Goal: Information Seeking & Learning: Find specific fact

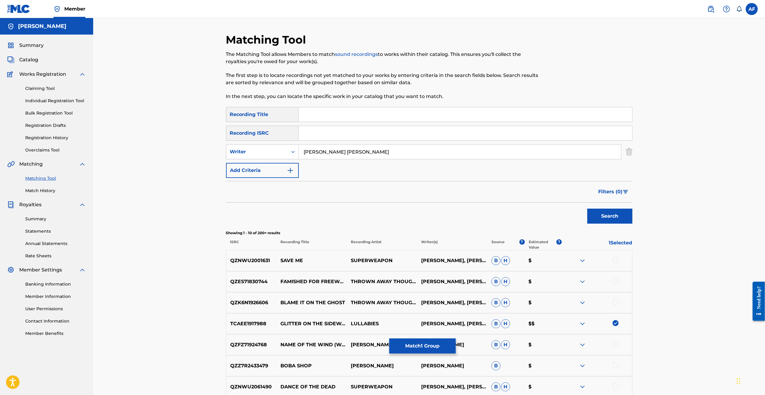
click at [180, 83] on div "Matching Tool The Matching Tool allows Members to match sound recordings to wor…" at bounding box center [429, 262] width 672 height 488
click at [194, 83] on div "Matching Tool The Matching Tool allows Members to match sound recordings to wor…" at bounding box center [429, 262] width 672 height 488
click at [44, 83] on div "Claiming Tool Individual Registration Tool Bulk Registration Tool Registration …" at bounding box center [46, 115] width 79 height 75
click at [39, 83] on link "Registration History" at bounding box center [55, 138] width 61 height 6
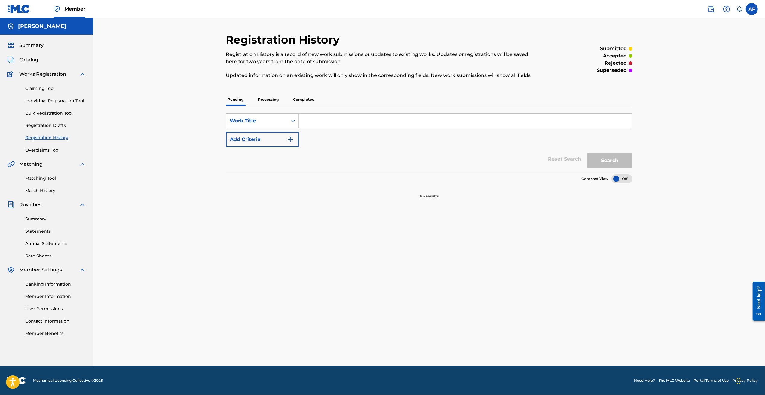
click at [271, 83] on p "Processing" at bounding box center [268, 99] width 24 height 13
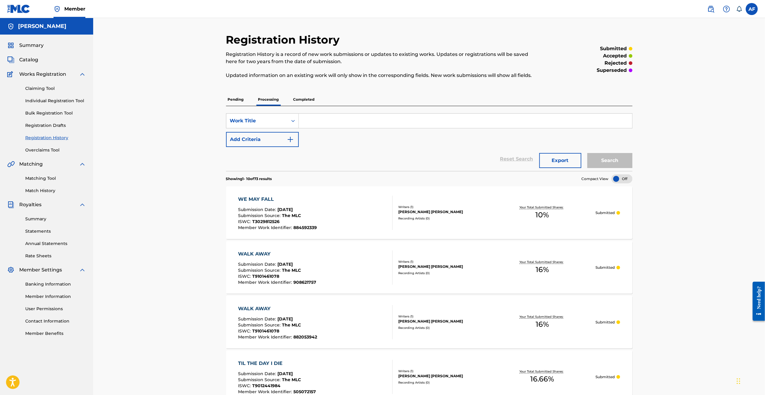
drag, startPoint x: 204, startPoint y: 281, endPoint x: 216, endPoint y: 133, distance: 148.4
click at [307, 83] on p "Completed" at bounding box center [304, 99] width 25 height 13
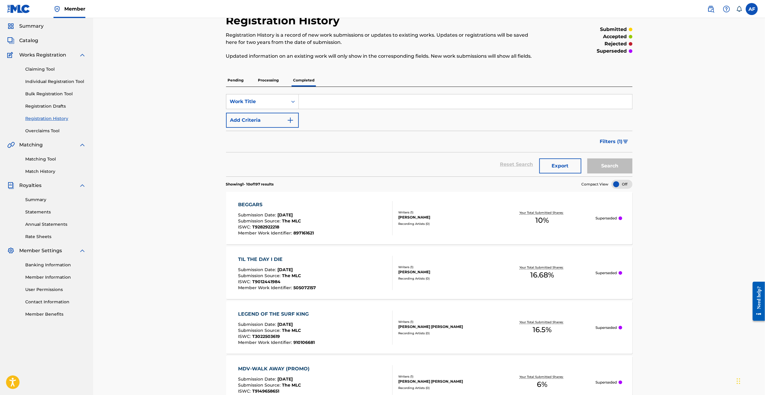
drag, startPoint x: 178, startPoint y: 114, endPoint x: 185, endPoint y: 154, distance: 40.5
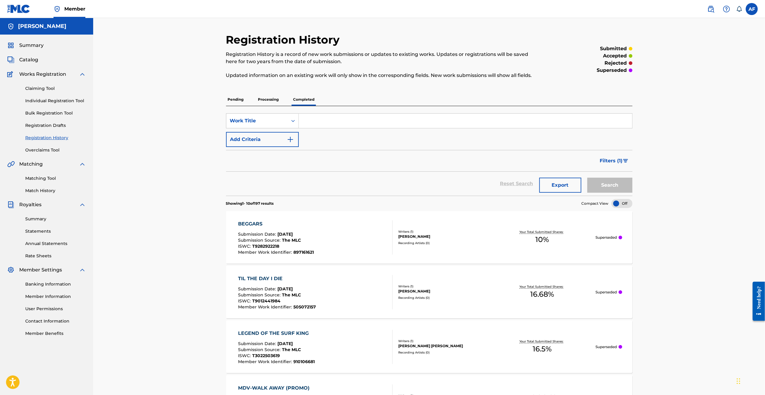
drag, startPoint x: 199, startPoint y: 319, endPoint x: 239, endPoint y: 97, distance: 226.2
click at [271, 83] on p "Processing" at bounding box center [268, 99] width 24 height 13
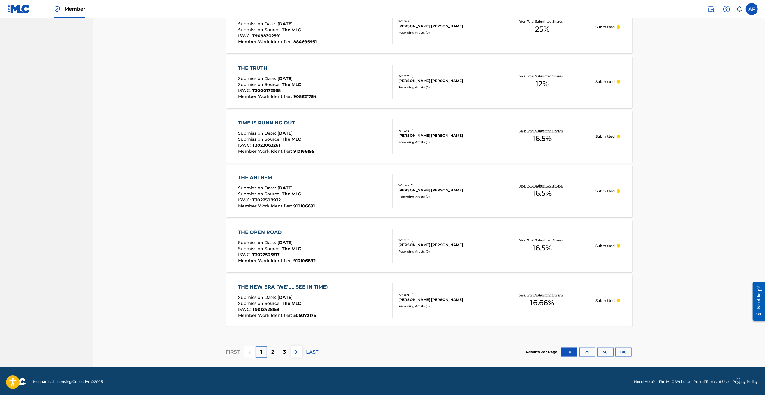
scroll to position [406, 0]
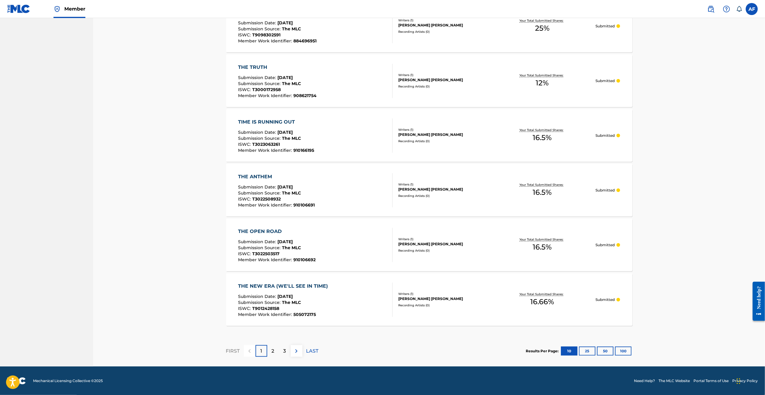
click at [318, 83] on button "100" at bounding box center [623, 351] width 17 height 9
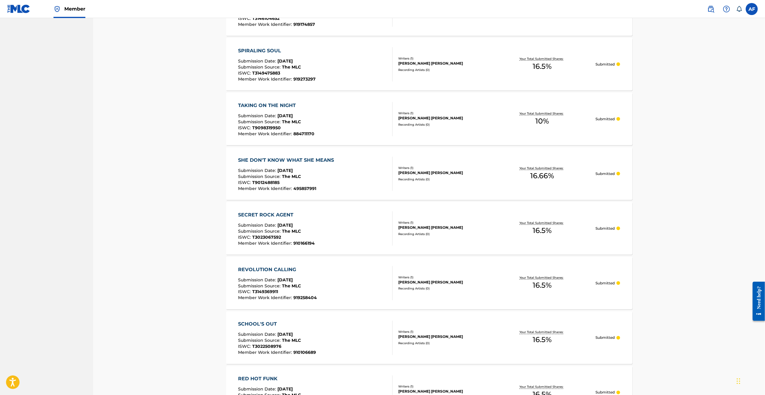
scroll to position [0, 0]
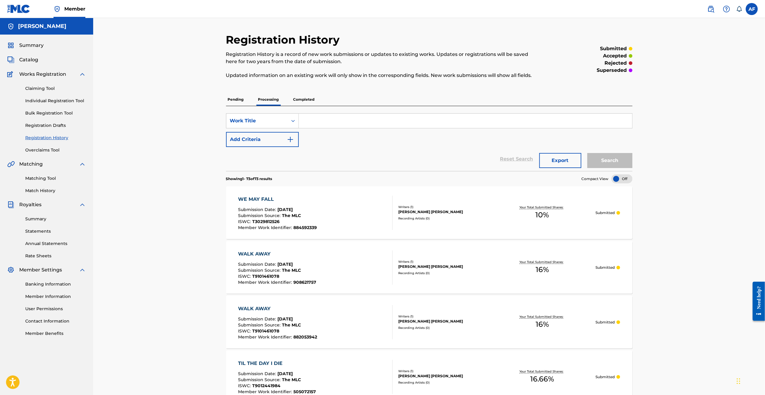
drag, startPoint x: 182, startPoint y: 265, endPoint x: 91, endPoint y: 104, distance: 185.0
click at [31, 83] on link "Matching Tool" at bounding box center [55, 178] width 61 height 6
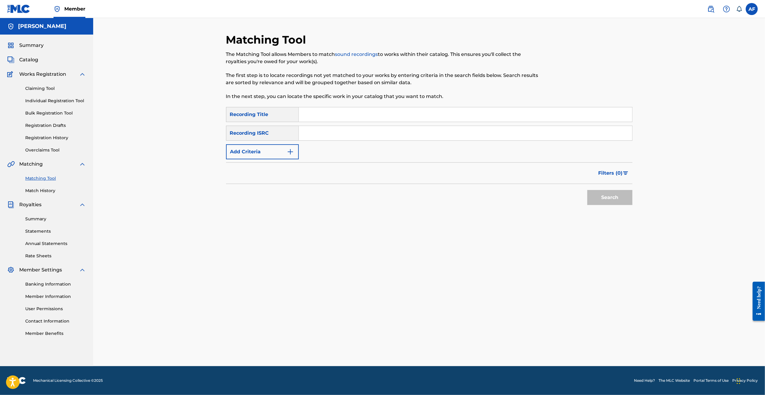
click at [318, 83] on input "Search Form" at bounding box center [465, 114] width 333 height 14
type input "Hold It Down"
click at [264, 83] on button "Add Criteria" at bounding box center [262, 151] width 73 height 15
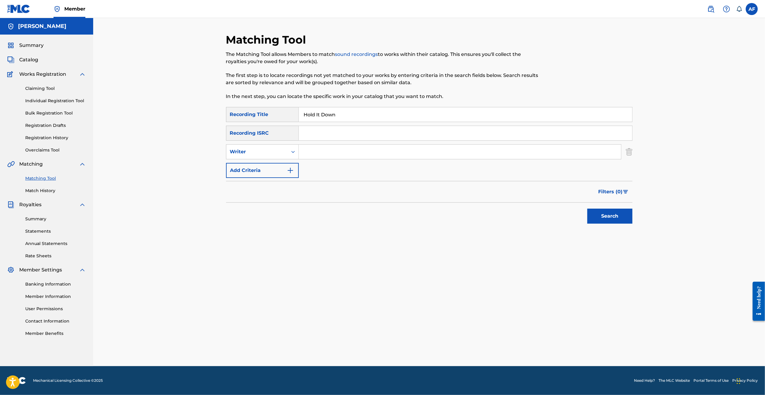
click at [260, 83] on button "Add Criteria" at bounding box center [262, 170] width 73 height 15
click at [312, 83] on input "Search Form" at bounding box center [460, 170] width 322 height 14
type input "Island Apollo"
click at [318, 83] on input "Search Form" at bounding box center [460, 152] width 322 height 14
click at [318, 83] on div "Filters ( 0 )" at bounding box center [429, 211] width 406 height 22
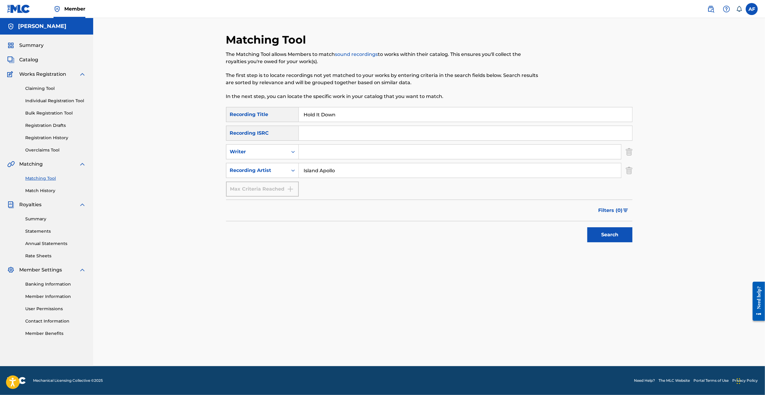
click at [318, 83] on button "Search" at bounding box center [609, 234] width 45 height 15
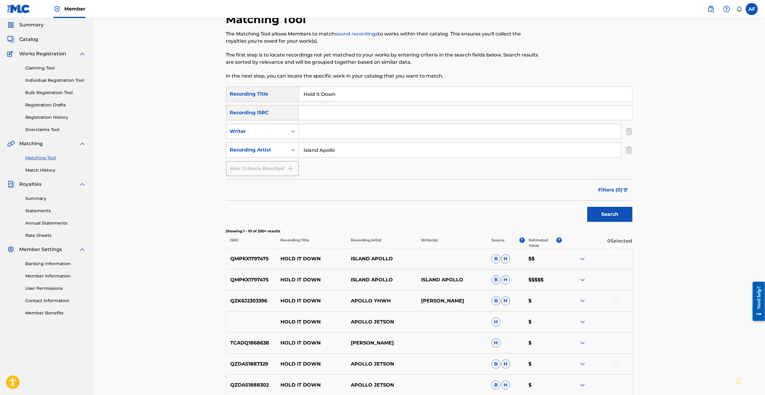
scroll to position [30, 0]
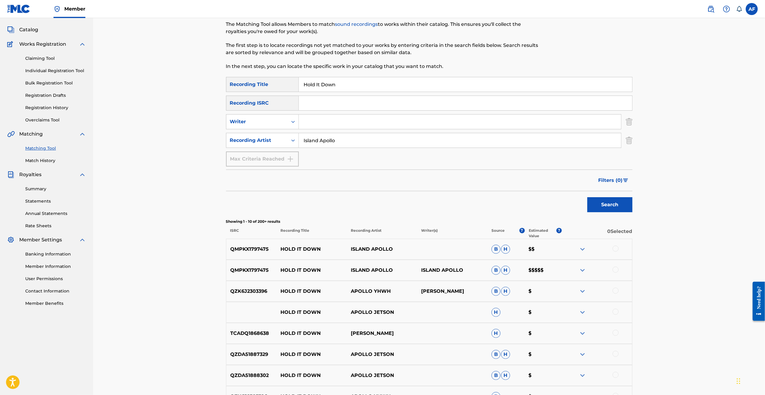
click at [318, 83] on img at bounding box center [582, 270] width 7 height 7
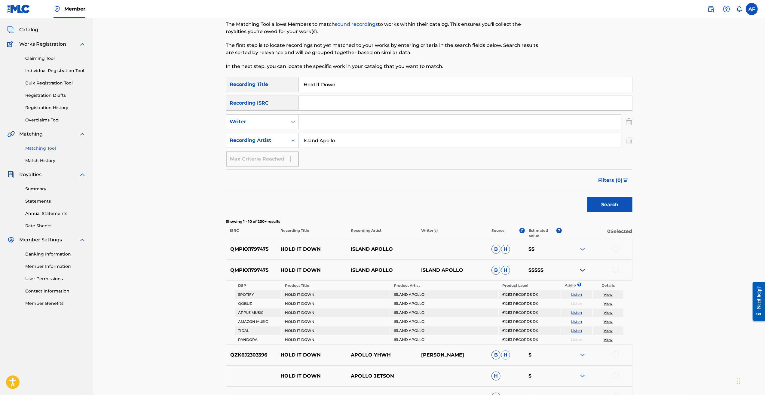
click at [318, 83] on img at bounding box center [582, 270] width 7 height 7
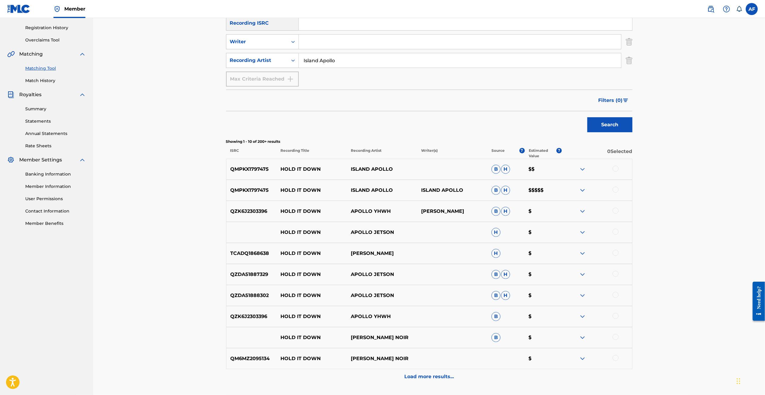
scroll to position [68, 0]
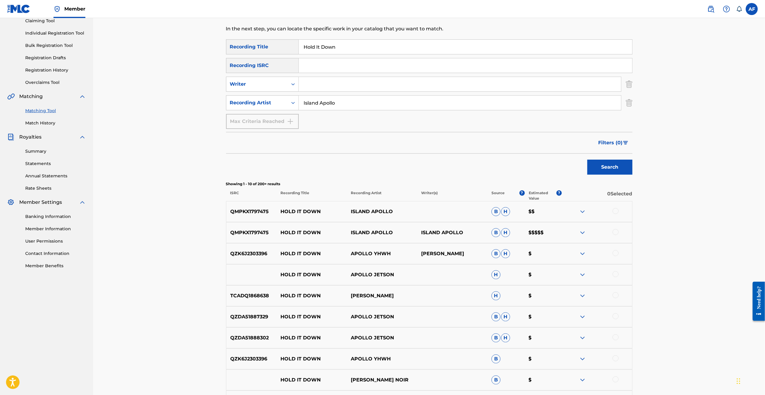
click at [318, 83] on img at bounding box center [582, 232] width 7 height 7
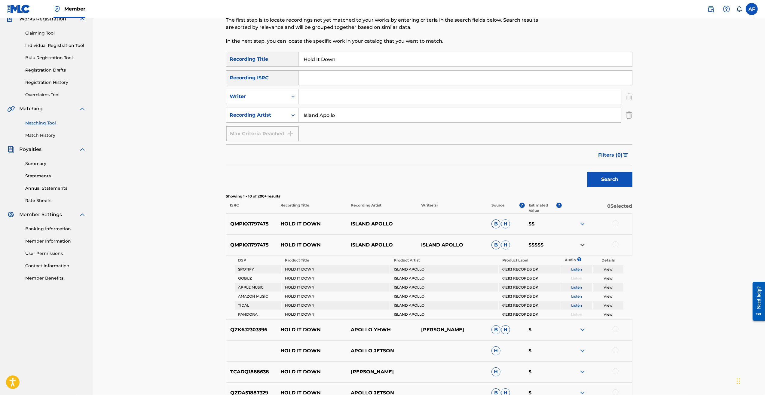
scroll to position [0, 0]
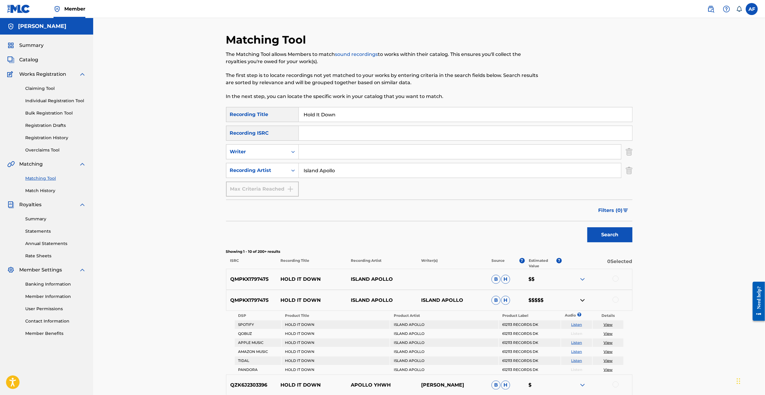
click at [43, 83] on link "Registration History" at bounding box center [55, 138] width 61 height 6
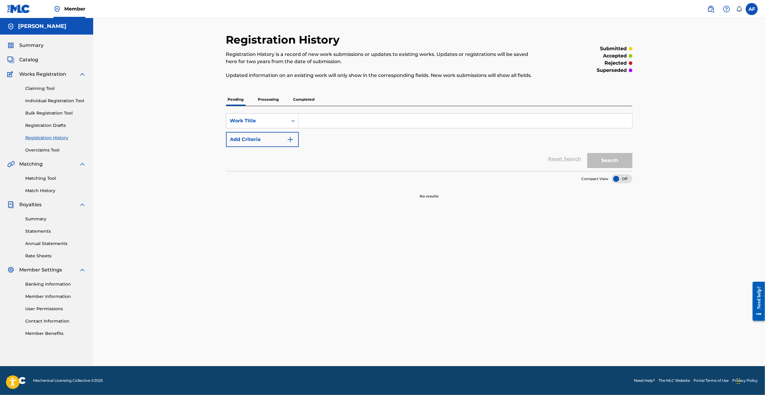
click at [272, 83] on p "Processing" at bounding box center [268, 99] width 24 height 13
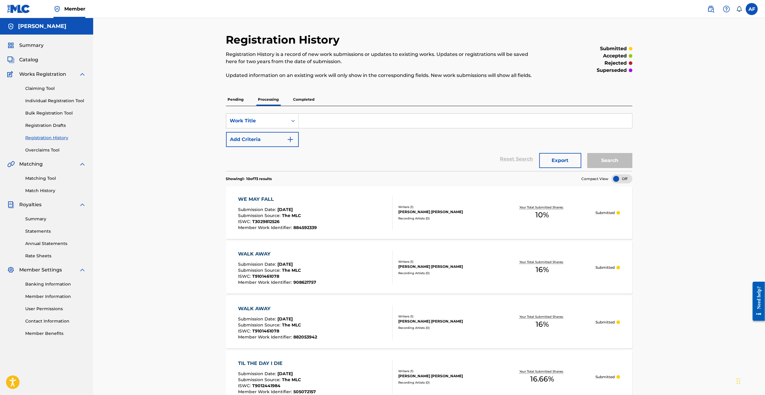
click at [308, 83] on p "Completed" at bounding box center [304, 99] width 25 height 13
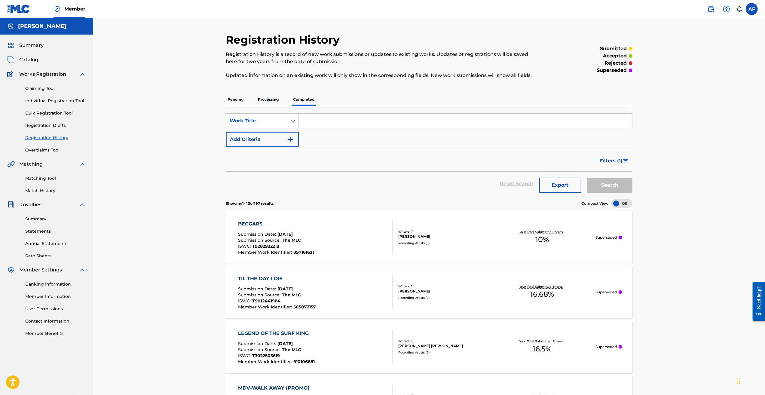
click at [268, 83] on p "Processing" at bounding box center [268, 99] width 24 height 13
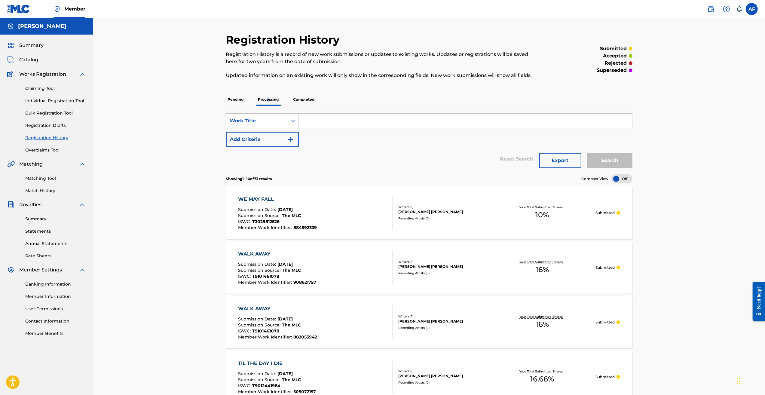
click at [48, 83] on link "Matching Tool" at bounding box center [55, 178] width 61 height 6
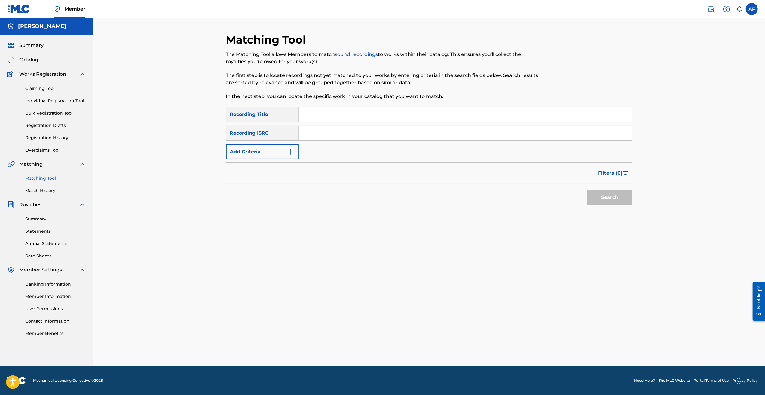
click at [318, 83] on input "Search Form" at bounding box center [465, 114] width 333 height 14
type input "Hold It Down"
click at [244, 83] on button "Add Criteria" at bounding box center [262, 151] width 73 height 15
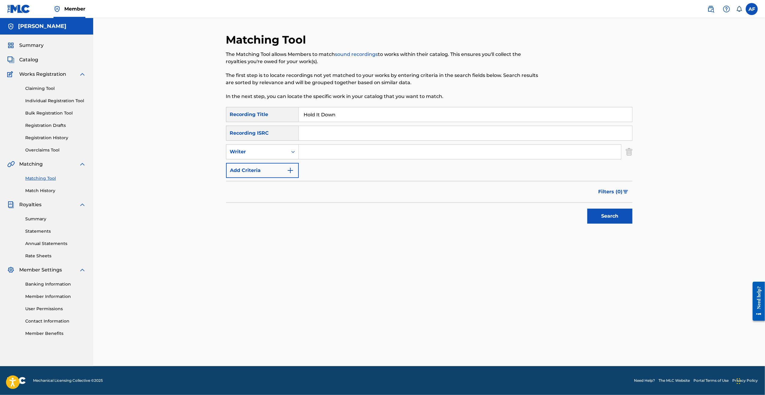
click at [253, 83] on button "Add Criteria" at bounding box center [262, 170] width 73 height 15
click at [314, 83] on input "Search Form" at bounding box center [460, 170] width 322 height 14
type input "Island Apollo"
click at [318, 83] on button "Search" at bounding box center [609, 234] width 45 height 15
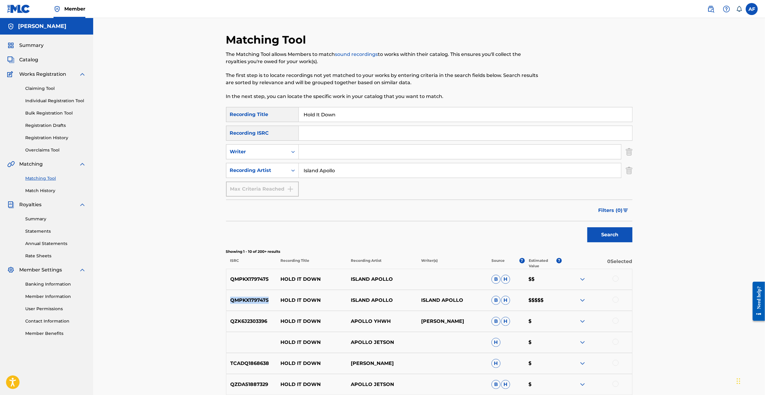
drag, startPoint x: 232, startPoint y: 300, endPoint x: 268, endPoint y: 304, distance: 36.0
click at [268, 83] on div "QMPKX1797475 HOLD IT DOWN ISLAND [GEOGRAPHIC_DATA] APOLLO B H $$$$$" at bounding box center [429, 300] width 406 height 21
copy p "QMPKX1797475"
click at [318, 83] on p "ISLAND APOLLO" at bounding box center [382, 300] width 70 height 7
click at [318, 83] on div at bounding box center [616, 300] width 6 height 6
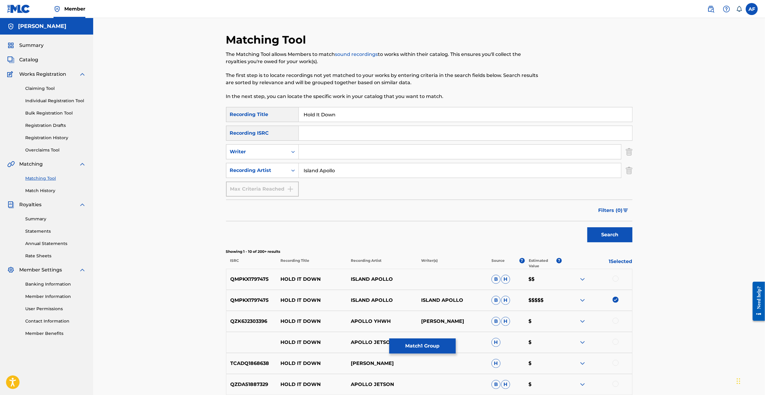
click at [318, 83] on img at bounding box center [616, 300] width 6 height 6
click at [318, 83] on img at bounding box center [582, 300] width 7 height 7
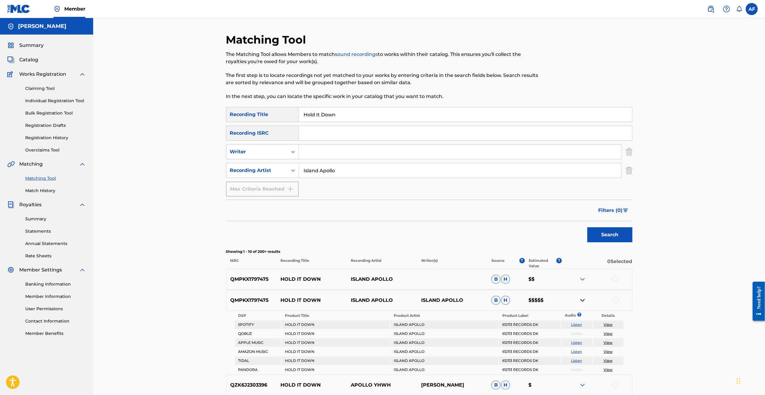
drag, startPoint x: 166, startPoint y: 268, endPoint x: 197, endPoint y: 174, distance: 99.0
click at [318, 83] on input "Hold It Down" at bounding box center [465, 114] width 333 height 14
type input "Wait Til We're Young"
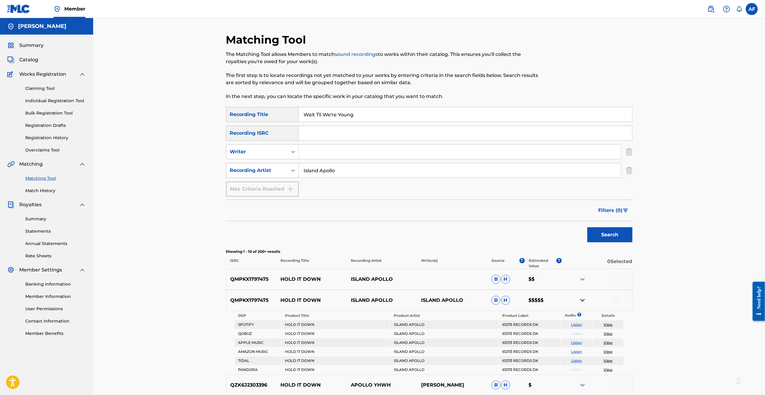
drag, startPoint x: 359, startPoint y: 165, endPoint x: 277, endPoint y: 172, distance: 82.7
click at [277, 83] on div "SearchWithCriteria3fe816b6-1d83-4e2c-ab10-f694aac0bb33 Recording Artist Island …" at bounding box center [429, 170] width 406 height 15
type input "The Bolts"
click at [318, 83] on button "Search" at bounding box center [609, 234] width 45 height 15
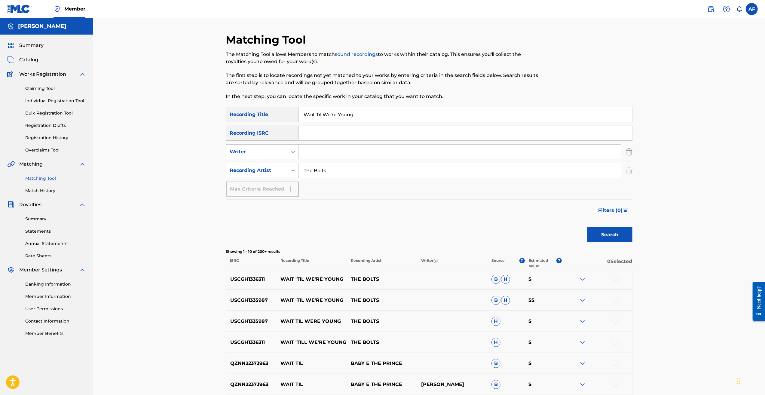
drag, startPoint x: 383, startPoint y: 115, endPoint x: 317, endPoint y: 113, distance: 65.6
click at [317, 83] on input "Wait Til We're Young" at bounding box center [465, 114] width 333 height 14
type input "Wait Til We're Young"
click at [318, 83] on button "Search" at bounding box center [609, 234] width 45 height 15
click at [318, 83] on input "The Bolts" at bounding box center [460, 170] width 322 height 14
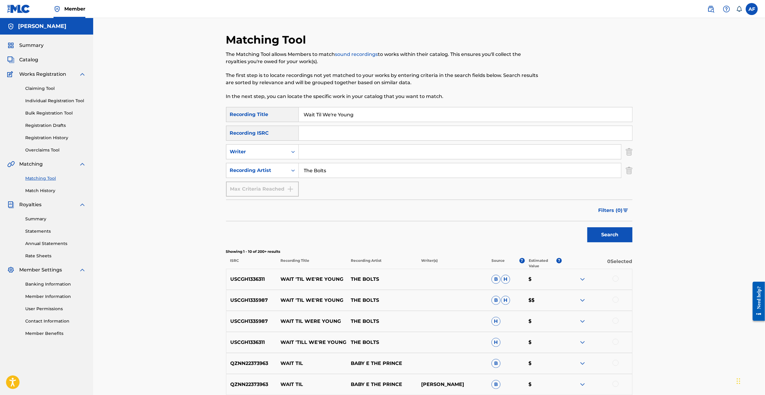
drag, startPoint x: 380, startPoint y: 115, endPoint x: 275, endPoint y: 118, distance: 105.3
click at [275, 83] on div "SearchWithCriteria8acc4d60-19af-4835-b0ef-21b2ed1e05b6 Recording Title Wait Til…" at bounding box center [429, 114] width 406 height 15
click at [318, 83] on button "Search" at bounding box center [609, 234] width 45 height 15
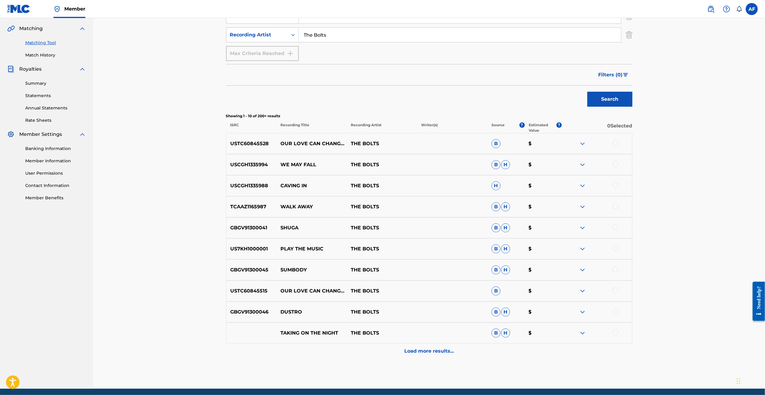
scroll to position [158, 0]
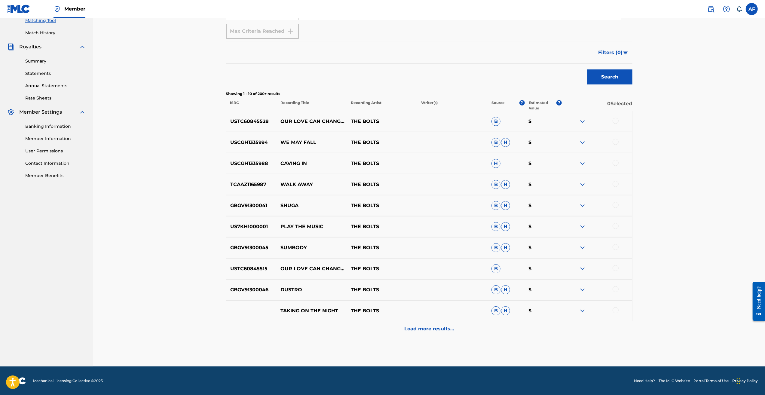
click at [318, 83] on p "Load more results..." at bounding box center [429, 328] width 50 height 7
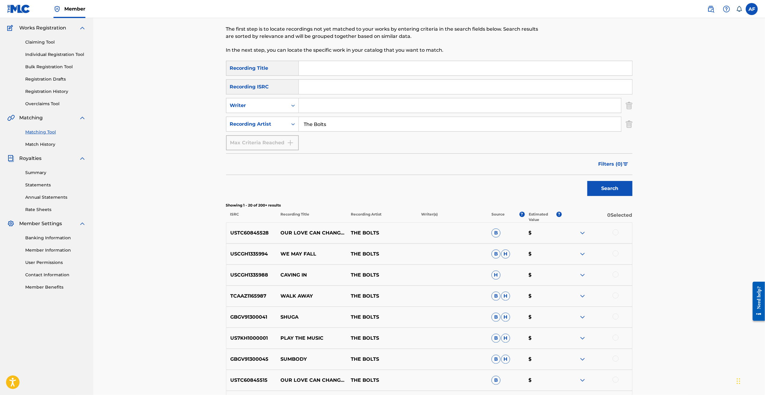
scroll to position [150, 0]
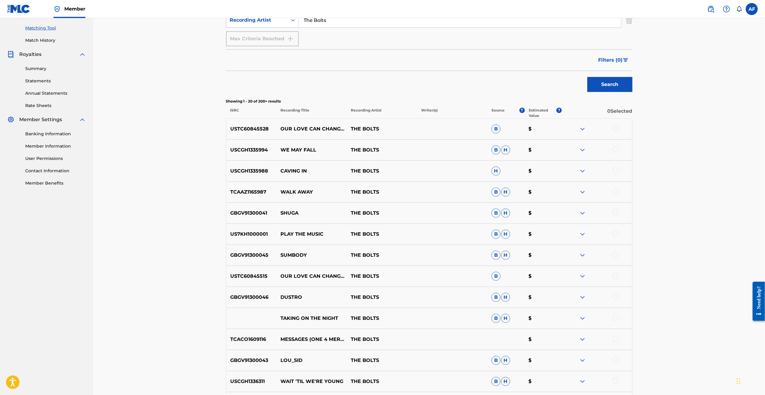
click at [318, 83] on img at bounding box center [582, 276] width 7 height 7
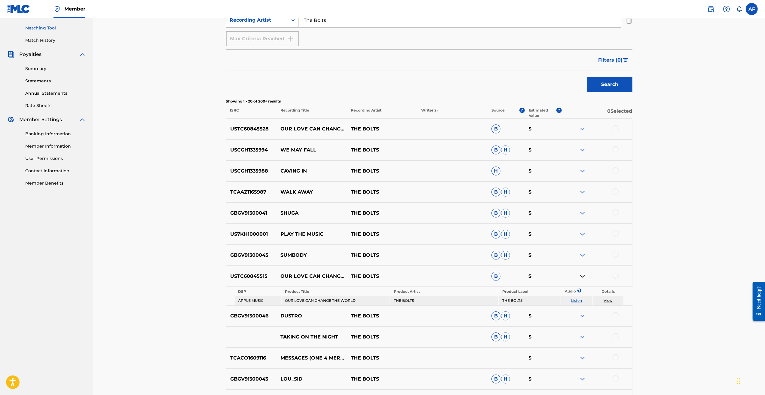
click at [318, 83] on img at bounding box center [582, 276] width 7 height 7
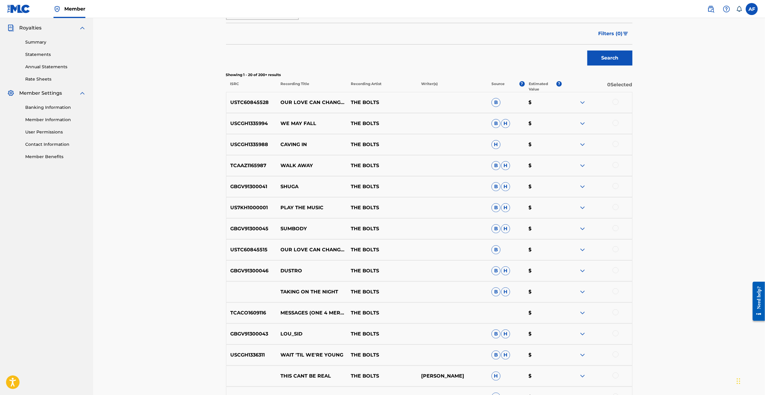
scroll to position [210, 0]
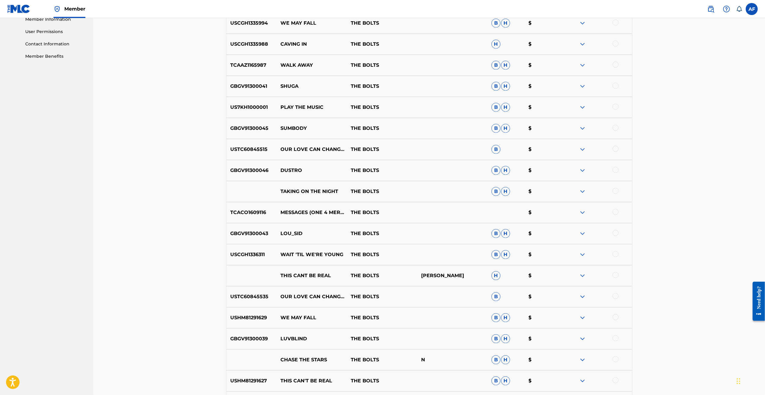
drag, startPoint x: 697, startPoint y: 170, endPoint x: 689, endPoint y: 201, distance: 30.9
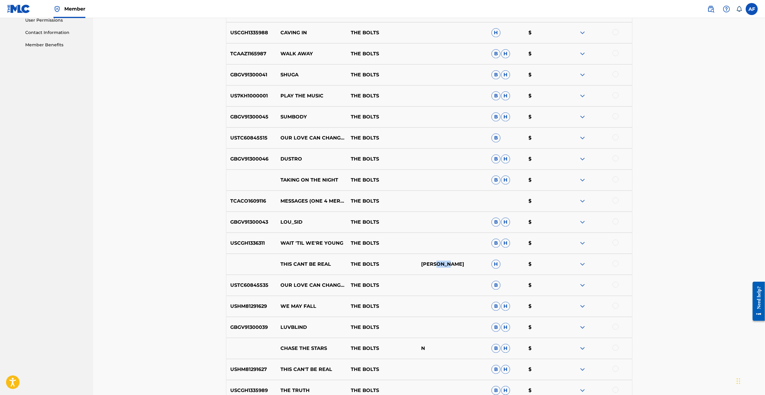
drag, startPoint x: 436, startPoint y: 263, endPoint x: 449, endPoint y: 263, distance: 13.2
click at [318, 83] on p "[PERSON_NAME]" at bounding box center [452, 264] width 70 height 7
drag, startPoint x: 449, startPoint y: 263, endPoint x: 318, endPoint y: 260, distance: 131.1
click at [318, 83] on div "THIS CANT BE REAL THE BOLTS [PERSON_NAME] H $" at bounding box center [429, 264] width 406 height 21
click at [318, 83] on img at bounding box center [582, 264] width 7 height 7
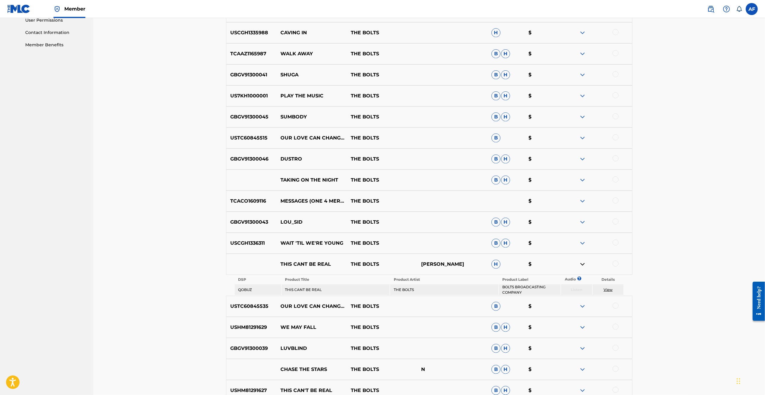
click at [318, 83] on img at bounding box center [582, 264] width 7 height 7
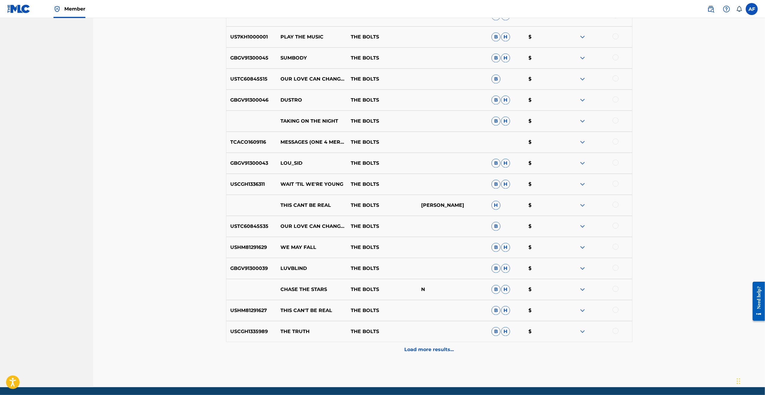
scroll to position [349, 0]
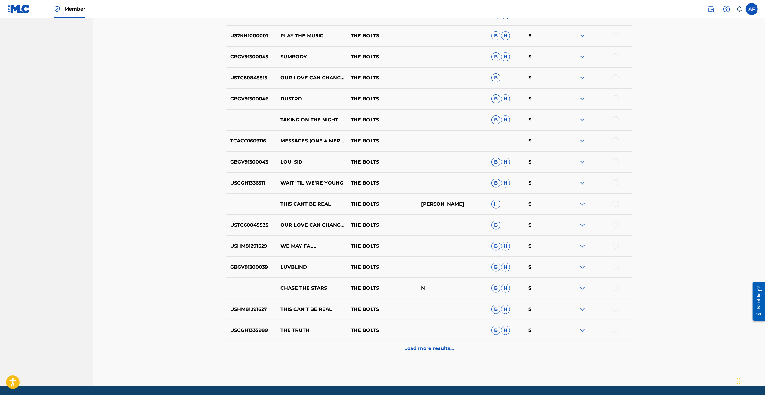
click at [318, 83] on p "Load more results..." at bounding box center [429, 348] width 50 height 7
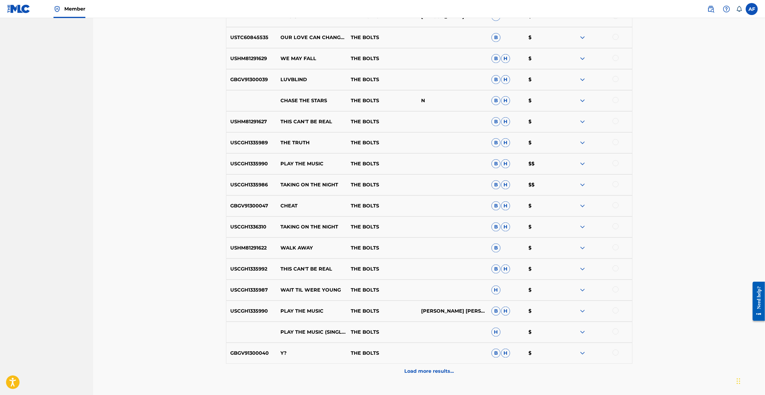
scroll to position [541, 0]
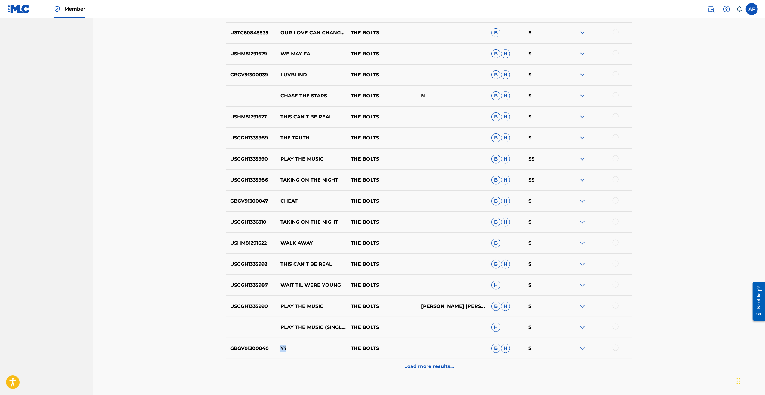
drag, startPoint x: 281, startPoint y: 350, endPoint x: 296, endPoint y: 350, distance: 15.3
click at [296, 83] on p "Y?" at bounding box center [312, 348] width 70 height 7
drag, startPoint x: 296, startPoint y: 350, endPoint x: 362, endPoint y: 349, distance: 65.5
click at [318, 83] on p "THE BOLTS" at bounding box center [382, 348] width 70 height 7
drag, startPoint x: 355, startPoint y: 348, endPoint x: 376, endPoint y: 348, distance: 20.7
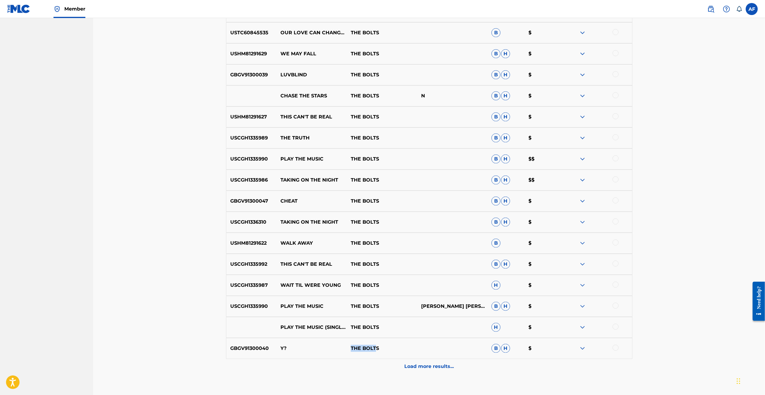
click at [318, 83] on p "THE BOLTS" at bounding box center [382, 348] width 70 height 7
drag, startPoint x: 376, startPoint y: 348, endPoint x: 311, endPoint y: 346, distance: 65.0
click at [318, 83] on p "THE BOLTS" at bounding box center [382, 348] width 70 height 7
drag, startPoint x: 284, startPoint y: 348, endPoint x: 301, endPoint y: 349, distance: 16.9
click at [301, 83] on p "Y?" at bounding box center [312, 348] width 70 height 7
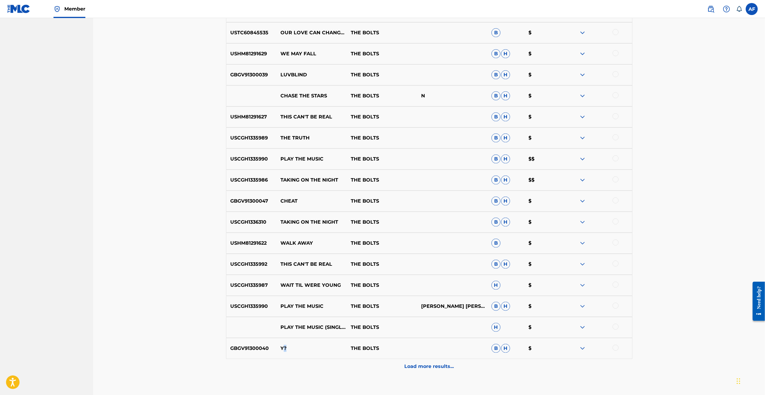
drag, startPoint x: 301, startPoint y: 349, endPoint x: 357, endPoint y: 353, distance: 56.0
click at [318, 83] on div "GBGV91300040 Y? THE BOLTS B H $" at bounding box center [429, 348] width 406 height 21
click at [318, 83] on img at bounding box center [582, 348] width 7 height 7
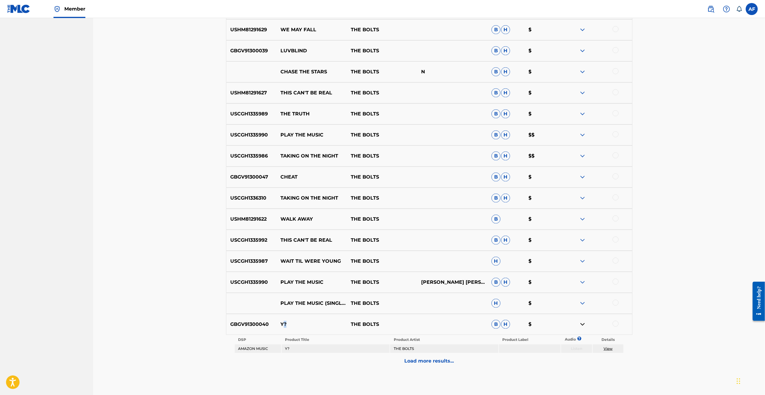
scroll to position [597, 0]
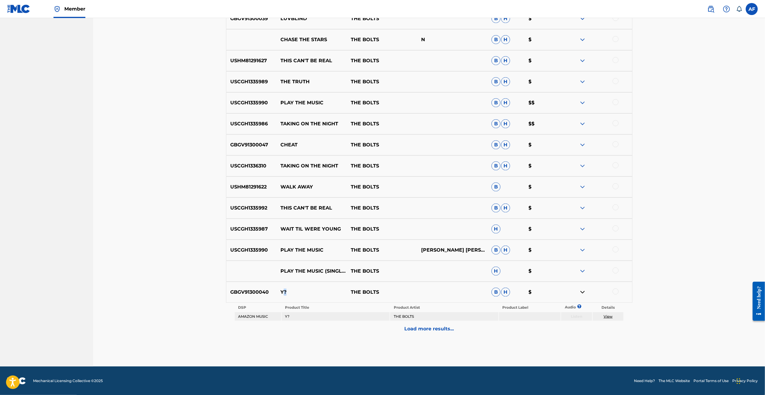
click at [318, 83] on link "View" at bounding box center [608, 316] width 9 height 5
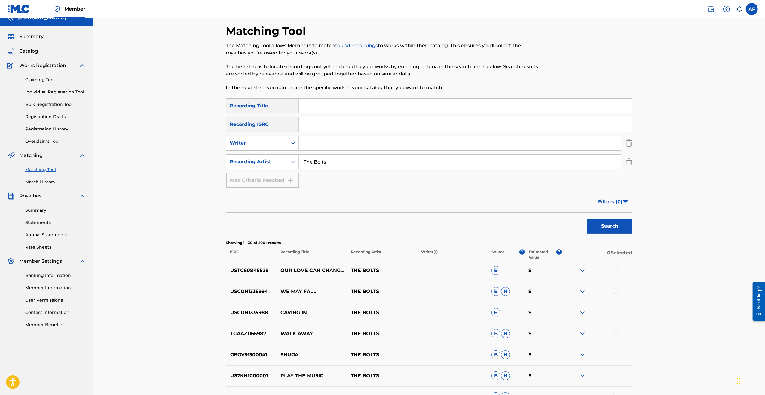
scroll to position [0, 0]
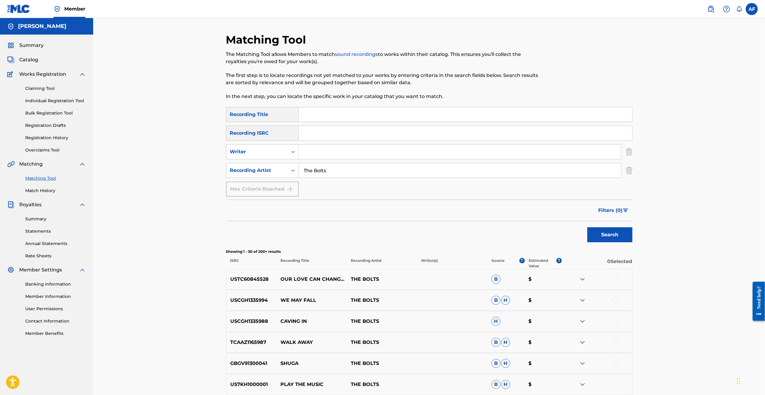
click at [318, 83] on input "Search Form" at bounding box center [465, 114] width 333 height 14
click at [318, 83] on button "Search" at bounding box center [609, 234] width 45 height 15
click at [167, 83] on div "Matching Tool The Matching Tool allows Members to match sound recordings to wor…" at bounding box center [429, 271] width 672 height 506
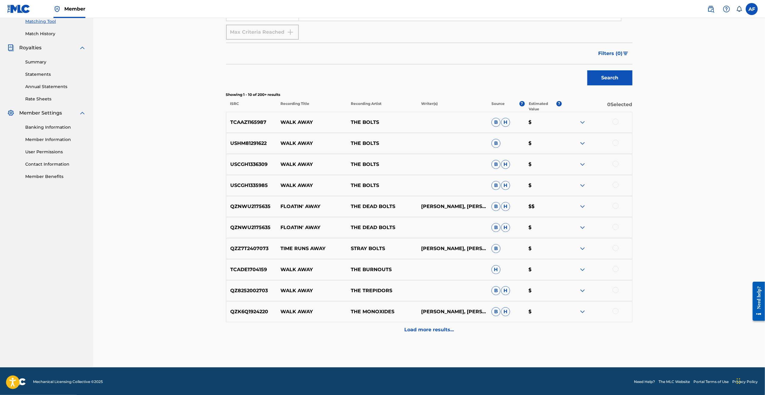
scroll to position [158, 0]
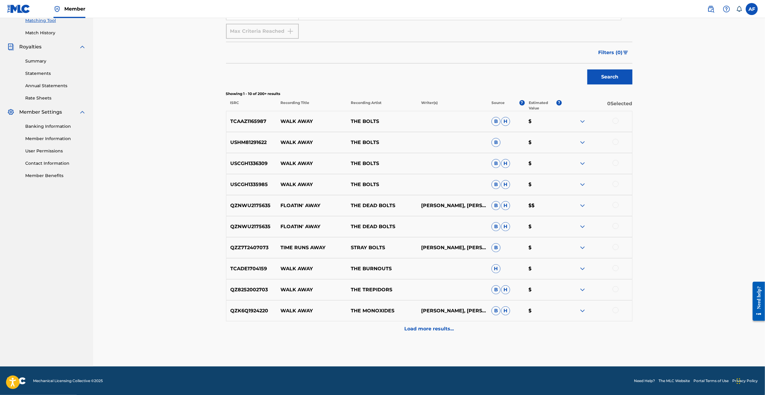
click at [318, 83] on p "Load more results..." at bounding box center [429, 328] width 50 height 7
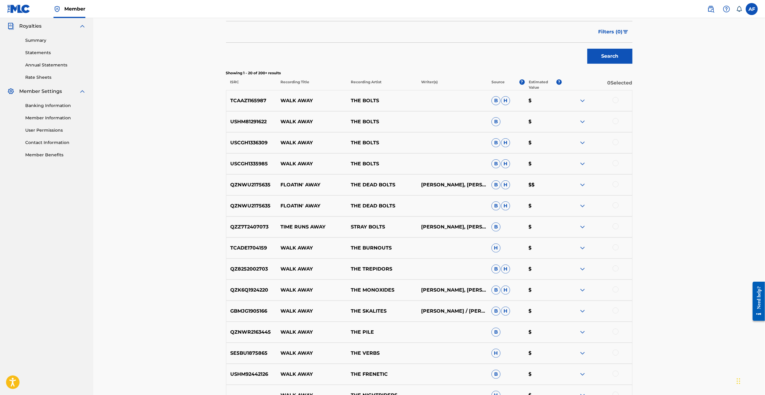
scroll to position [180, 0]
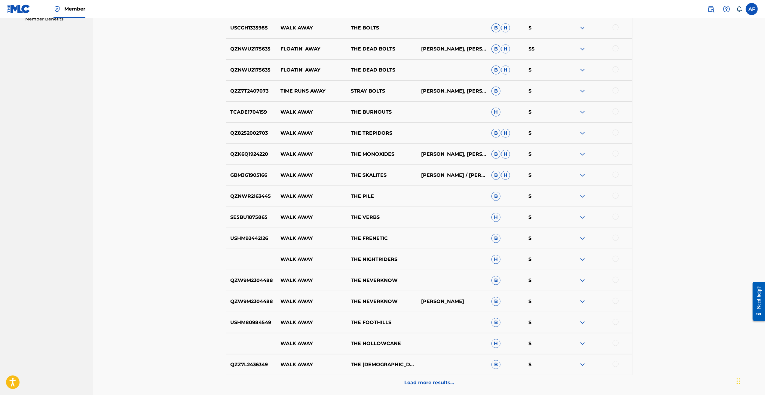
drag, startPoint x: 683, startPoint y: 120, endPoint x: 673, endPoint y: 185, distance: 65.7
click at [318, 83] on div "Matching Tool The Matching Tool allows Members to match sound recordings to wor…" at bounding box center [429, 62] width 672 height 717
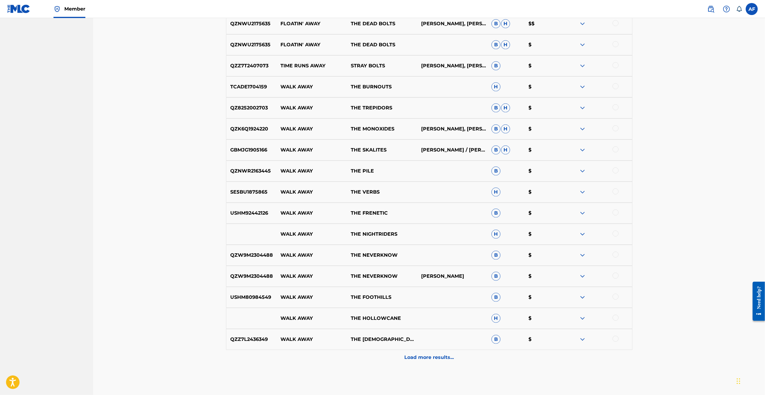
scroll to position [368, 0]
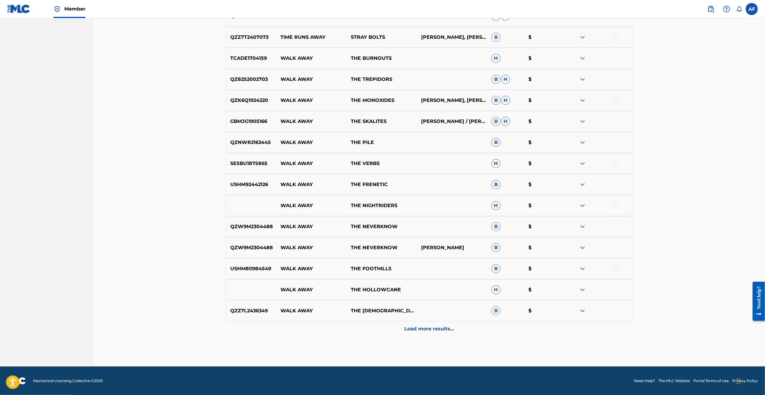
click at [318, 83] on div "Load more results..." at bounding box center [429, 328] width 406 height 15
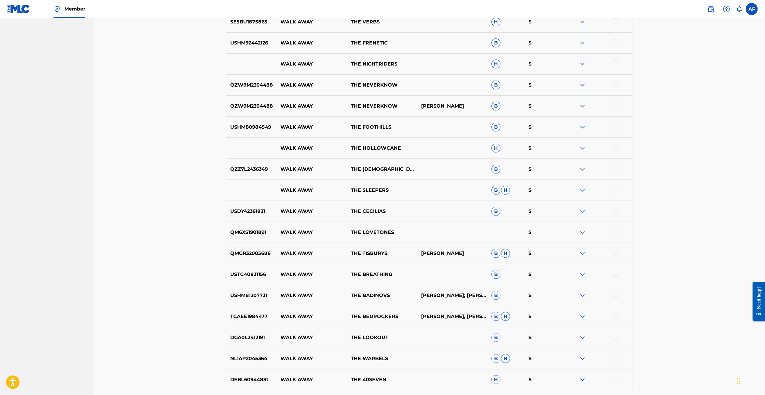
scroll to position [0, 0]
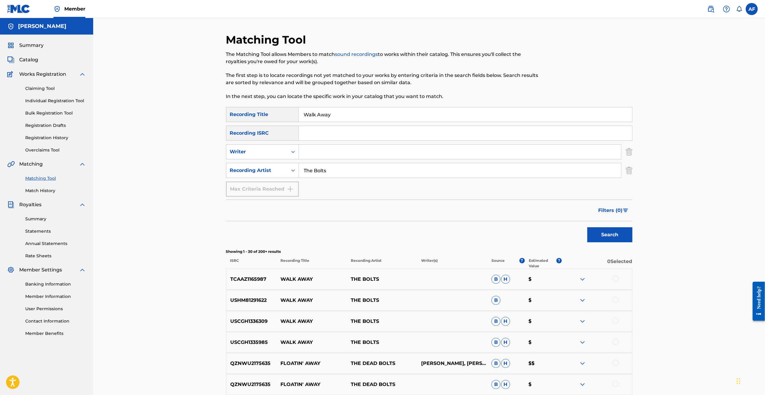
drag, startPoint x: 674, startPoint y: 331, endPoint x: 424, endPoint y: 128, distance: 322.3
drag, startPoint x: 388, startPoint y: 115, endPoint x: 307, endPoint y: 114, distance: 81.2
click at [307, 83] on input "Walk Away" at bounding box center [465, 114] width 333 height 14
type input "W"
click at [310, 83] on input "Search Form" at bounding box center [460, 152] width 322 height 14
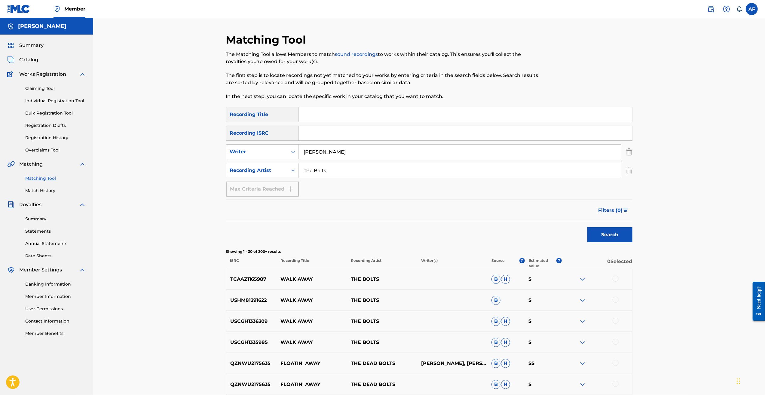
click at [318, 83] on button "Search" at bounding box center [609, 234] width 45 height 15
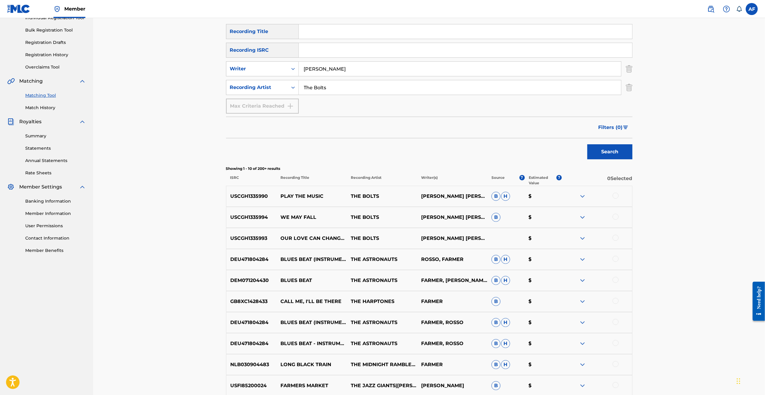
scroll to position [150, 0]
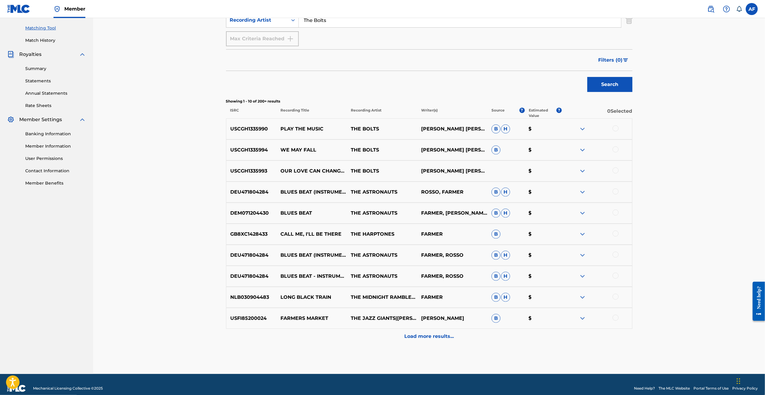
click at [318, 83] on p "Load more results..." at bounding box center [429, 336] width 50 height 7
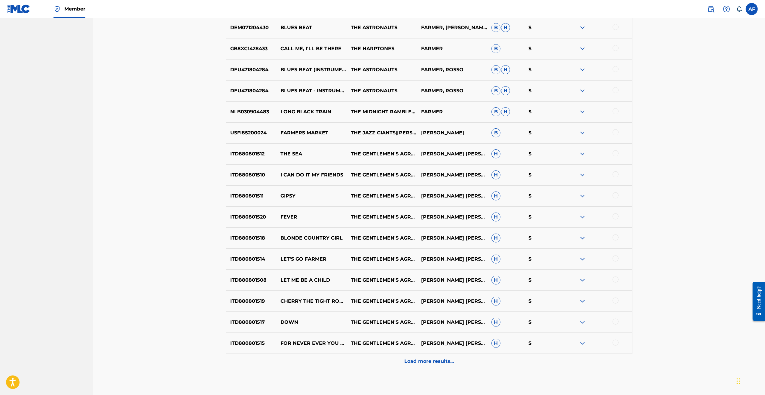
scroll to position [368, 0]
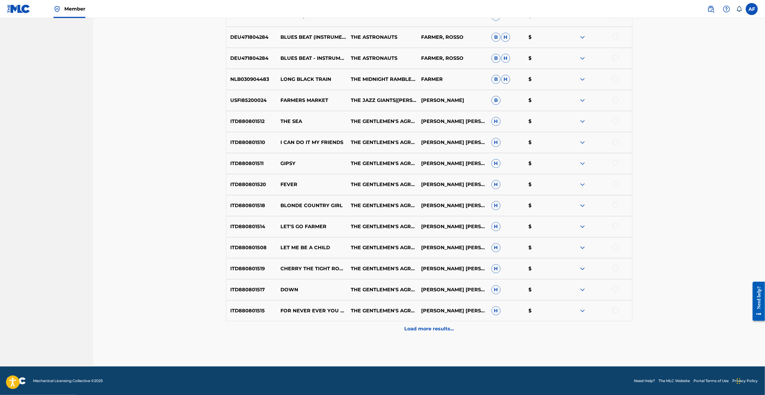
click at [318, 83] on div "Load more results..." at bounding box center [429, 328] width 406 height 15
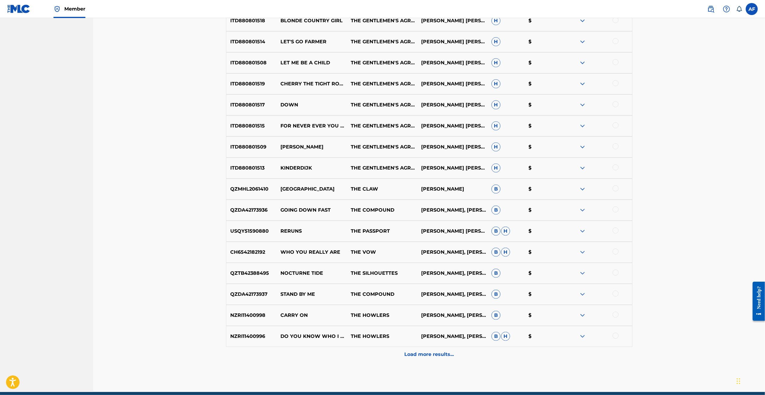
scroll to position [579, 0]
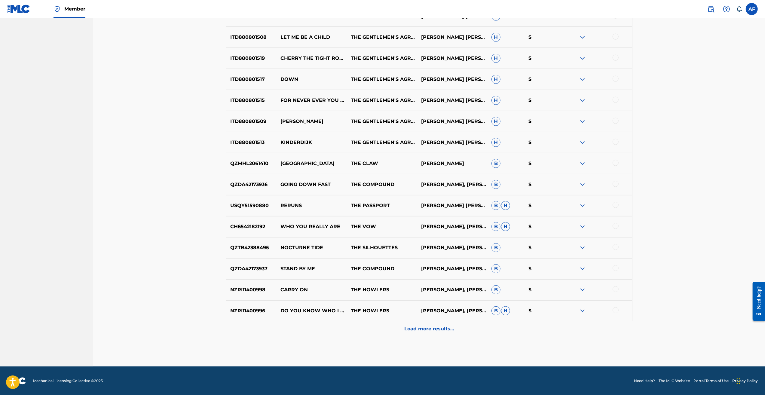
click at [318, 83] on p "Load more results..." at bounding box center [429, 328] width 50 height 7
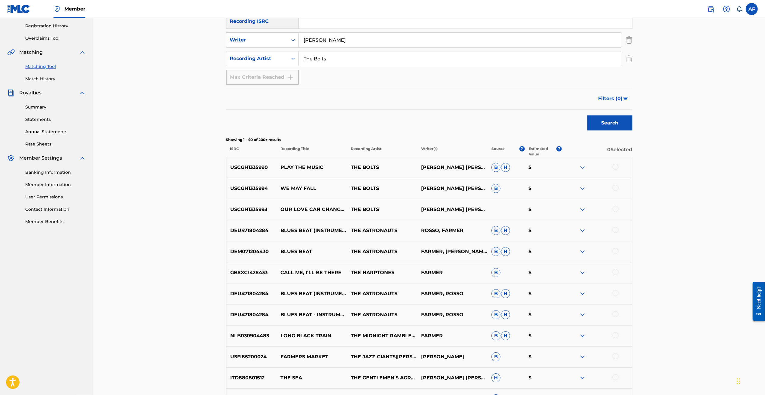
scroll to position [0, 0]
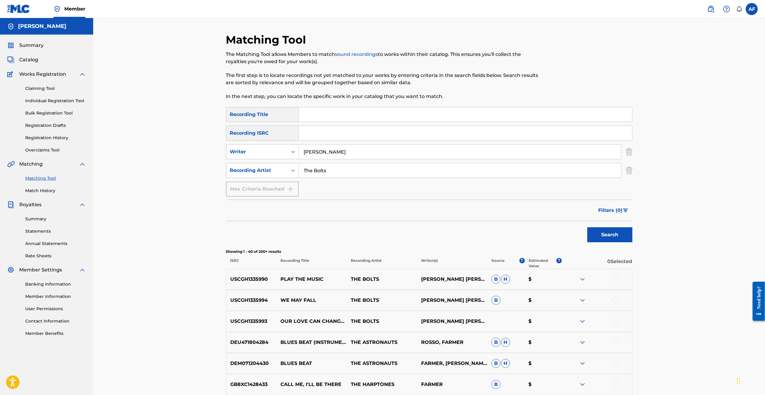
drag, startPoint x: 676, startPoint y: 338, endPoint x: 359, endPoint y: 125, distance: 381.4
click at [318, 83] on input "[PERSON_NAME]" at bounding box center [460, 152] width 322 height 14
type input "[PERSON_NAME] [PERSON_NAME]"
click at [318, 83] on button "Search" at bounding box center [609, 234] width 45 height 15
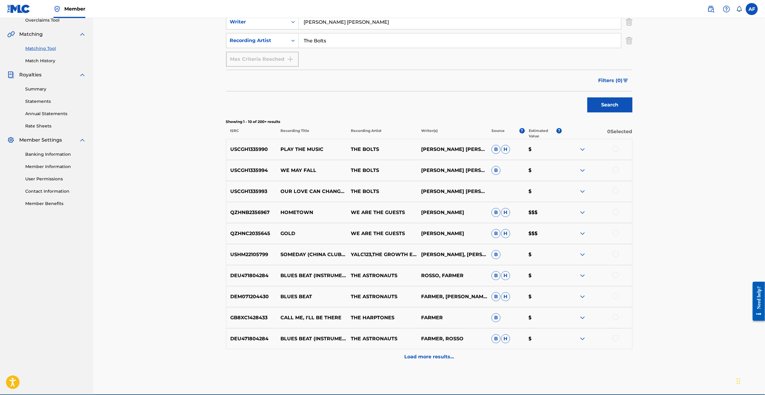
scroll to position [158, 0]
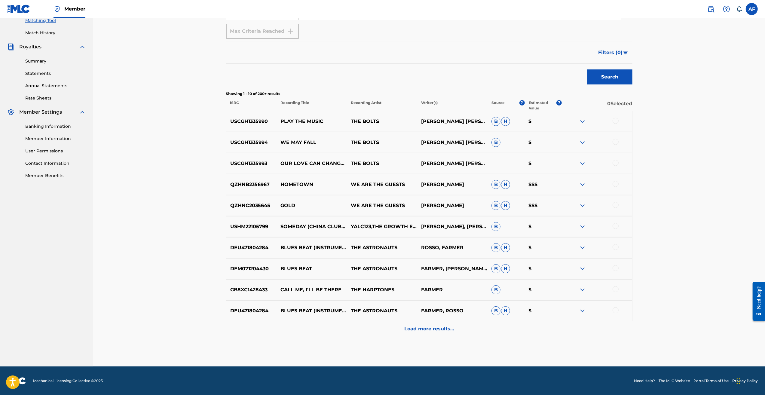
click at [318, 83] on div "Load more results..." at bounding box center [429, 328] width 406 height 15
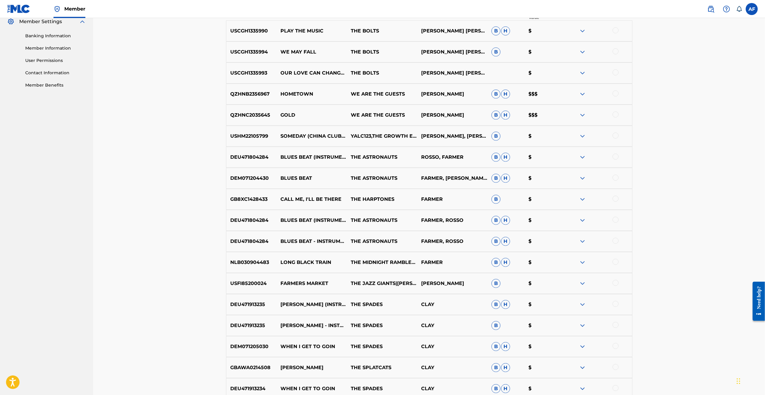
scroll to position [0, 0]
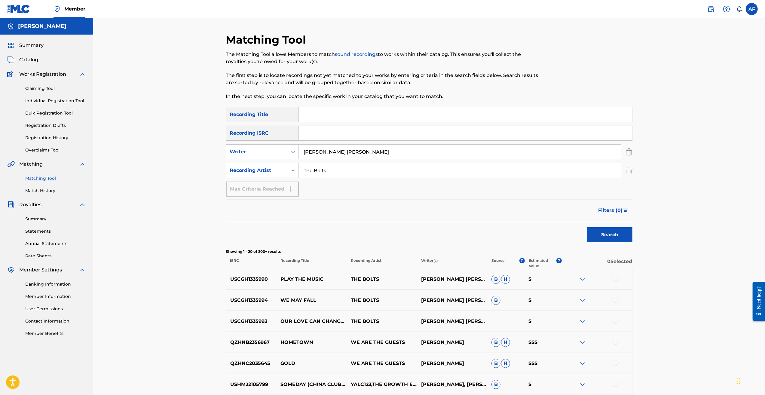
drag, startPoint x: 194, startPoint y: 345, endPoint x: 210, endPoint y: 171, distance: 174.2
drag, startPoint x: 369, startPoint y: 156, endPoint x: 293, endPoint y: 154, distance: 76.7
click at [293, 83] on div "SearchWithCriteria1daeb174-c2a9-4aab-bd25-2eb7c2fe9a00 Writer [PERSON_NAME] [PE…" at bounding box center [429, 151] width 406 height 15
click at [318, 83] on input "The Bolts" at bounding box center [460, 170] width 322 height 14
drag, startPoint x: 386, startPoint y: 173, endPoint x: 319, endPoint y: 167, distance: 67.4
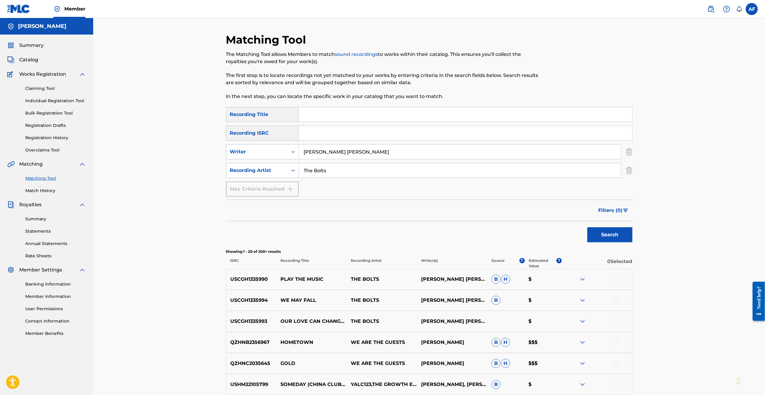
click at [291, 83] on div "SearchWithCriteria3fe816b6-1d83-4e2c-ab10-f694aac0bb33 Recording Artist The Bol…" at bounding box center [429, 170] width 406 height 15
drag, startPoint x: 332, startPoint y: 151, endPoint x: 314, endPoint y: 160, distance: 19.8
click at [283, 83] on div "SearchWithCriteria1daeb174-c2a9-4aab-bd25-2eb7c2fe9a00 Writer [PERSON_NAME] [PE…" at bounding box center [429, 151] width 406 height 15
click at [318, 83] on input "Search Form" at bounding box center [460, 170] width 322 height 14
type input "Island Apollo"
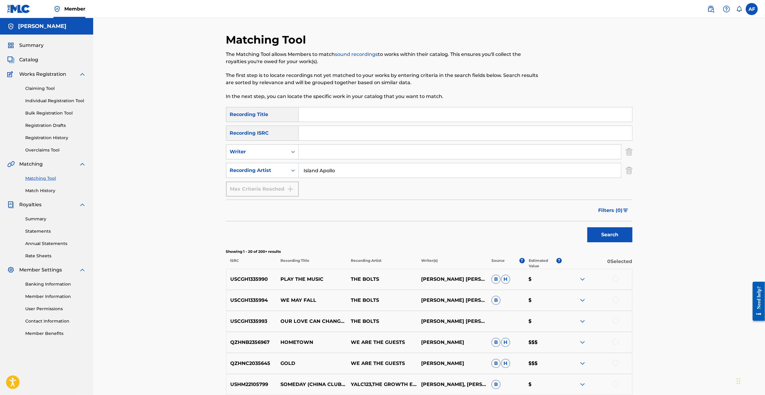
click at [318, 83] on button "Search" at bounding box center [609, 234] width 45 height 15
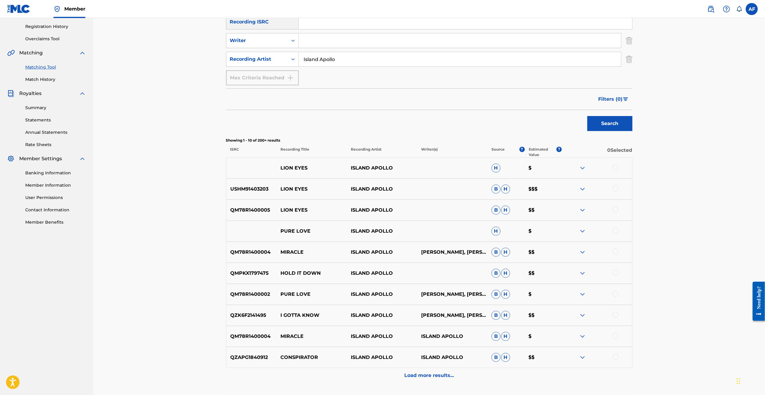
scroll to position [150, 0]
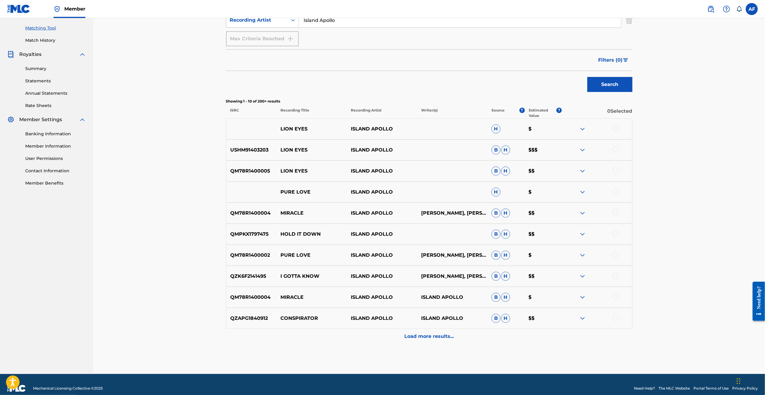
click at [318, 83] on p "Load more results..." at bounding box center [429, 336] width 50 height 7
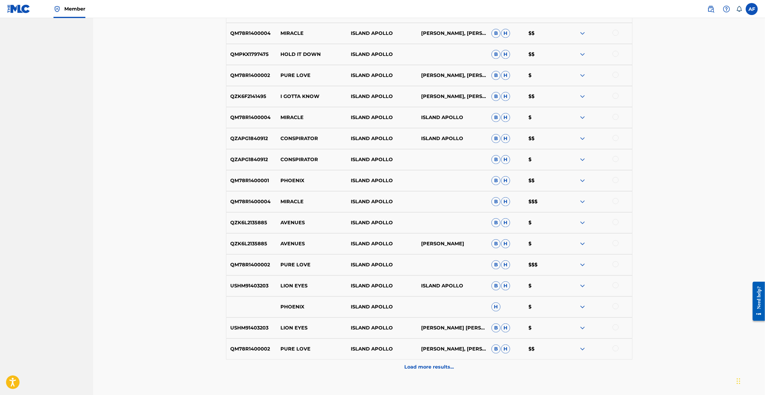
scroll to position [368, 0]
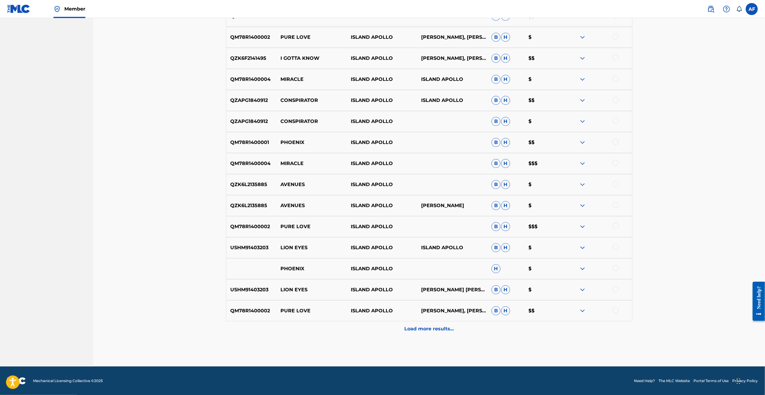
click at [318, 83] on div "Load more results..." at bounding box center [429, 328] width 406 height 15
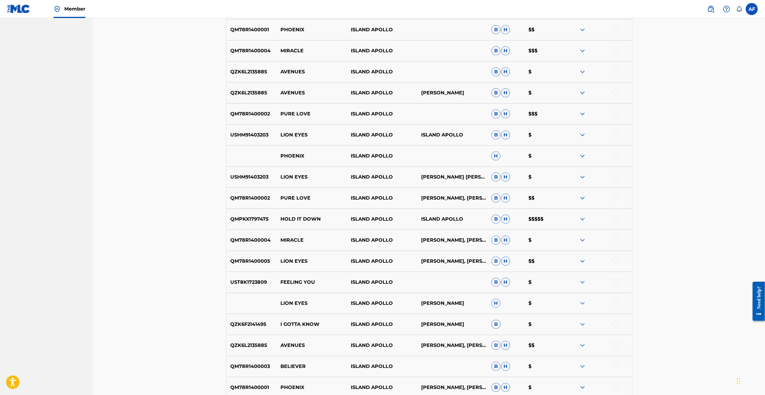
scroll to position [541, 0]
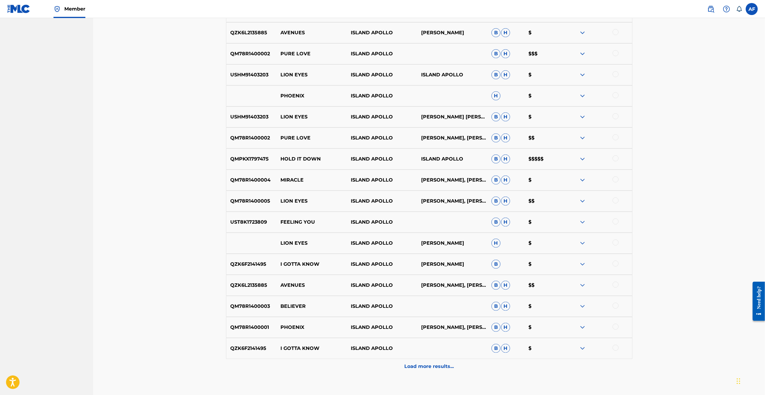
click at [318, 83] on p "Load more results..." at bounding box center [429, 366] width 50 height 7
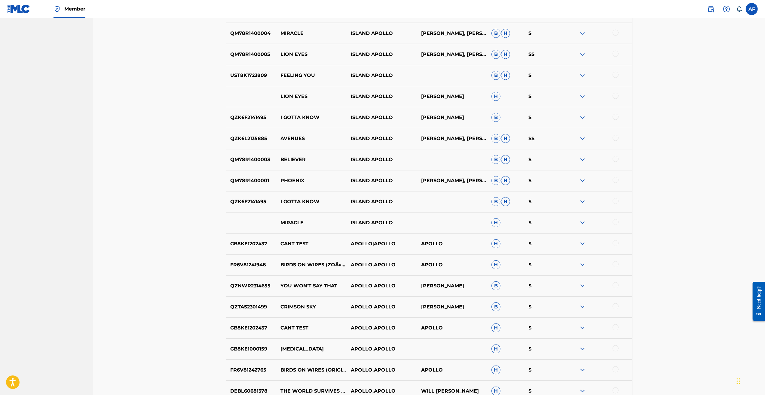
scroll to position [752, 0]
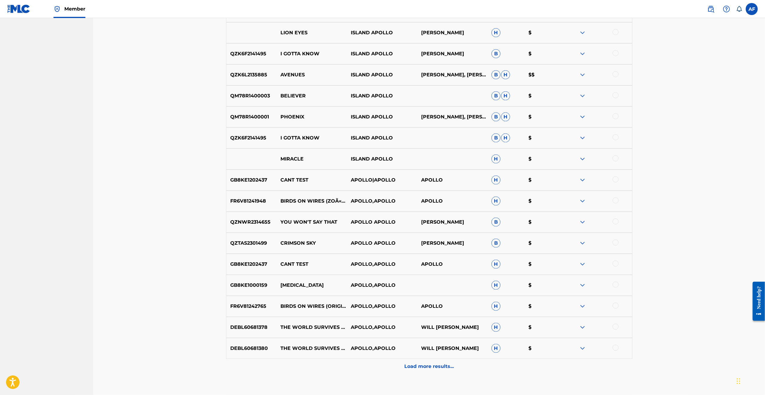
click at [318, 83] on p "Load more results..." at bounding box center [429, 366] width 50 height 7
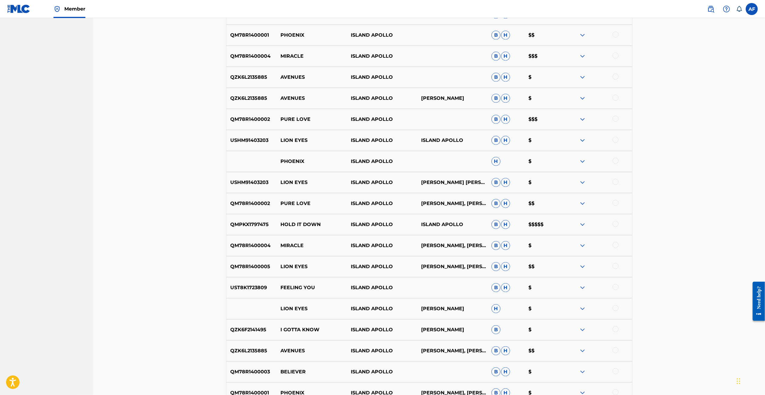
scroll to position [511, 0]
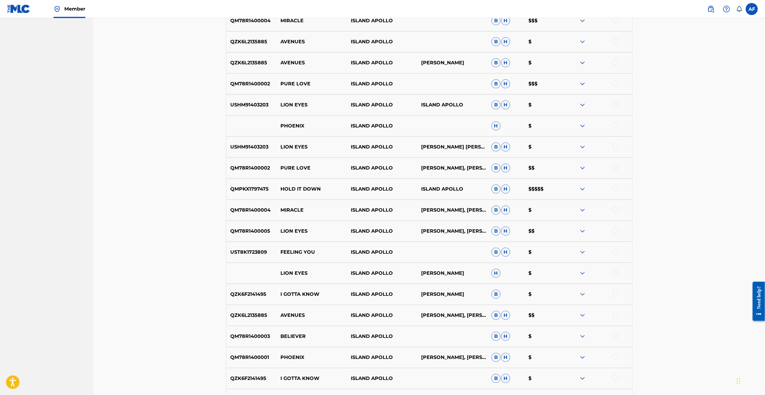
click at [125, 83] on div "Matching Tool The Matching Tool allows Members to match sound recordings to wor…" at bounding box center [429, 181] width 672 height 1348
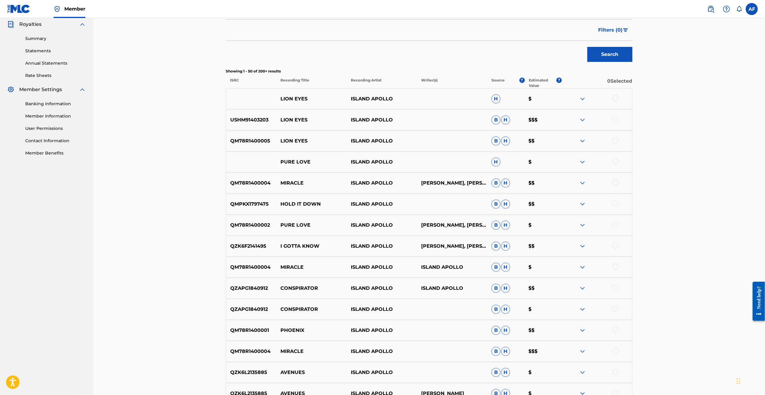
scroll to position [60, 0]
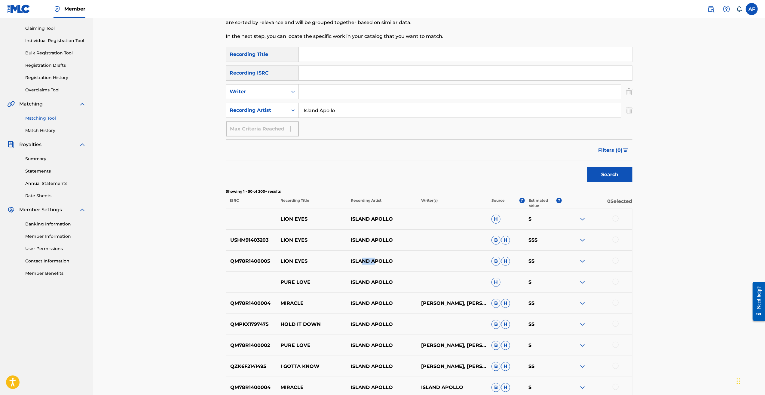
drag, startPoint x: 364, startPoint y: 259, endPoint x: 376, endPoint y: 262, distance: 12.9
click at [318, 83] on p "ISLAND APOLLO" at bounding box center [382, 261] width 70 height 7
drag, startPoint x: 376, startPoint y: 262, endPoint x: 420, endPoint y: 269, distance: 44.5
click at [318, 83] on div "QM78R1400005 LION EYES ISLAND APOLLO B H $$" at bounding box center [429, 261] width 406 height 21
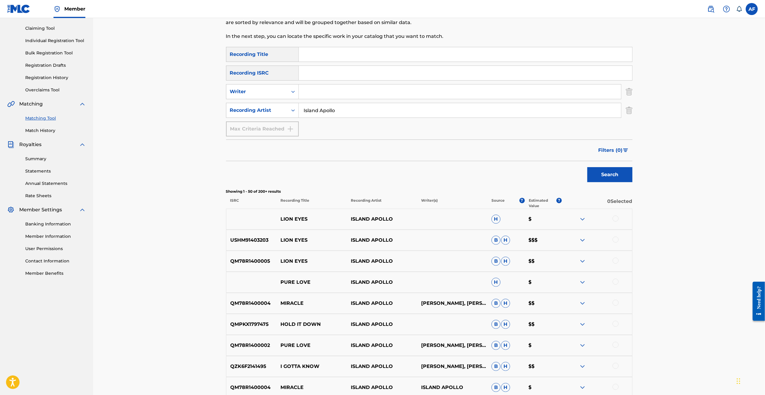
drag, startPoint x: 134, startPoint y: 266, endPoint x: 150, endPoint y: 304, distance: 41.7
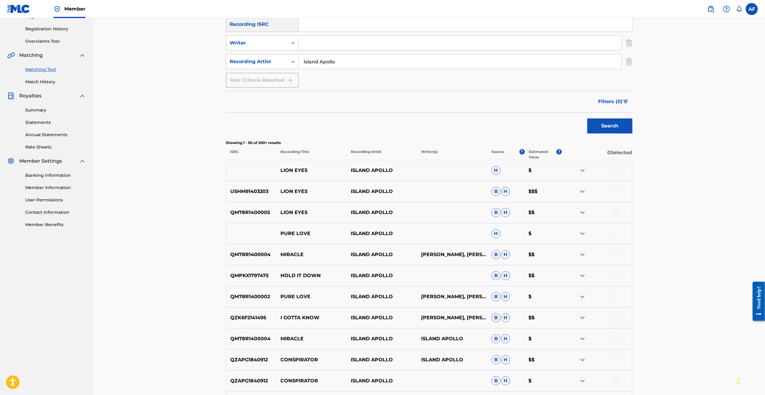
scroll to position [150, 0]
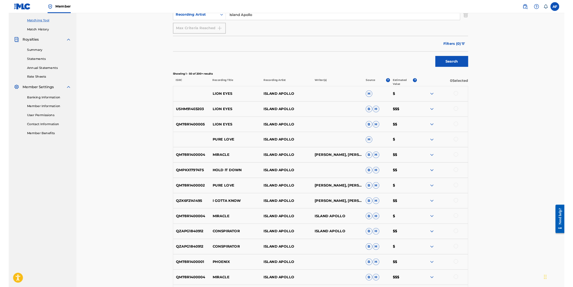
scroll to position [180, 0]
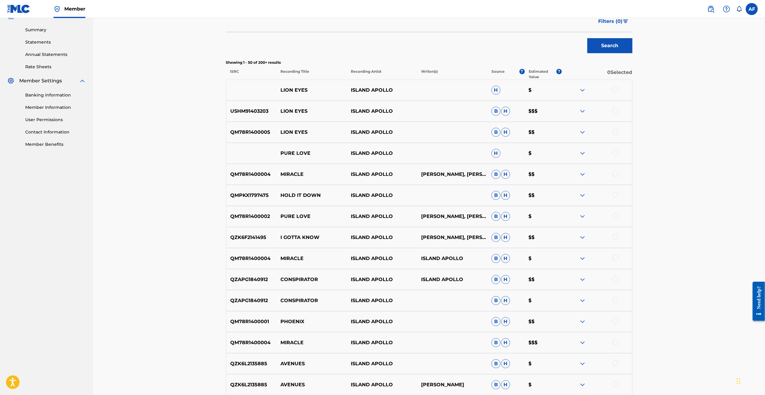
scroll to position [0, 0]
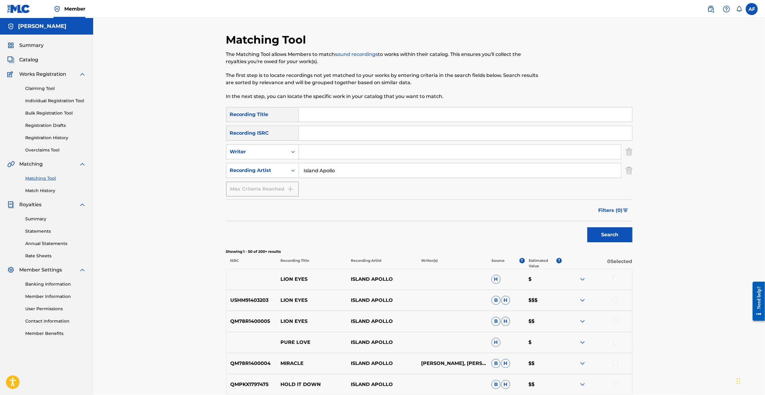
drag, startPoint x: 173, startPoint y: 309, endPoint x: 349, endPoint y: 84, distance: 286.0
click at [318, 83] on input "Search Form" at bounding box center [465, 114] width 333 height 14
type input "Like A Fantasy"
click at [318, 83] on input "Island Apollo" at bounding box center [460, 170] width 322 height 14
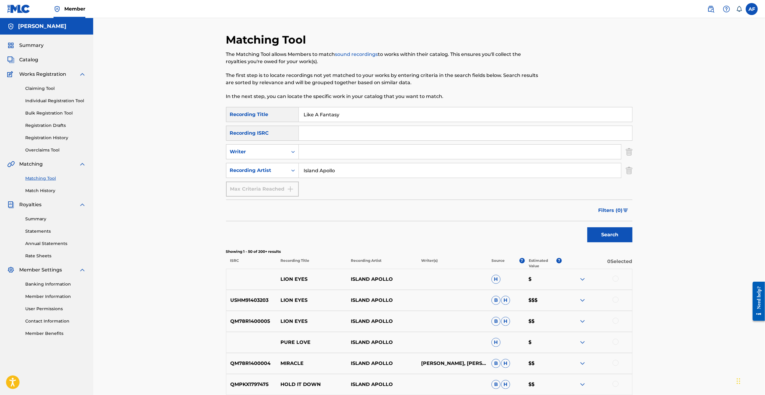
click at [318, 83] on input "Island Apollo" at bounding box center [460, 170] width 322 height 14
type input "The Bolts"
click at [318, 83] on button "Search" at bounding box center [609, 234] width 45 height 15
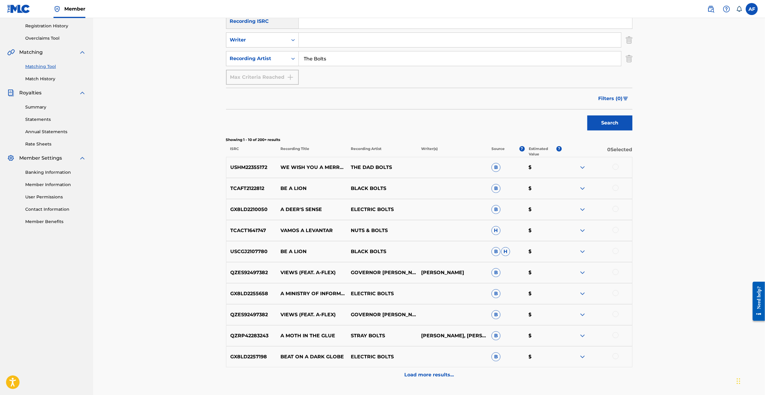
scroll to position [158, 0]
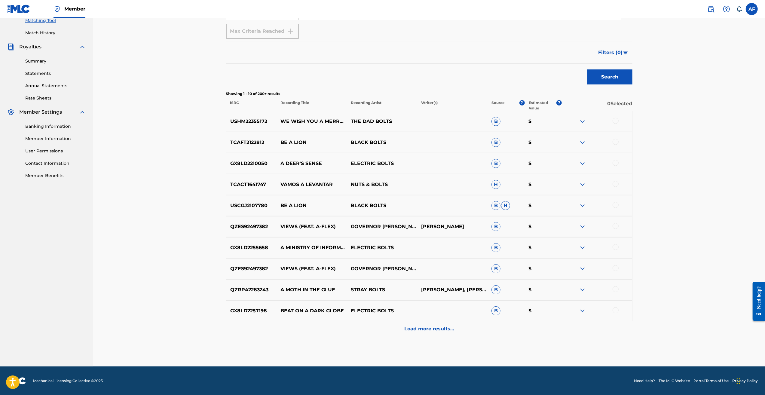
click at [318, 83] on p "Load more results..." at bounding box center [429, 328] width 50 height 7
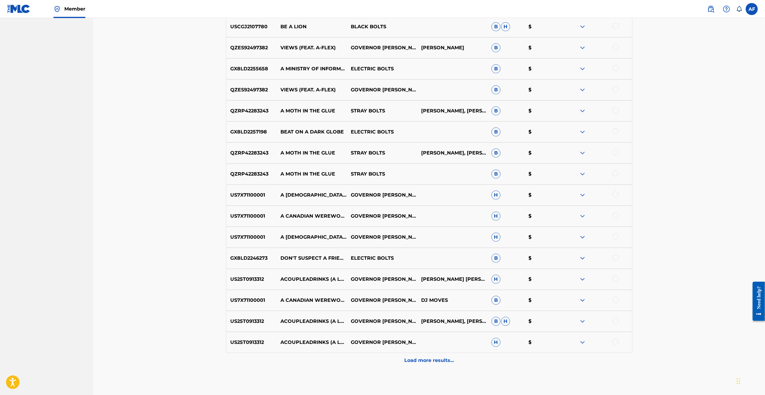
scroll to position [368, 0]
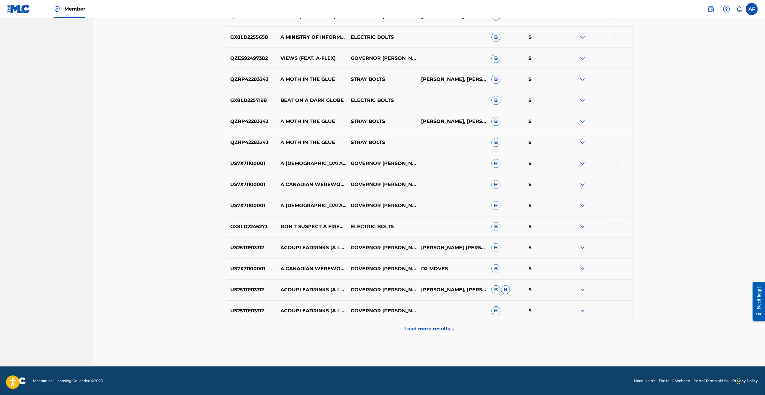
click at [318, 83] on div "Load more results..." at bounding box center [429, 328] width 406 height 15
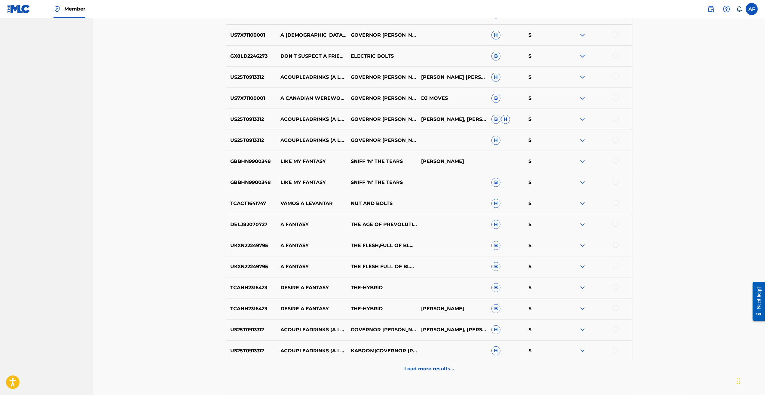
scroll to position [579, 0]
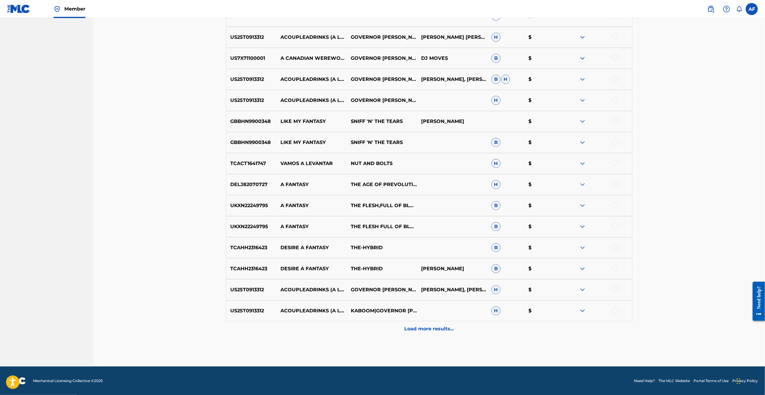
click at [318, 83] on p "Load more results..." at bounding box center [429, 328] width 50 height 7
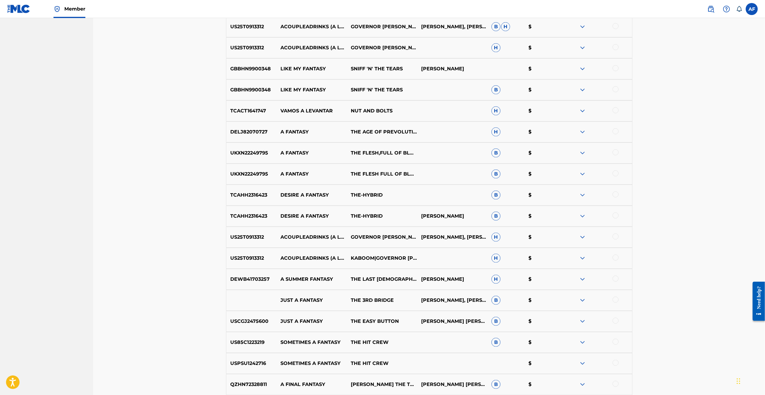
scroll to position [752, 0]
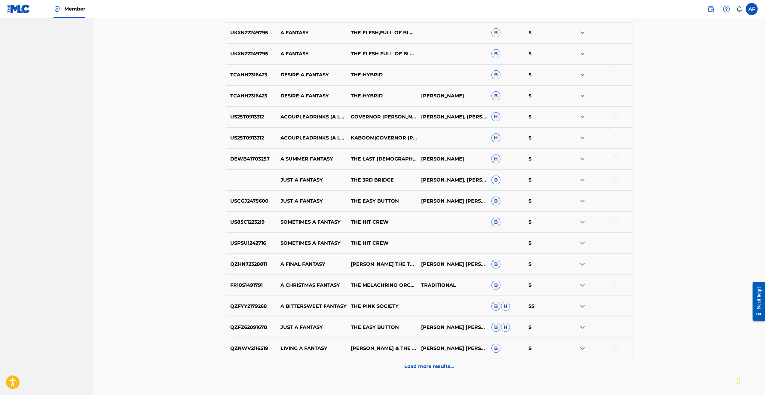
click at [318, 83] on p "Load more results..." at bounding box center [429, 366] width 50 height 7
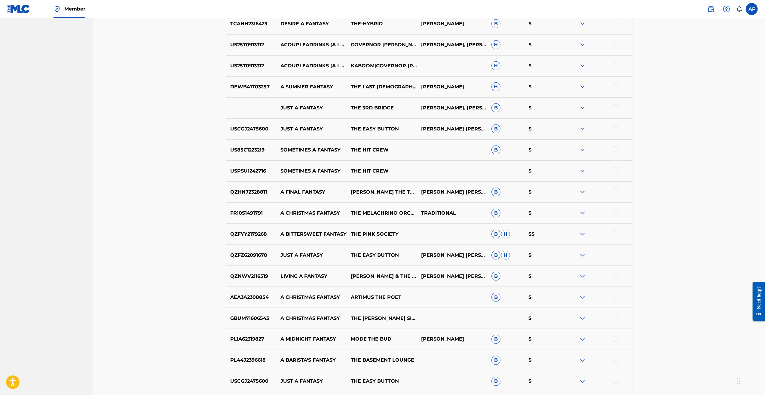
scroll to position [0, 0]
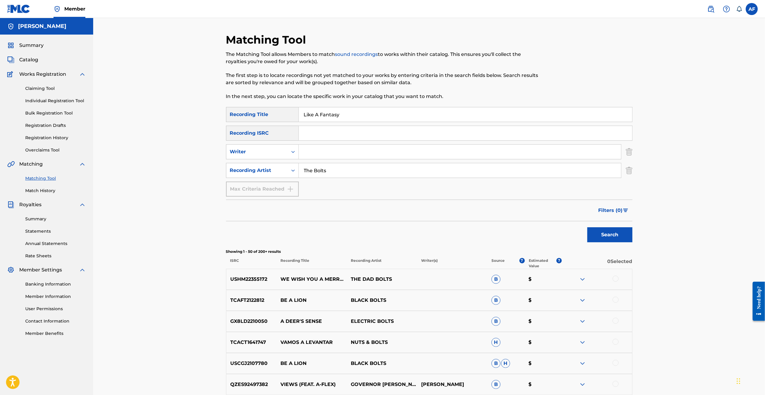
drag, startPoint x: 663, startPoint y: 299, endPoint x: 375, endPoint y: 78, distance: 363.1
click at [318, 83] on div "SearchWithCriteria8acc4d60-19af-4835-b0ef-21b2ed1e05b6 Recording Title Like A F…" at bounding box center [429, 152] width 406 height 90
click at [318, 83] on input "Search Form" at bounding box center [460, 152] width 322 height 14
type input "[PERSON_NAME]"
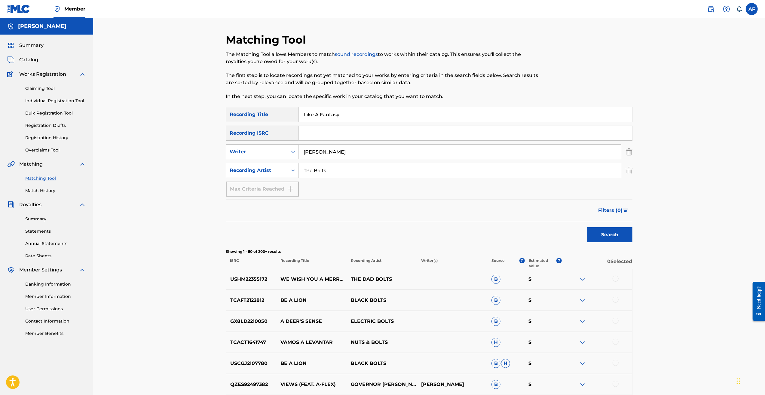
click at [318, 83] on button "Search" at bounding box center [609, 234] width 45 height 15
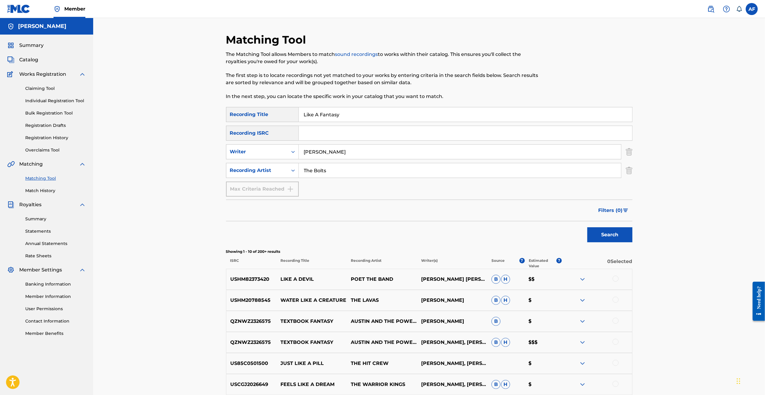
click at [196, 83] on div "Matching Tool The Matching Tool allows Members to match sound recordings to wor…" at bounding box center [429, 271] width 672 height 506
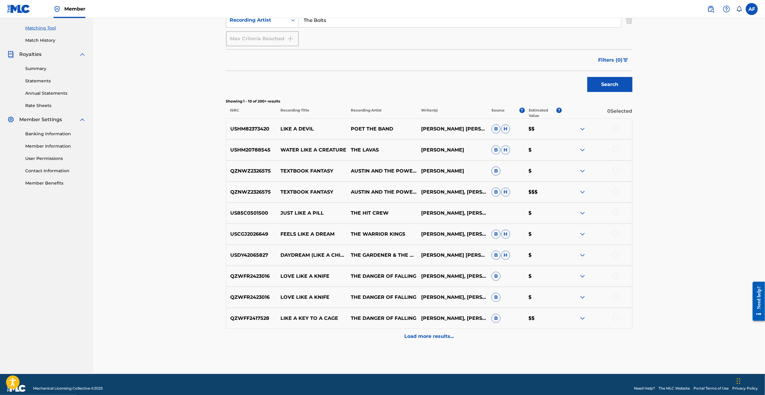
scroll to position [158, 0]
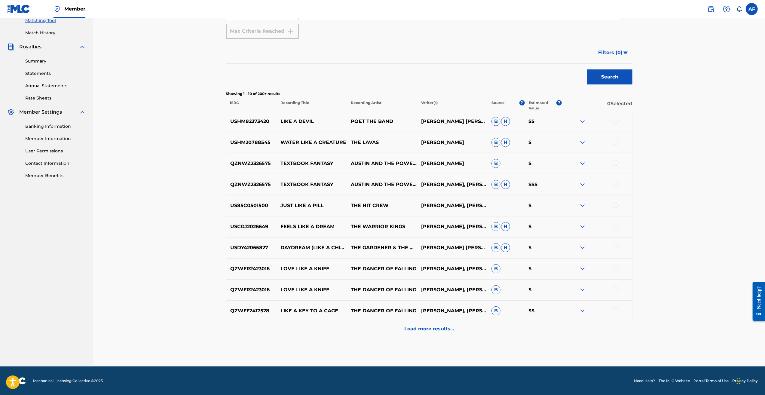
click at [318, 83] on p "Load more results..." at bounding box center [429, 328] width 50 height 7
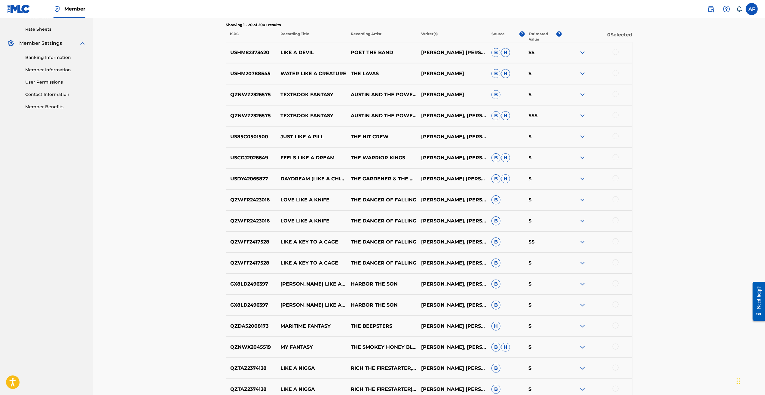
scroll to position [0, 0]
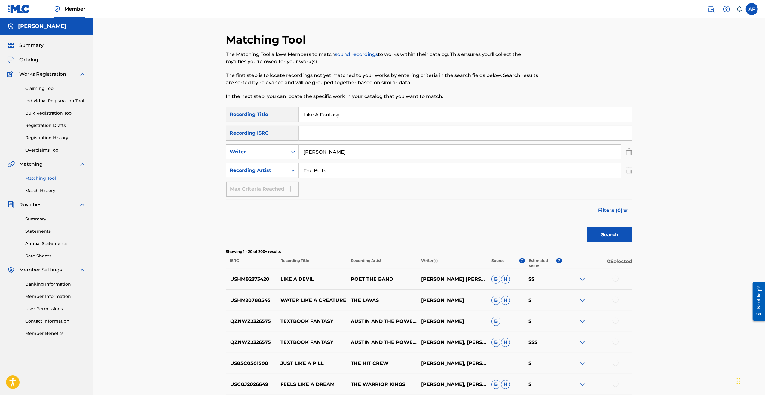
drag, startPoint x: 214, startPoint y: 328, endPoint x: 307, endPoint y: 118, distance: 229.5
click at [318, 83] on input "Like A Fantasy" at bounding box center [465, 114] width 333 height 14
type input "Caving In"
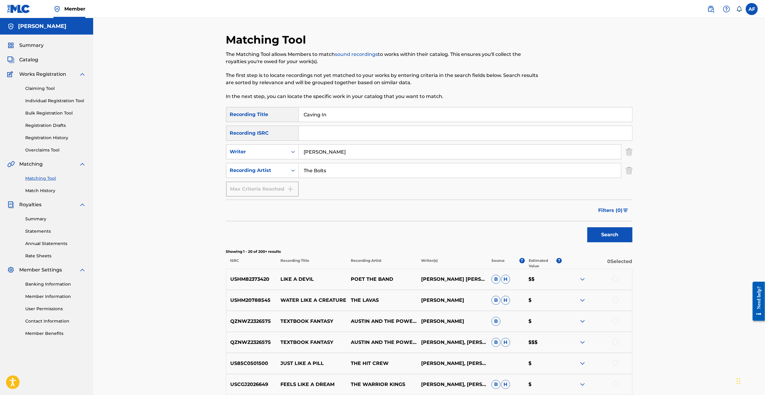
click at [318, 83] on button "Search" at bounding box center [609, 234] width 45 height 15
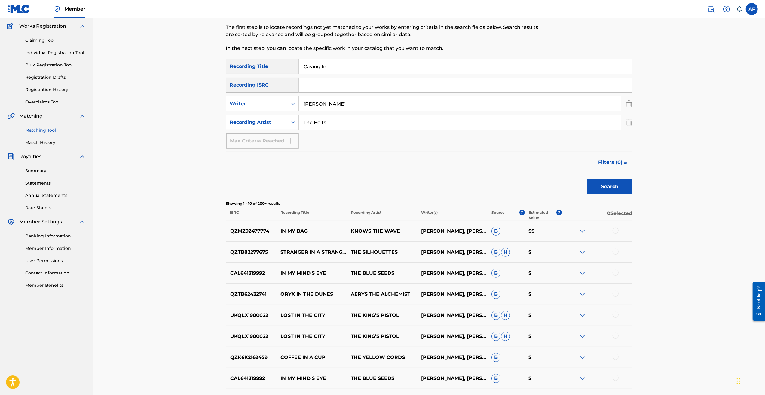
scroll to position [158, 0]
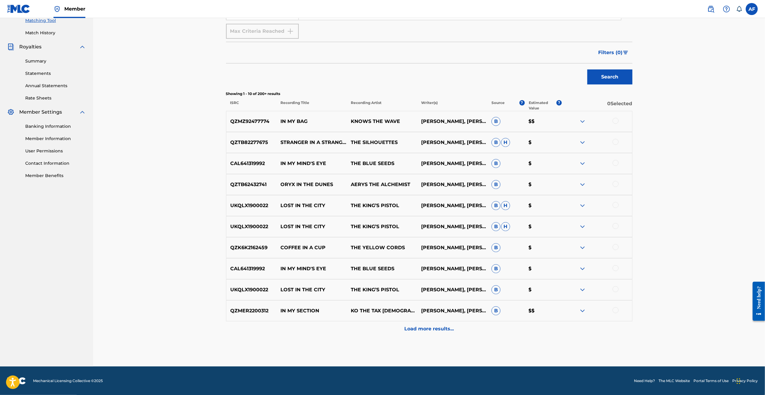
click at [318, 83] on div "Load more results..." at bounding box center [429, 328] width 406 height 15
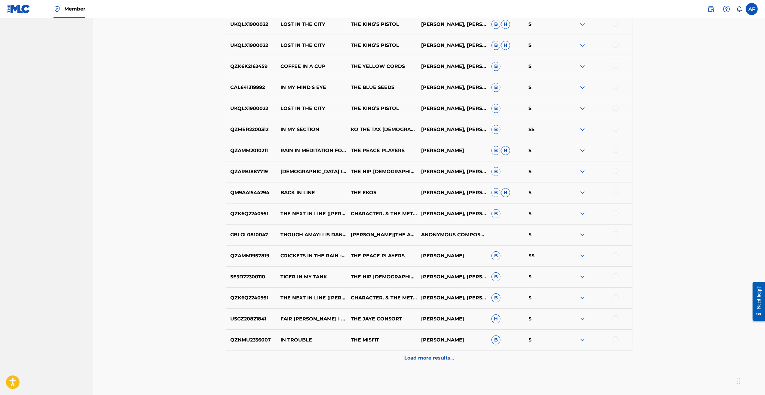
scroll to position [368, 0]
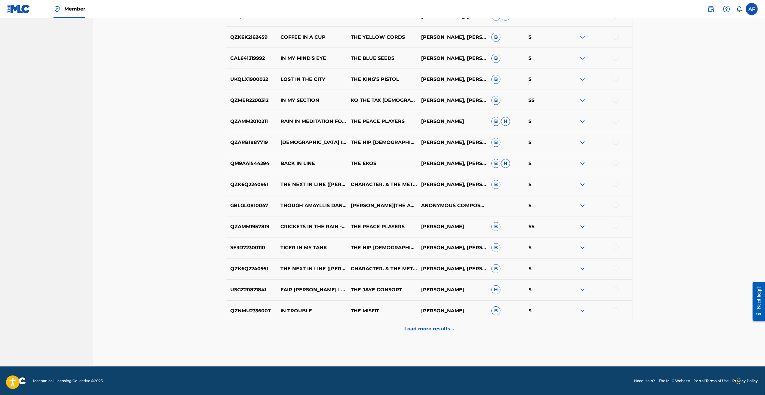
click at [318, 83] on p "Load more results..." at bounding box center [429, 328] width 50 height 7
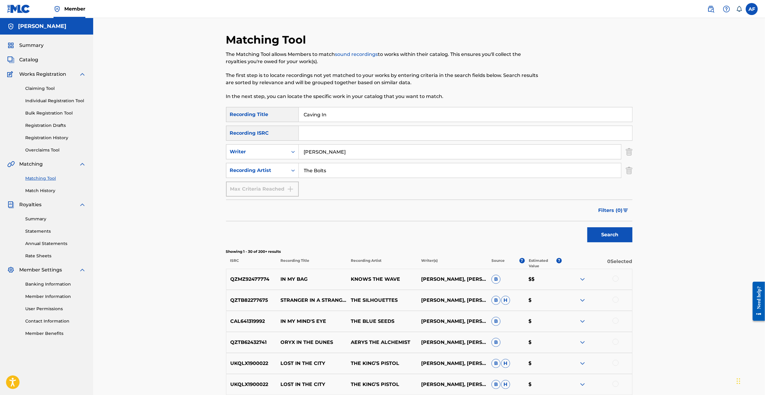
click at [318, 83] on input "[PERSON_NAME]" at bounding box center [460, 152] width 322 height 14
type input "[PERSON_NAME]"
click at [318, 83] on input "The Bolts" at bounding box center [460, 170] width 322 height 14
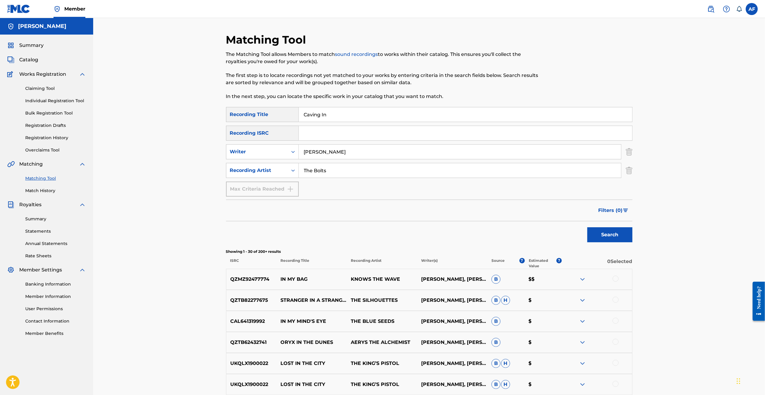
click at [318, 83] on input "The Bolts" at bounding box center [460, 170] width 322 height 14
type input "[PERSON_NAME]"
drag, startPoint x: 380, startPoint y: 116, endPoint x: 278, endPoint y: 106, distance: 102.7
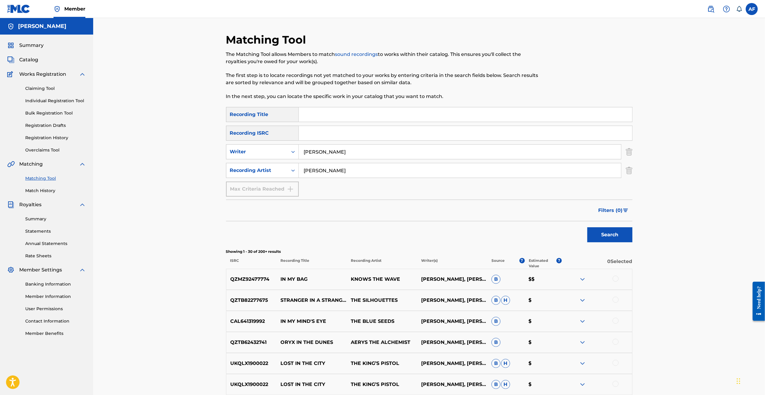
click at [318, 83] on button "Search" at bounding box center [609, 234] width 45 height 15
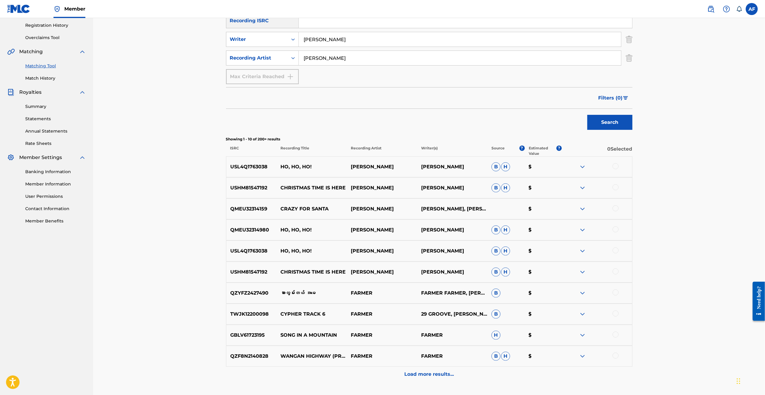
scroll to position [150, 0]
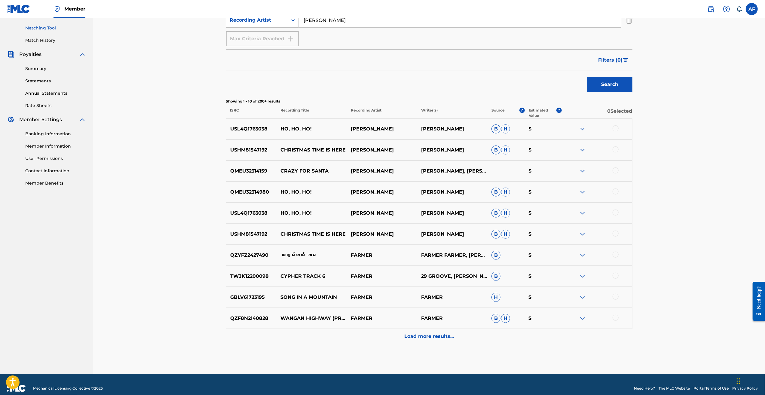
click at [318, 83] on p "Load more results..." at bounding box center [429, 336] width 50 height 7
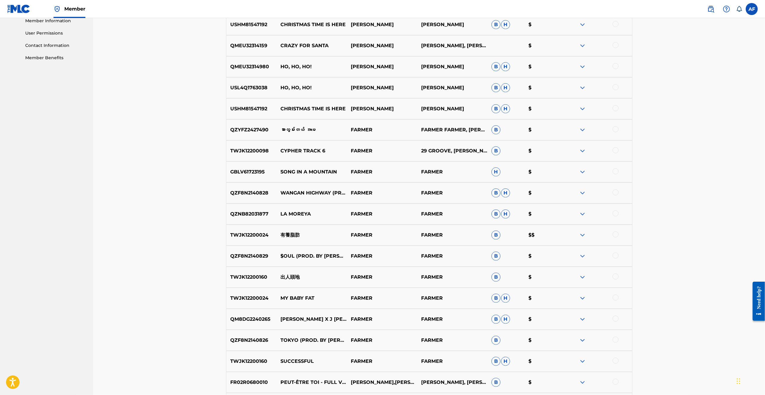
scroll to position [331, 0]
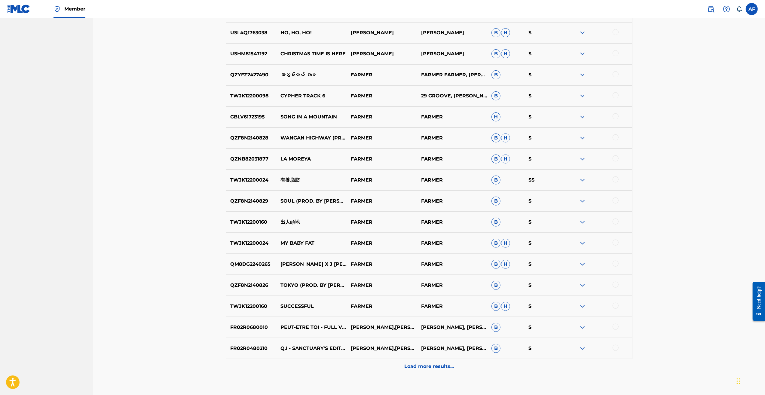
click at [318, 83] on p "Load more results..." at bounding box center [429, 366] width 50 height 7
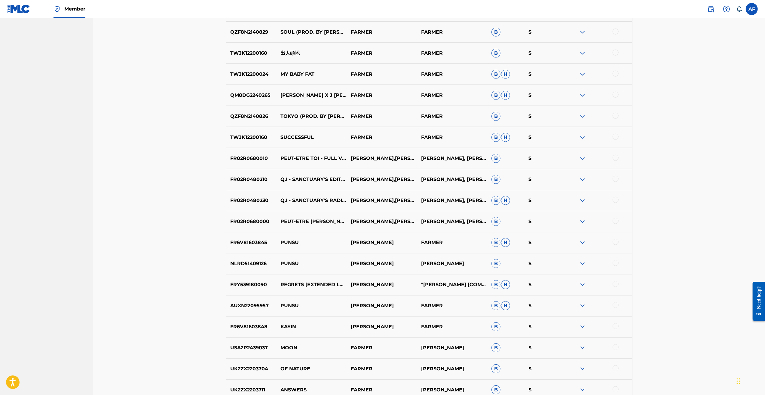
scroll to position [0, 0]
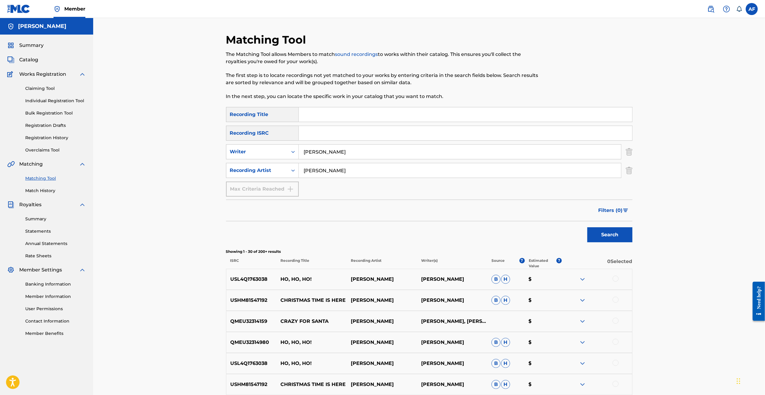
drag, startPoint x: 208, startPoint y: 345, endPoint x: 324, endPoint y: 103, distance: 268.0
drag, startPoint x: 356, startPoint y: 154, endPoint x: 278, endPoint y: 149, distance: 78.4
click at [278, 83] on div "SearchWithCriteria1daeb174-c2a9-4aab-bd25-2eb7c2fe9a00 Writer [PERSON_NAME]" at bounding box center [429, 151] width 406 height 15
type input "[PERSON_NAME]"
click at [318, 83] on input "[PERSON_NAME]" at bounding box center [460, 170] width 322 height 14
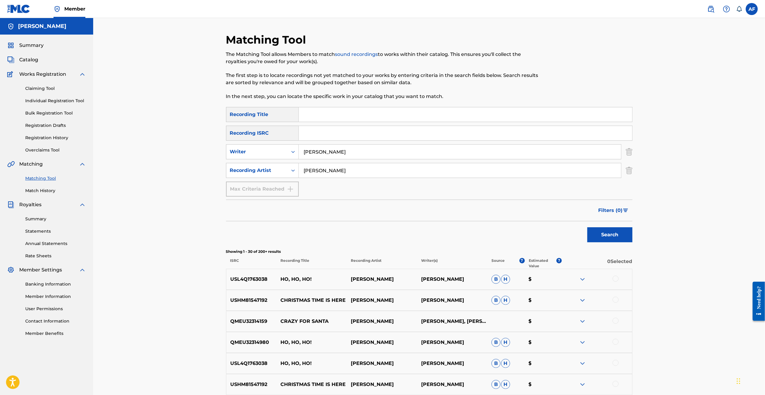
click at [318, 83] on input "[PERSON_NAME]" at bounding box center [460, 170] width 322 height 14
click at [318, 83] on button "Search" at bounding box center [609, 234] width 45 height 15
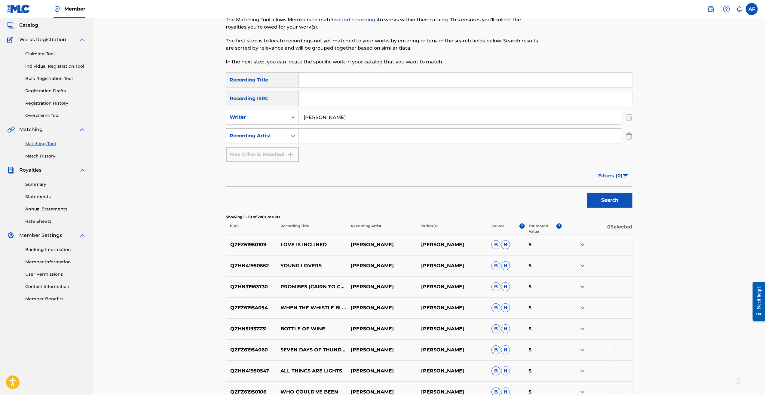
scroll to position [120, 0]
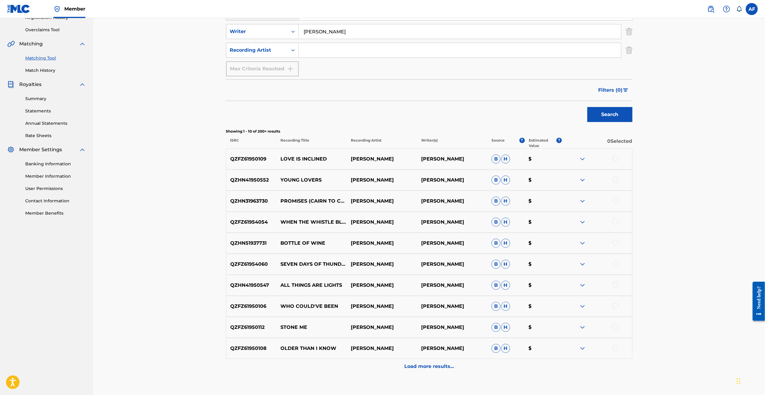
click at [318, 83] on p "Load more results..." at bounding box center [429, 366] width 50 height 7
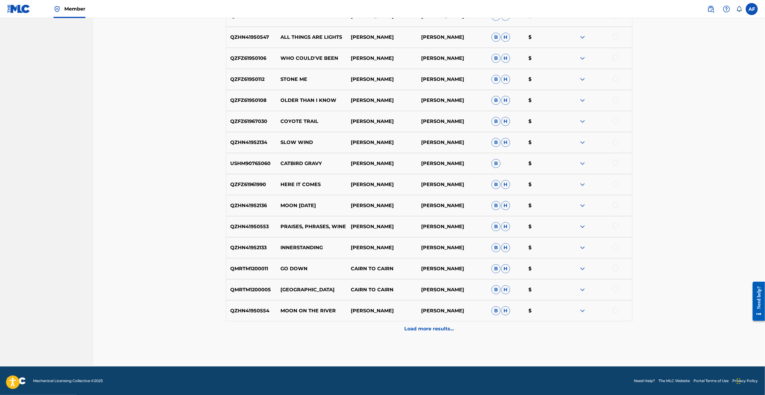
scroll to position [0, 0]
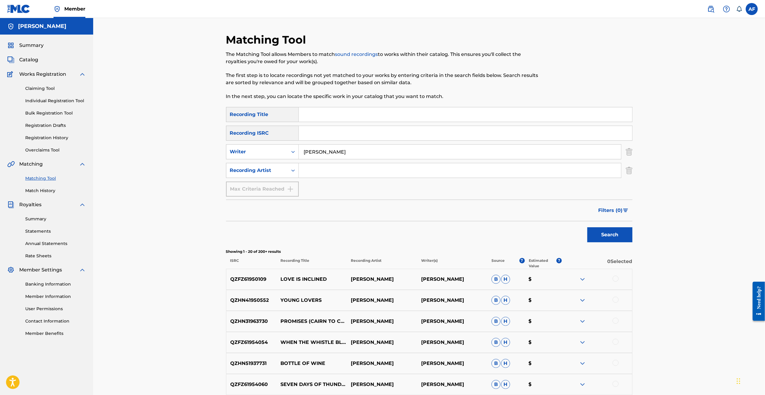
drag, startPoint x: 203, startPoint y: 323, endPoint x: 365, endPoint y: 129, distance: 253.1
click at [318, 83] on input "[PERSON_NAME]" at bounding box center [460, 152] width 322 height 14
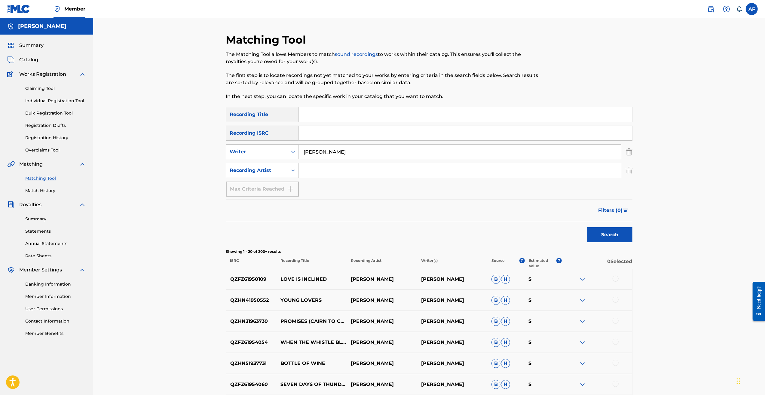
drag, startPoint x: 375, startPoint y: 153, endPoint x: 269, endPoint y: 136, distance: 107.2
click at [269, 83] on div "SearchWithCriteria8acc4d60-19af-4835-b0ef-21b2ed1e05b6 Recording Title SearchWi…" at bounding box center [429, 152] width 406 height 90
click at [318, 83] on button "Search" at bounding box center [609, 234] width 45 height 15
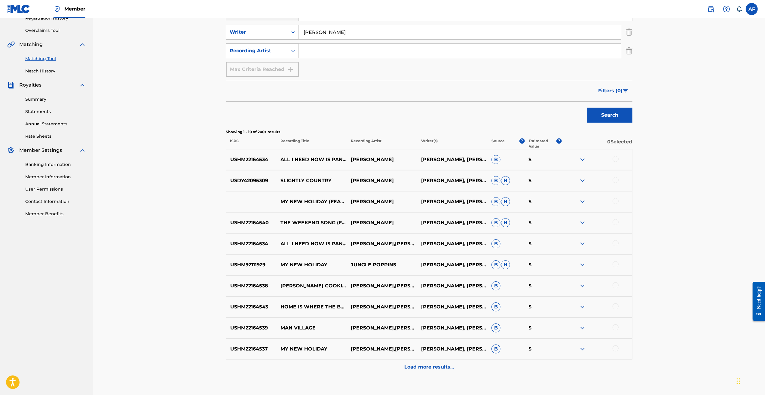
scroll to position [120, 0]
click at [318, 83] on p "Load more results..." at bounding box center [429, 366] width 50 height 7
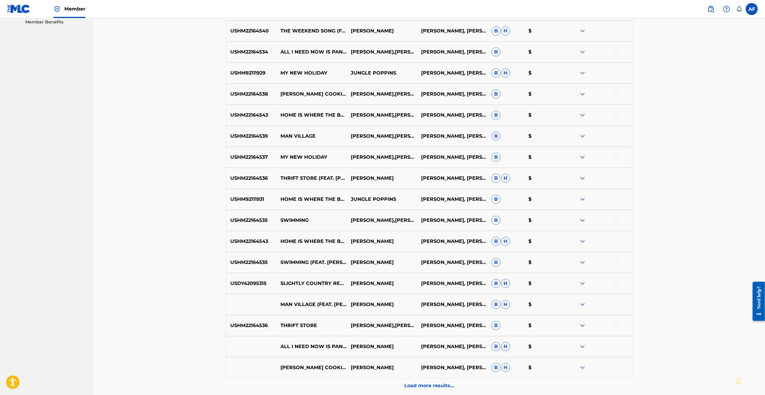
scroll to position [361, 0]
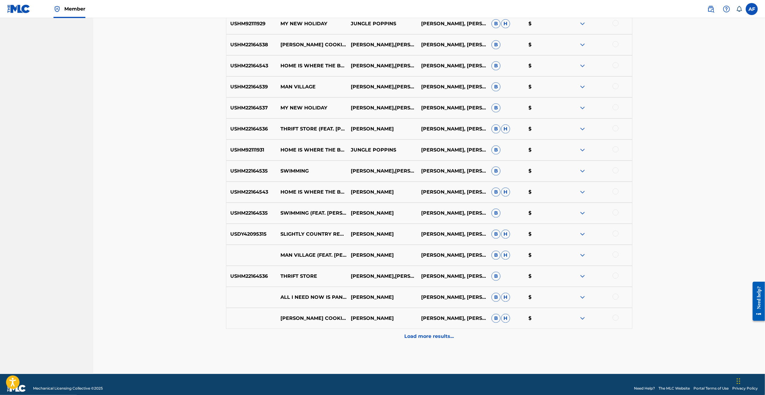
click at [318, 83] on p "Load more results..." at bounding box center [429, 336] width 50 height 7
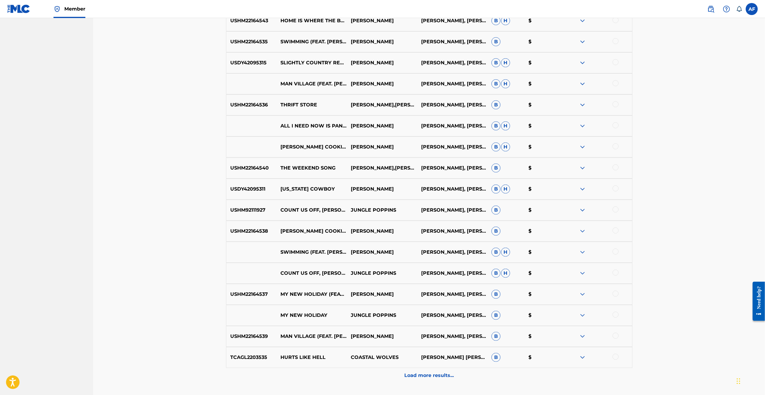
scroll to position [579, 0]
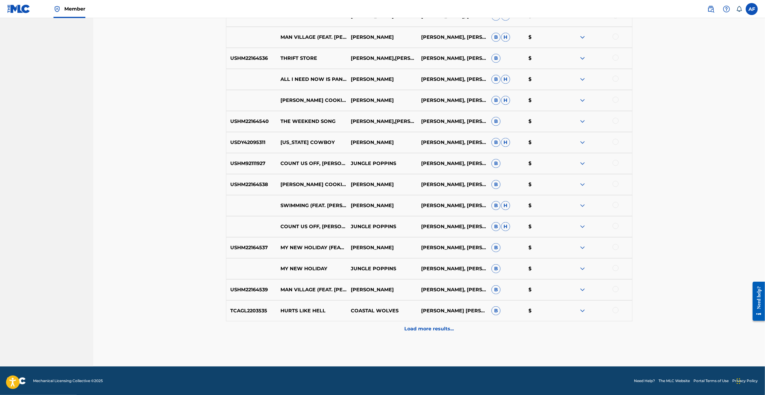
click at [318, 83] on p "Load more results..." at bounding box center [429, 328] width 50 height 7
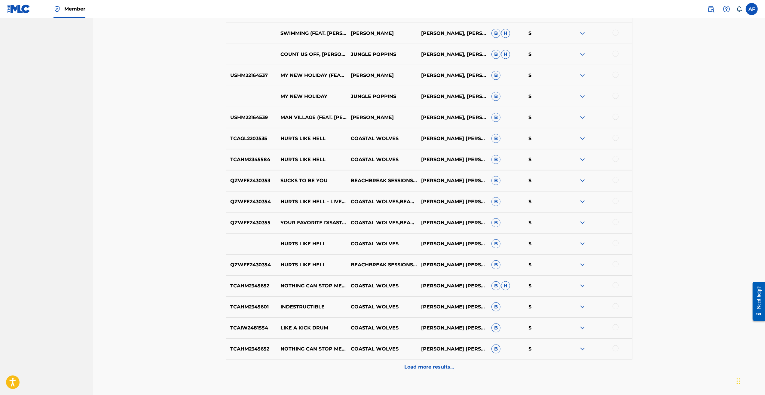
scroll to position [789, 0]
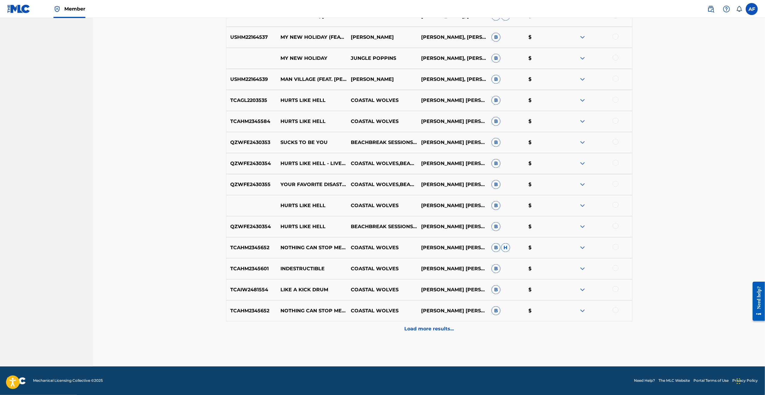
click at [318, 83] on p "Load more results..." at bounding box center [429, 328] width 50 height 7
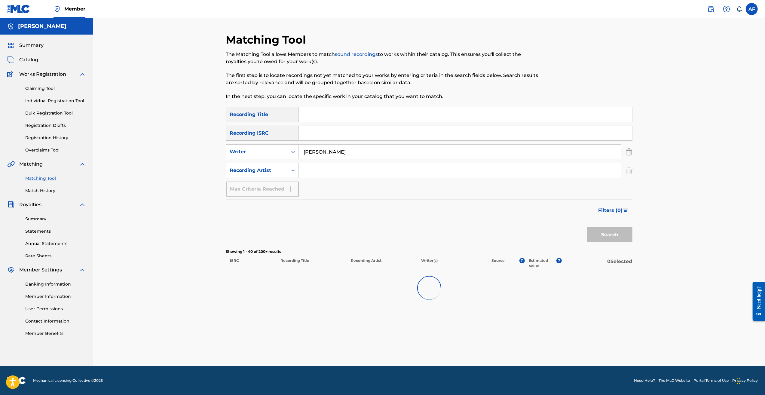
scroll to position [0, 0]
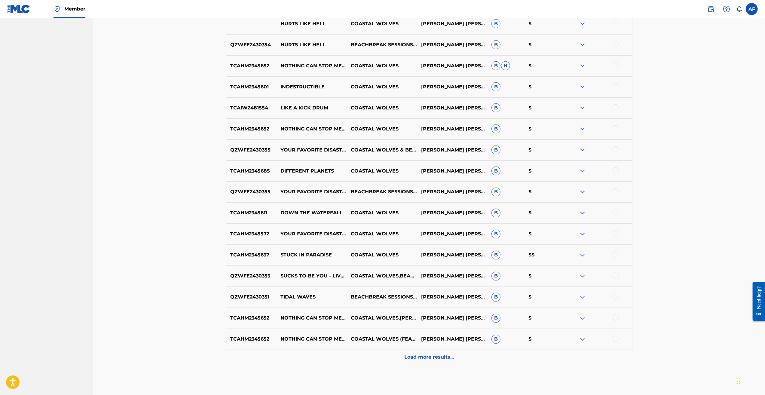
drag, startPoint x: 725, startPoint y: 129, endPoint x: 694, endPoint y: 269, distance: 143.3
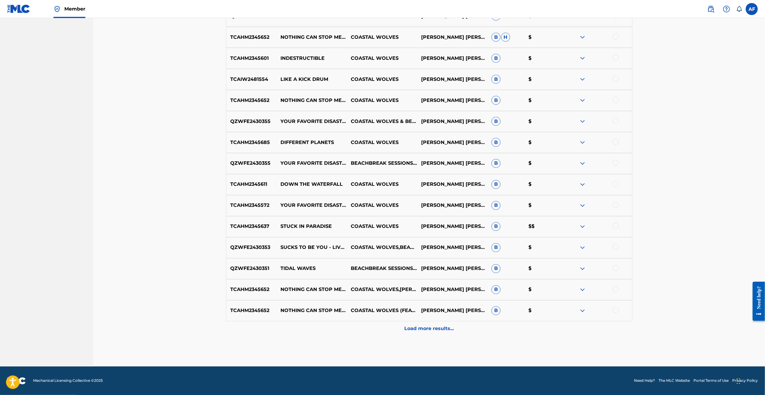
click at [318, 83] on p "Load more results..." at bounding box center [429, 328] width 50 height 7
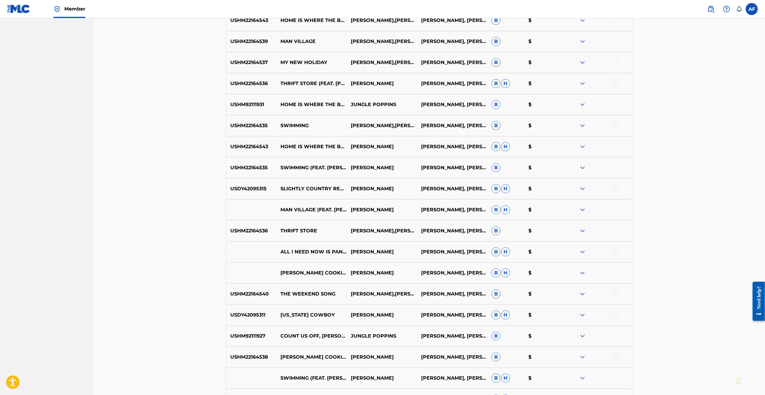
drag, startPoint x: 698, startPoint y: 173, endPoint x: 675, endPoint y: 253, distance: 83.3
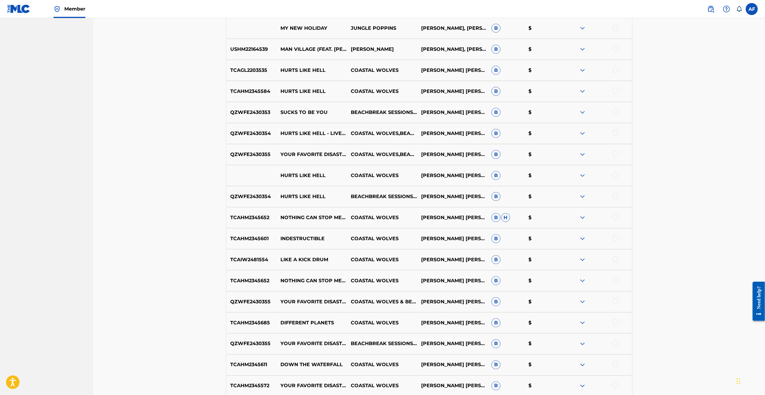
drag, startPoint x: 678, startPoint y: 172, endPoint x: 677, endPoint y: 258, distance: 86.6
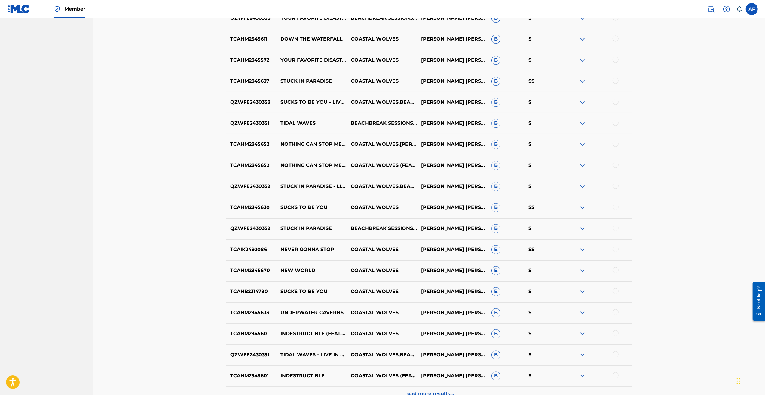
scroll to position [1210, 0]
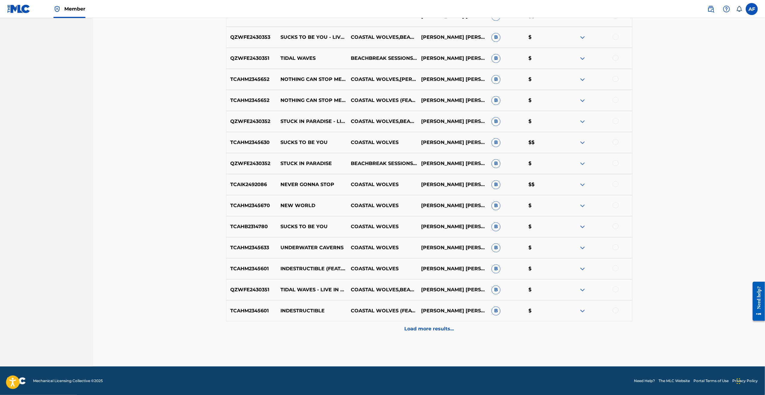
click at [318, 83] on p "Load more results..." at bounding box center [429, 328] width 50 height 7
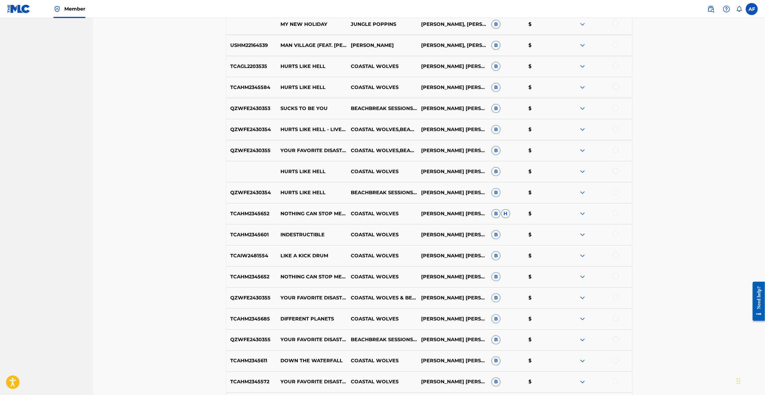
scroll to position [1421, 0]
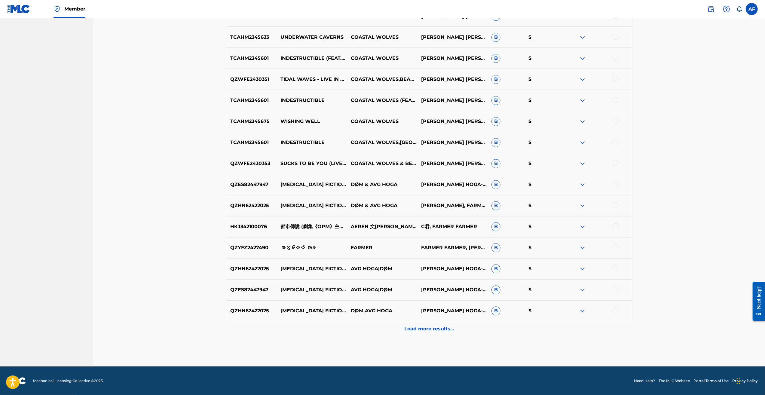
drag, startPoint x: 676, startPoint y: 79, endPoint x: 657, endPoint y: 274, distance: 195.7
click at [318, 83] on p "Load more results..." at bounding box center [429, 328] width 50 height 7
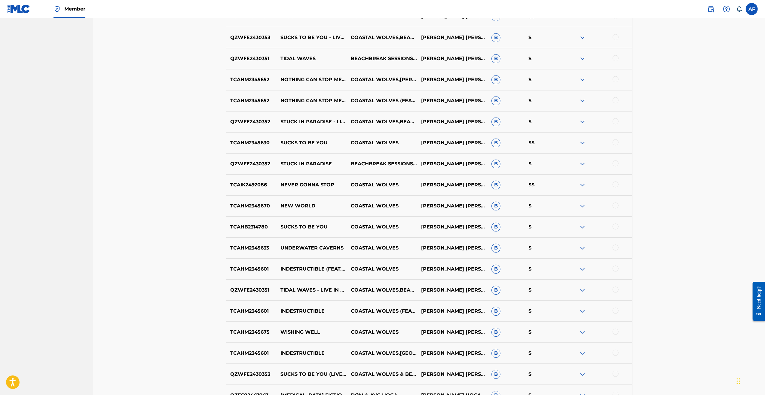
scroll to position [1631, 0]
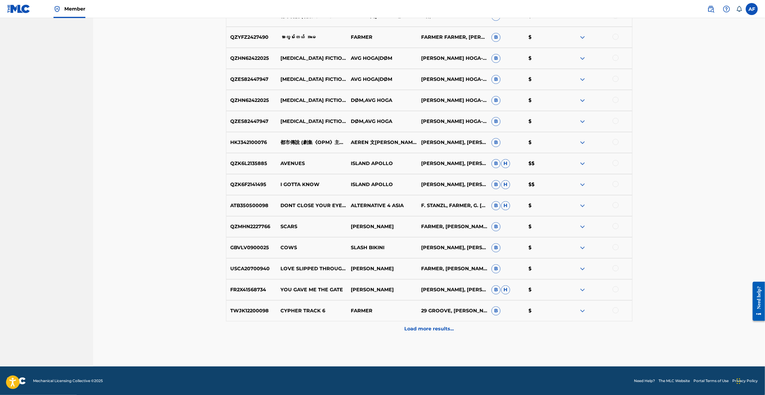
drag, startPoint x: 683, startPoint y: 81, endPoint x: 665, endPoint y: 256, distance: 175.3
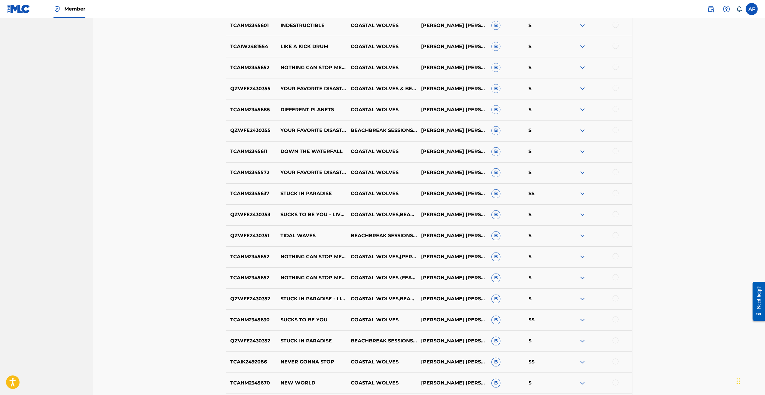
scroll to position [0, 0]
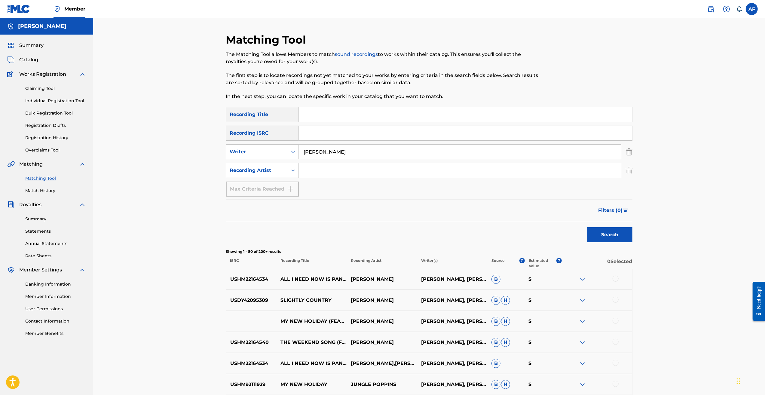
drag, startPoint x: 521, startPoint y: 353, endPoint x: 381, endPoint y: 94, distance: 294.5
click at [318, 83] on input "[PERSON_NAME]" at bounding box center [460, 152] width 322 height 14
type input "[PERSON_NAME]"
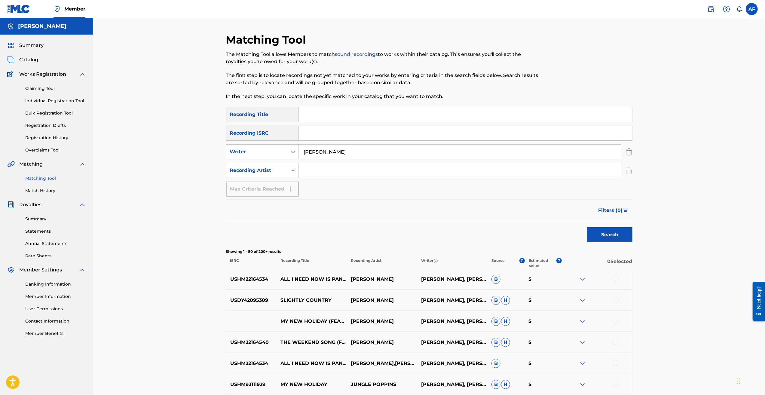
click at [318, 83] on button "Search" at bounding box center [609, 234] width 45 height 15
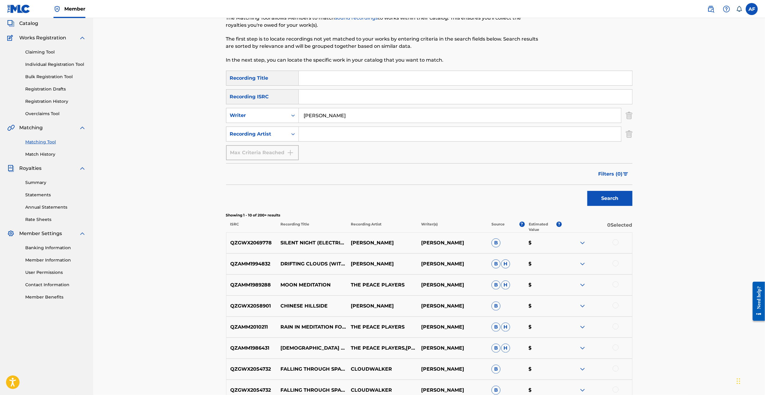
scroll to position [120, 0]
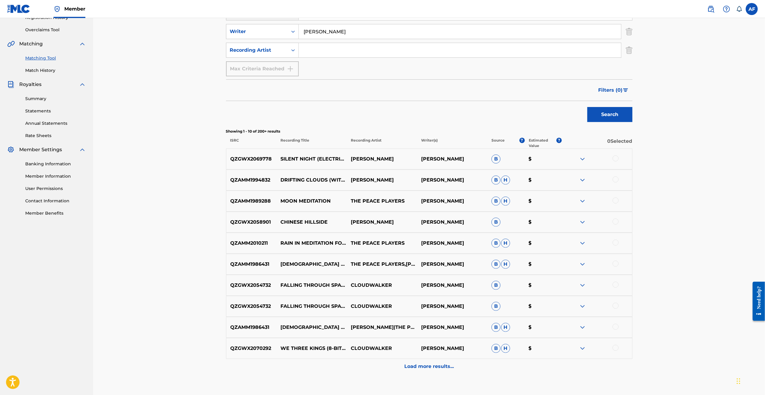
click at [318, 83] on p "Load more results..." at bounding box center [429, 366] width 50 height 7
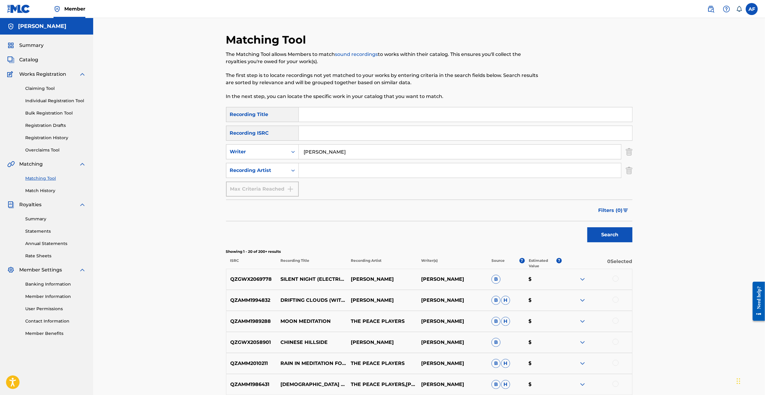
scroll to position [90, 0]
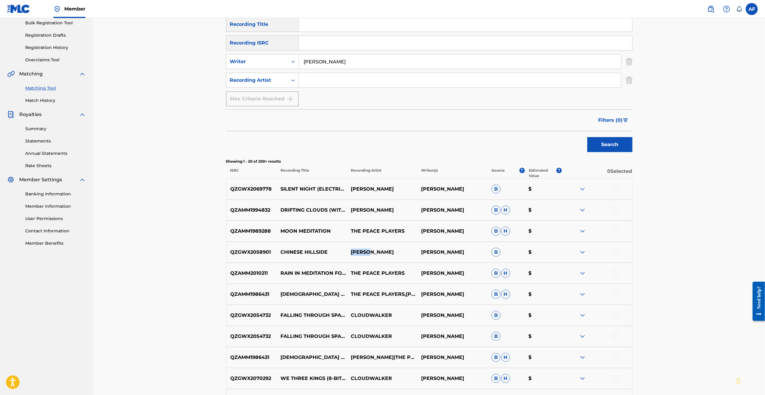
drag, startPoint x: 373, startPoint y: 251, endPoint x: 350, endPoint y: 251, distance: 23.8
click at [318, 83] on p "[PERSON_NAME]" at bounding box center [382, 252] width 70 height 7
copy p "[PERSON_NAME]"
click at [168, 83] on div "Matching Tool The Matching Tool allows Members to match sound recordings to wor…" at bounding box center [429, 286] width 672 height 717
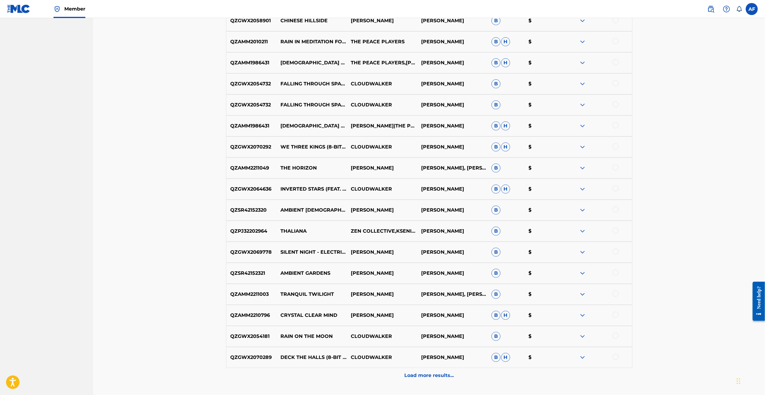
scroll to position [368, 0]
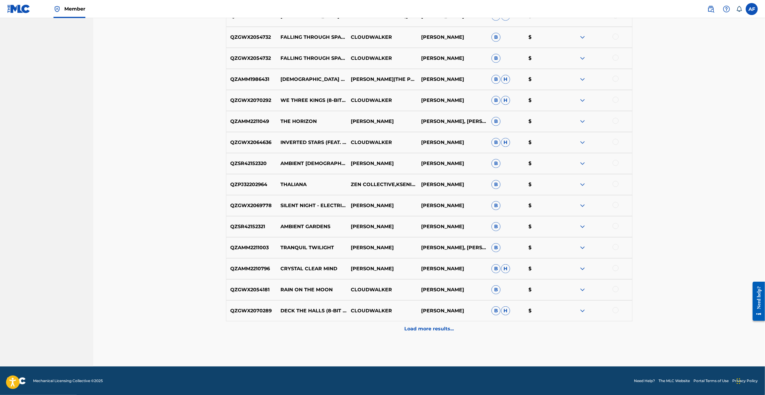
click at [318, 83] on p "Load more results..." at bounding box center [429, 328] width 50 height 7
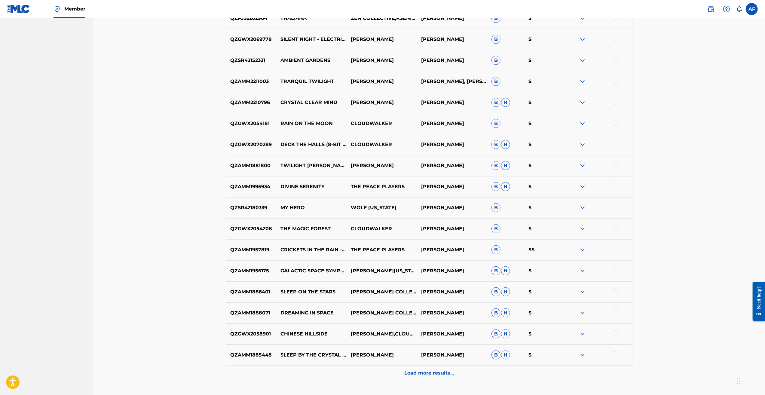
scroll to position [579, 0]
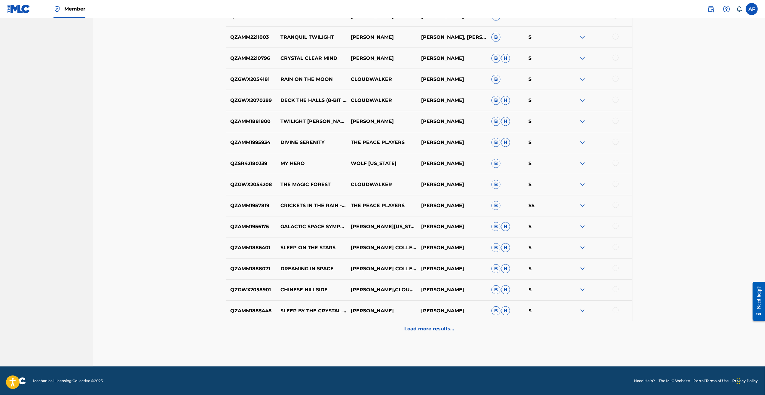
click at [318, 83] on div "Load more results..." at bounding box center [429, 328] width 406 height 15
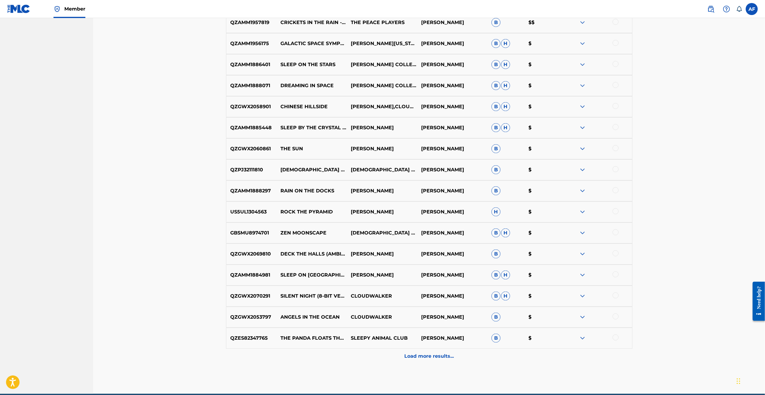
scroll to position [782, 0]
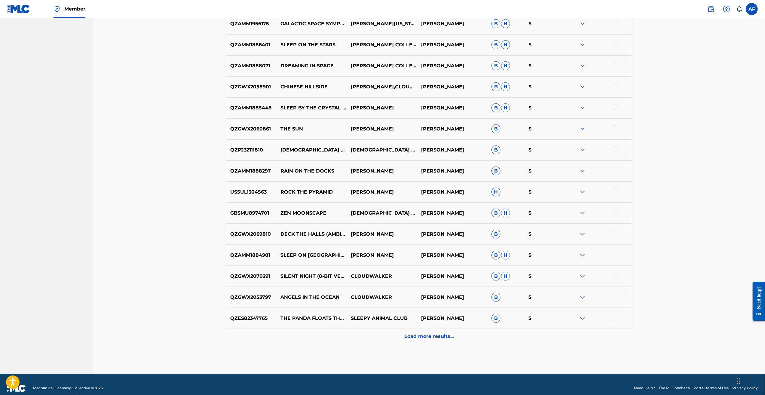
click at [318, 83] on p "Load more results..." at bounding box center [429, 336] width 50 height 7
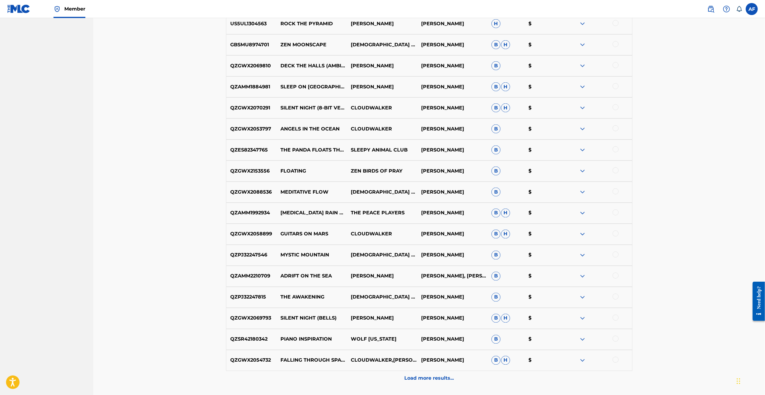
scroll to position [1000, 0]
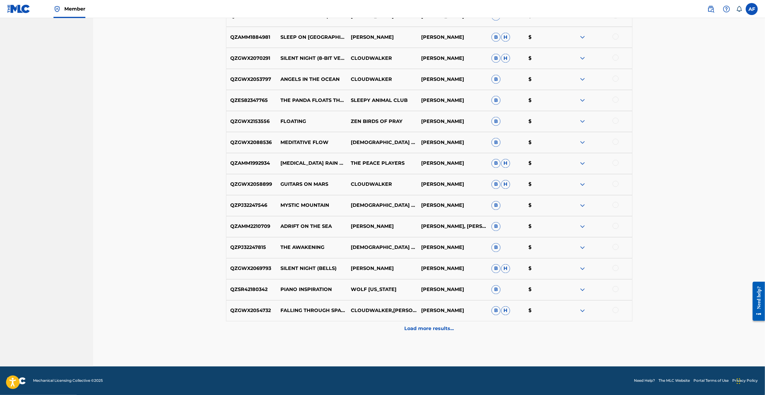
click at [318, 83] on p "Load more results..." at bounding box center [429, 328] width 50 height 7
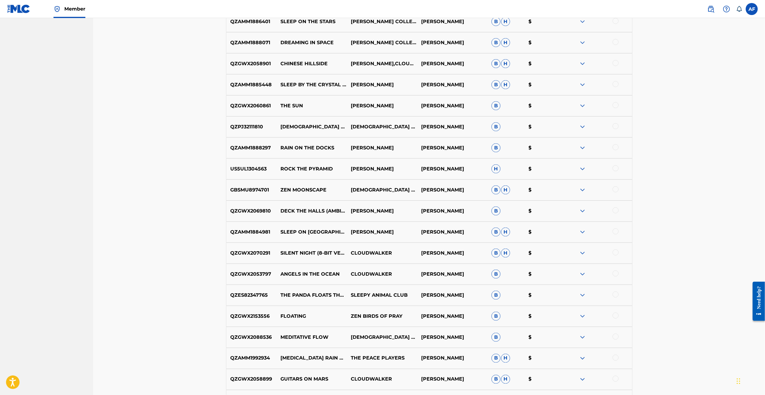
drag, startPoint x: 660, startPoint y: 140, endPoint x: 661, endPoint y: 247, distance: 107.3
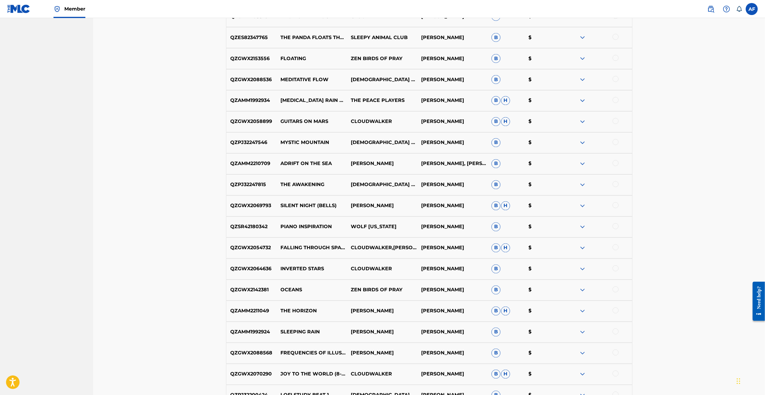
drag, startPoint x: 683, startPoint y: 116, endPoint x: 670, endPoint y: 231, distance: 115.5
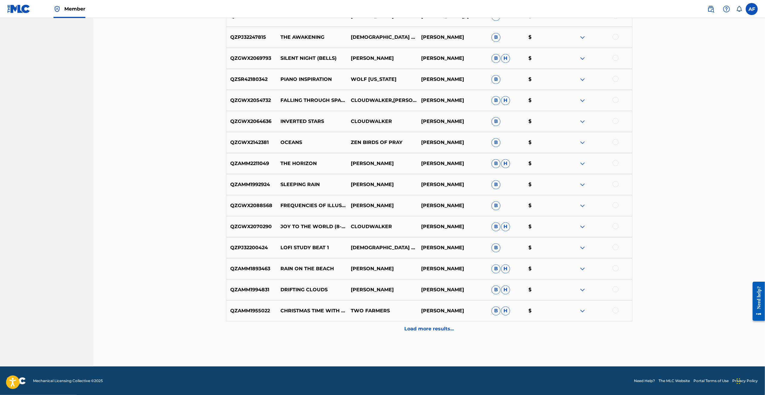
drag, startPoint x: 658, startPoint y: 161, endPoint x: 658, endPoint y: 171, distance: 9.9
click at [318, 83] on p "Load more results..." at bounding box center [429, 328] width 50 height 7
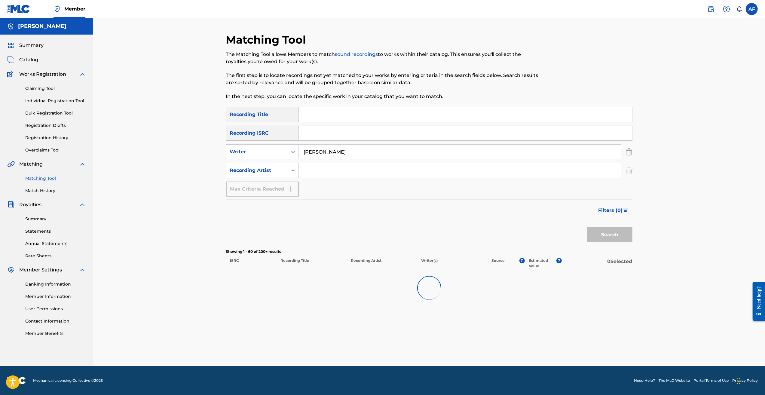
scroll to position [0, 0]
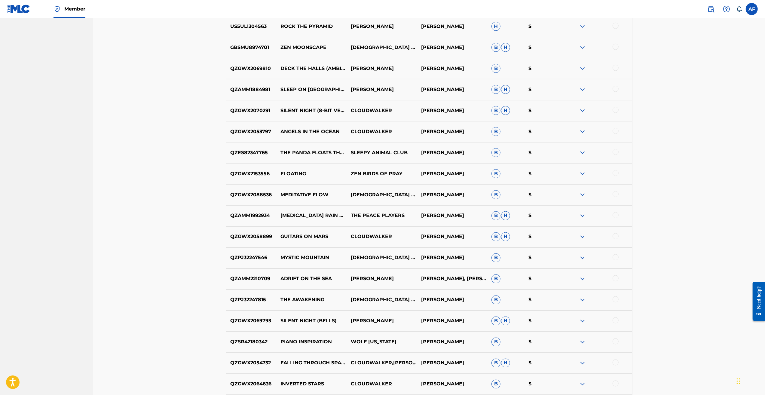
drag, startPoint x: 655, startPoint y: 118, endPoint x: 657, endPoint y: 242, distance: 123.9
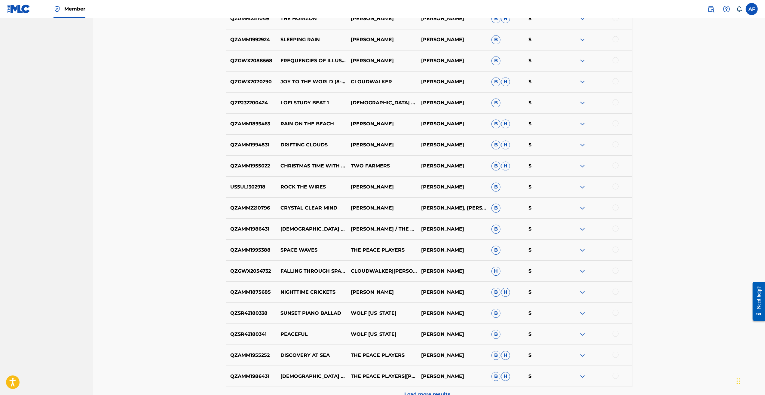
scroll to position [1421, 0]
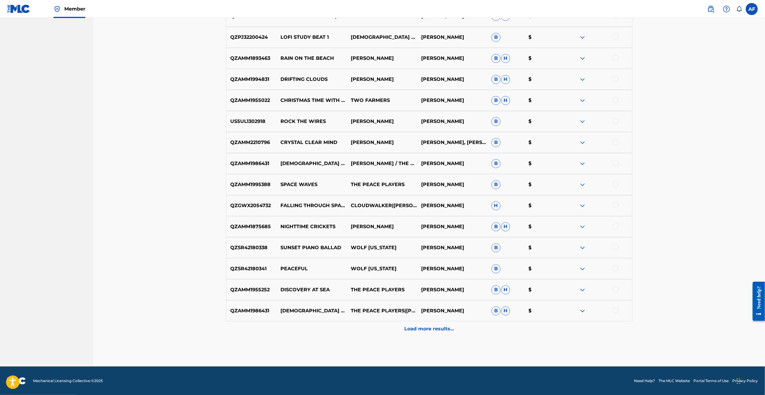
drag, startPoint x: 641, startPoint y: 159, endPoint x: 651, endPoint y: 274, distance: 115.6
click at [318, 83] on p "Load more results..." at bounding box center [429, 328] width 50 height 7
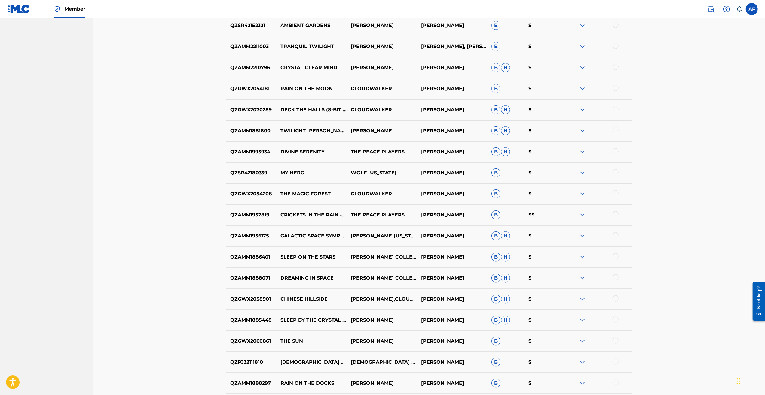
drag, startPoint x: 677, startPoint y: 114, endPoint x: 680, endPoint y: 248, distance: 134.1
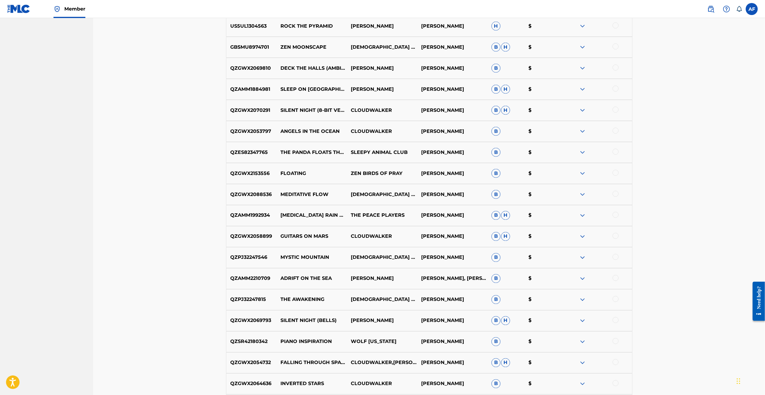
drag, startPoint x: 680, startPoint y: 210, endPoint x: 682, endPoint y: 247, distance: 36.5
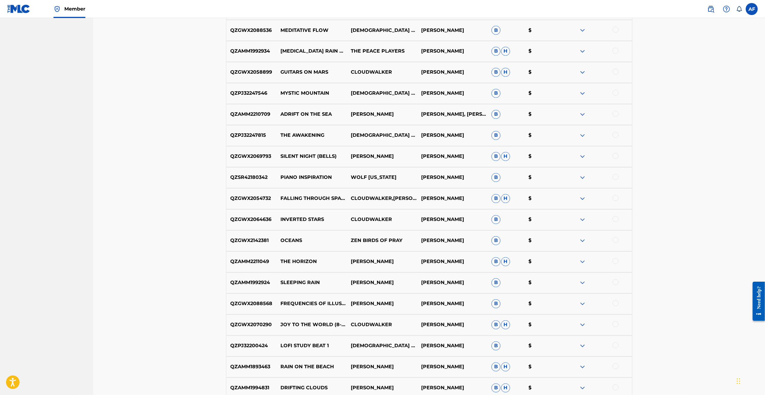
drag, startPoint x: 676, startPoint y: 218, endPoint x: 679, endPoint y: 290, distance: 72.5
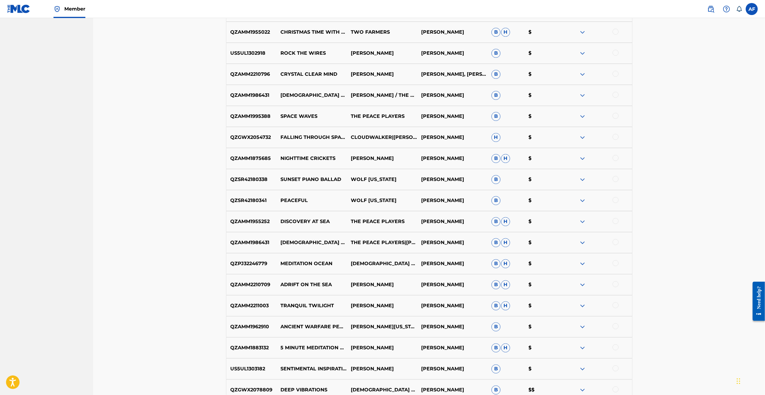
scroll to position [1631, 0]
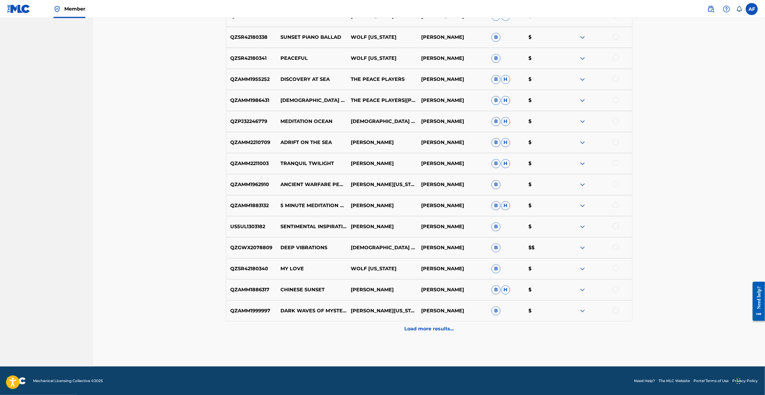
drag, startPoint x: 671, startPoint y: 250, endPoint x: 675, endPoint y: 315, distance: 64.8
click at [318, 83] on p "Load more results..." at bounding box center [429, 328] width 50 height 7
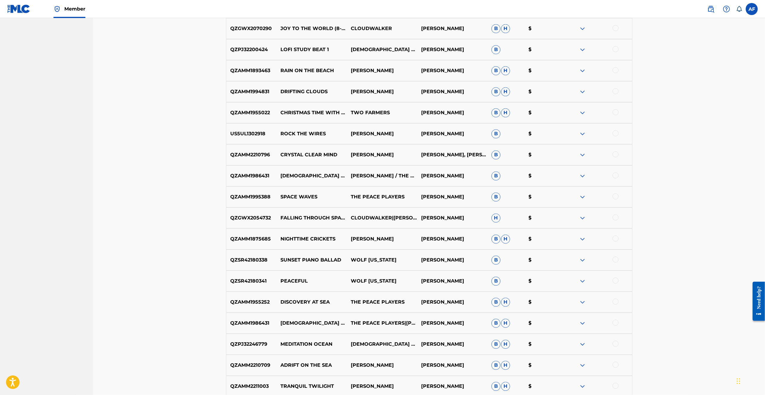
scroll to position [1841, 0]
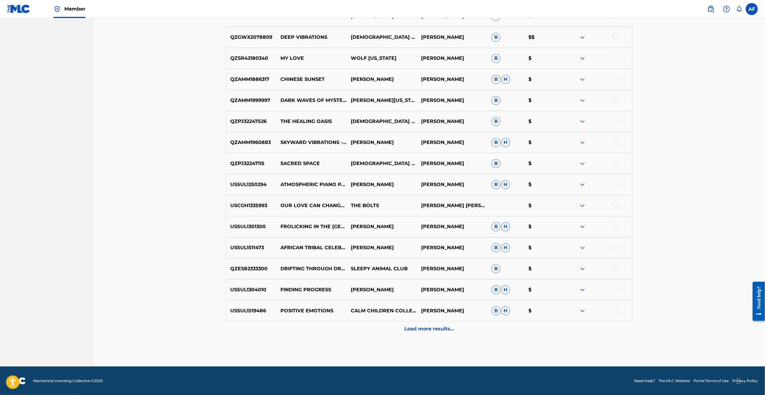
drag, startPoint x: 670, startPoint y: 81, endPoint x: 677, endPoint y: 253, distance: 171.2
click at [318, 83] on p "Load more results..." at bounding box center [429, 328] width 50 height 7
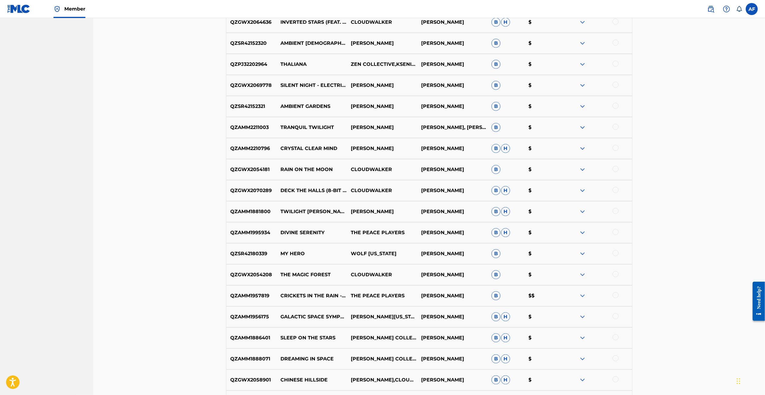
drag, startPoint x: 686, startPoint y: 116, endPoint x: 695, endPoint y: 233, distance: 117.0
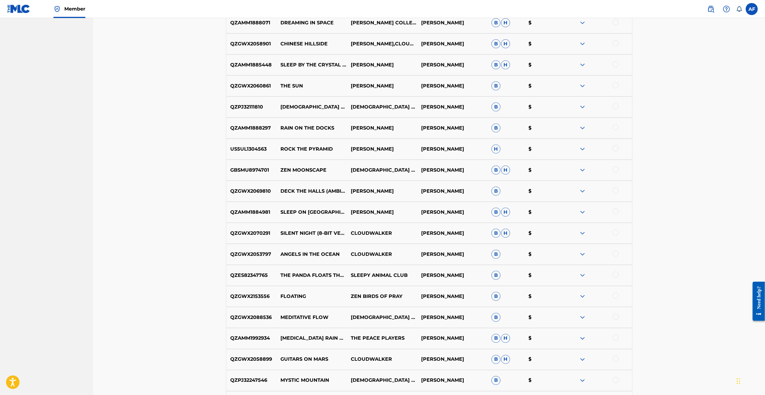
drag, startPoint x: 670, startPoint y: 106, endPoint x: 672, endPoint y: 225, distance: 119.4
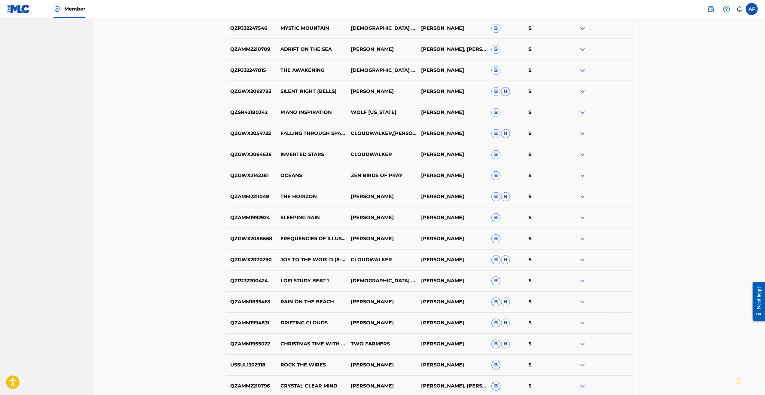
drag, startPoint x: 676, startPoint y: 188, endPoint x: 678, endPoint y: 223, distance: 35.5
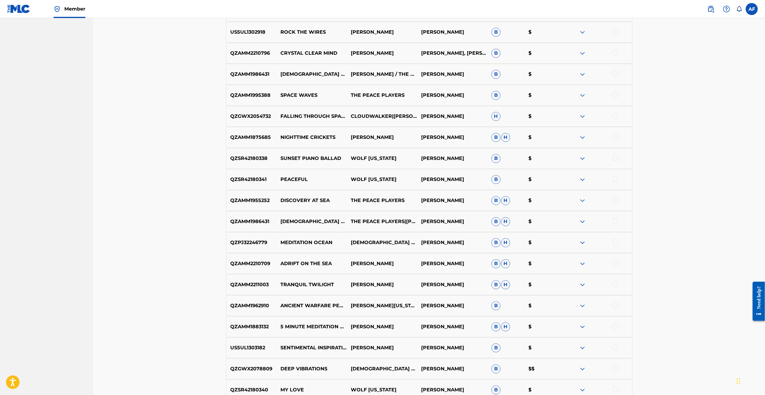
drag, startPoint x: 676, startPoint y: 150, endPoint x: 674, endPoint y: 253, distance: 102.2
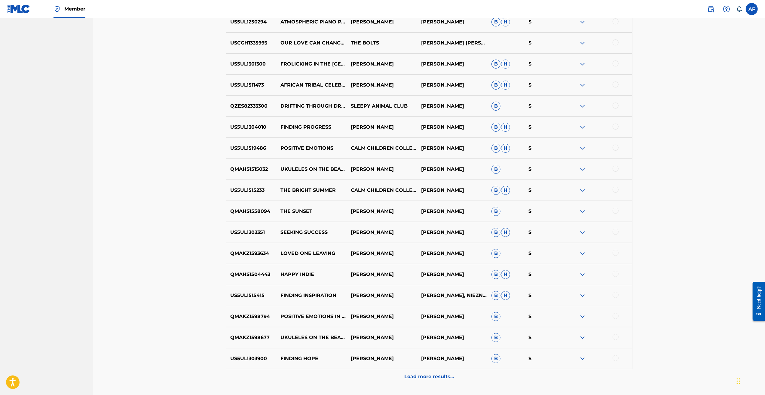
scroll to position [2052, 0]
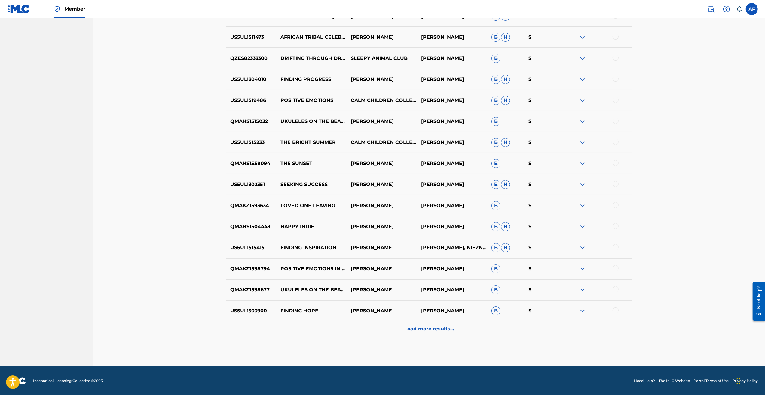
click at [318, 83] on div "Load more results..." at bounding box center [429, 328] width 406 height 15
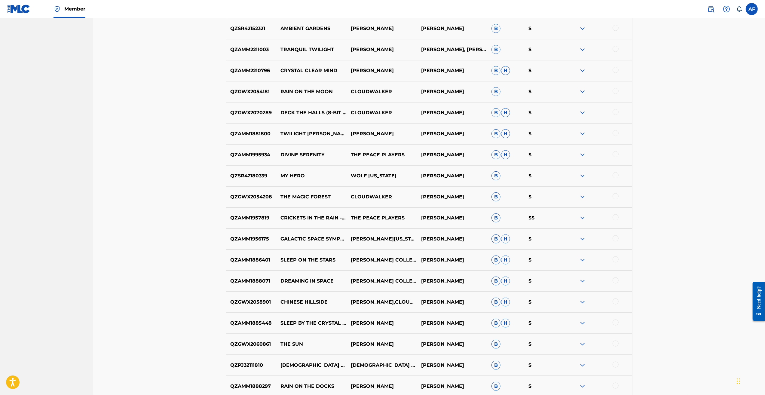
scroll to position [691, 0]
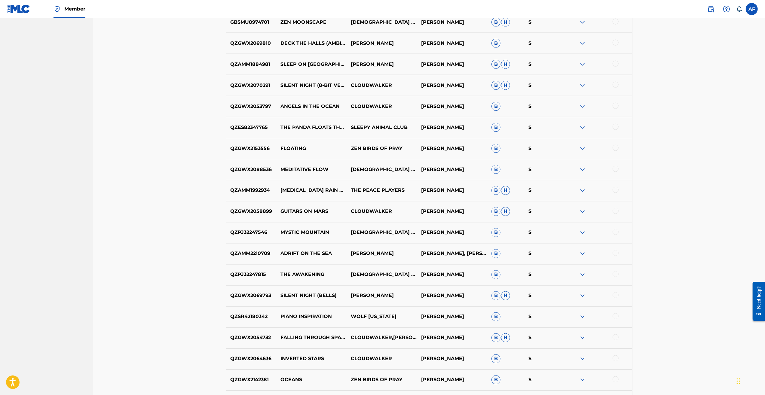
drag, startPoint x: 652, startPoint y: 101, endPoint x: 658, endPoint y: 220, distance: 119.2
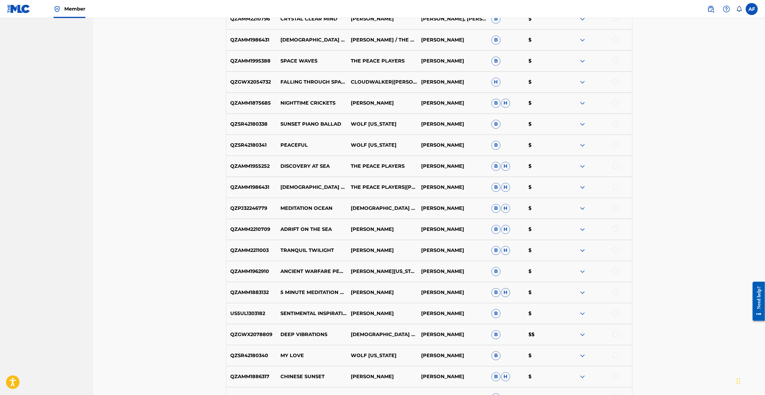
drag, startPoint x: 646, startPoint y: 223, endPoint x: 647, endPoint y: 268, distance: 44.5
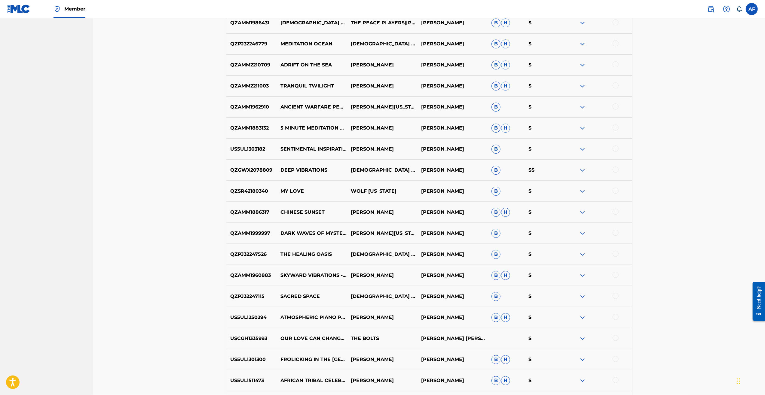
drag, startPoint x: 650, startPoint y: 168, endPoint x: 648, endPoint y: 240, distance: 71.3
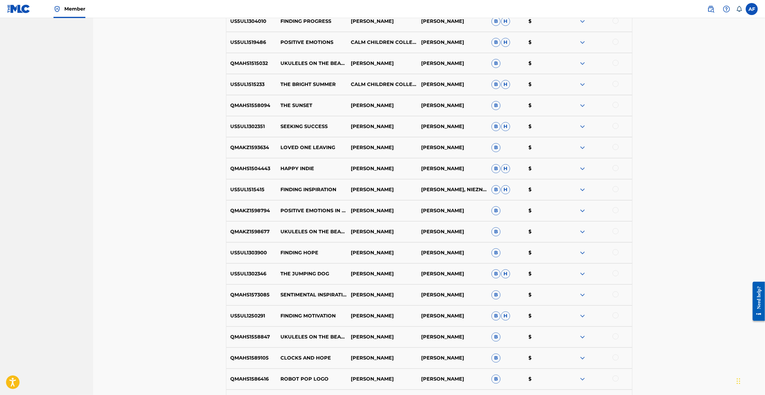
scroll to position [2262, 0]
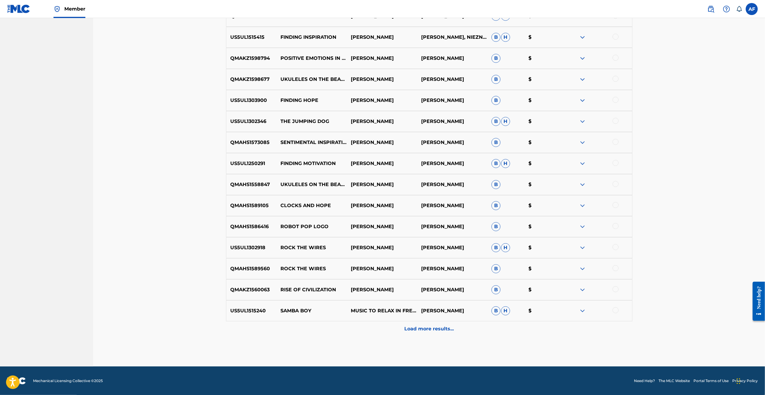
drag, startPoint x: 634, startPoint y: 260, endPoint x: 633, endPoint y: 274, distance: 13.9
click at [318, 83] on p "Load more results..." at bounding box center [429, 328] width 50 height 7
drag, startPoint x: 697, startPoint y: 75, endPoint x: 673, endPoint y: 307, distance: 233.3
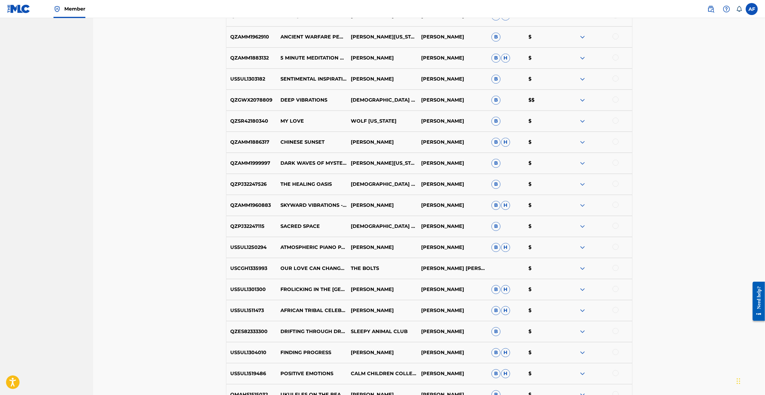
drag, startPoint x: 685, startPoint y: 308, endPoint x: 667, endPoint y: 171, distance: 137.6
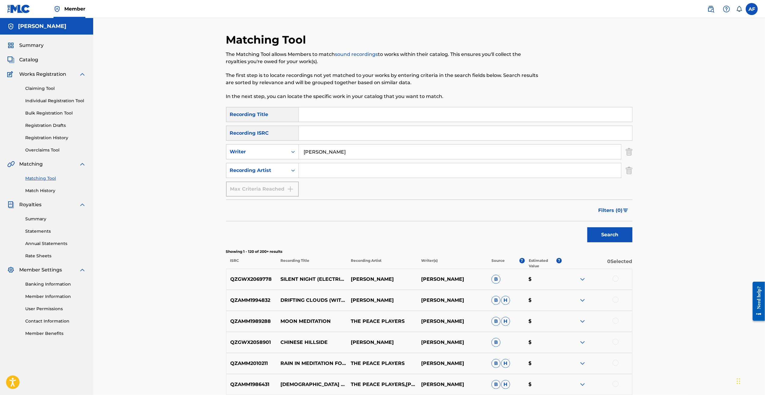
drag, startPoint x: 679, startPoint y: 292, endPoint x: 635, endPoint y: 72, distance: 223.9
drag, startPoint x: 416, startPoint y: 154, endPoint x: 284, endPoint y: 155, distance: 131.7
click at [284, 83] on div "SearchWithCriteria1daeb174-c2a9-4aab-bd25-2eb7c2fe9a00 Writer [PERSON_NAME]" at bounding box center [429, 151] width 406 height 15
click at [318, 83] on input "Search Form" at bounding box center [465, 114] width 333 height 14
type input "Hold It Down"
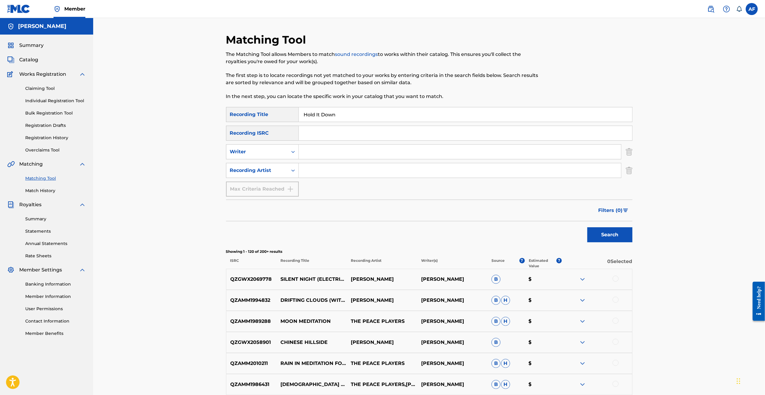
click at [318, 83] on input "Search Form" at bounding box center [460, 152] width 322 height 14
type input "Island Apollo"
click at [318, 83] on button "Search" at bounding box center [609, 234] width 45 height 15
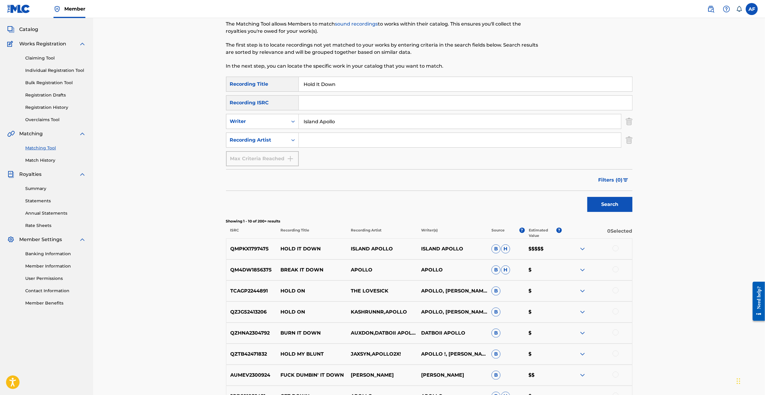
scroll to position [60, 0]
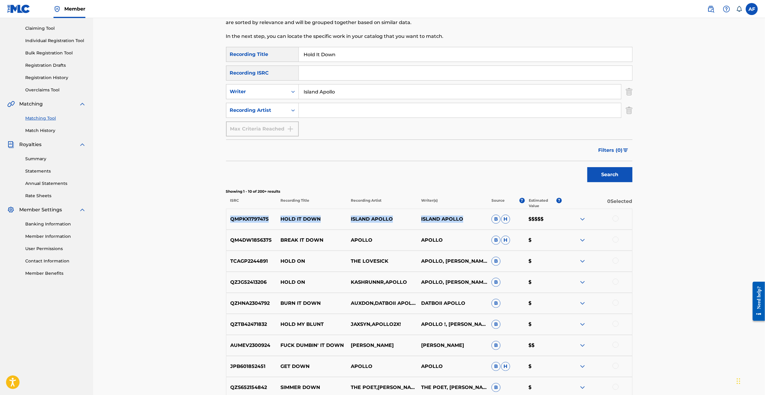
drag, startPoint x: 231, startPoint y: 219, endPoint x: 474, endPoint y: 217, distance: 243.5
click at [318, 83] on div "QMPKX1797475 HOLD IT DOWN ISLAND [GEOGRAPHIC_DATA] APOLLO B H $$$$$" at bounding box center [429, 219] width 406 height 21
copy div "QMPKX1797475 HOLD IT DOWN ISLAND [GEOGRAPHIC_DATA]"
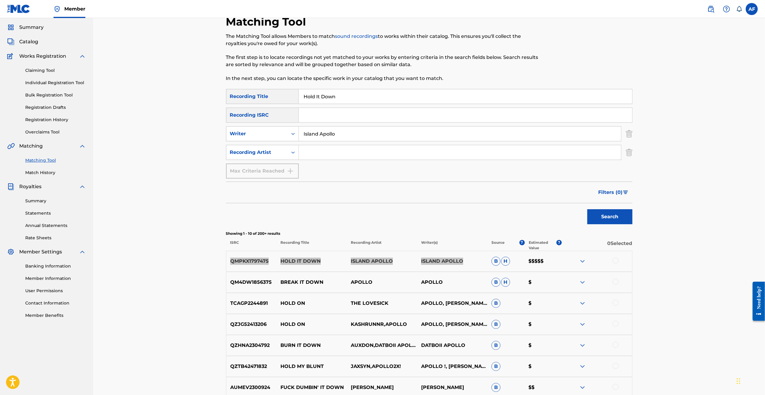
scroll to position [0, 0]
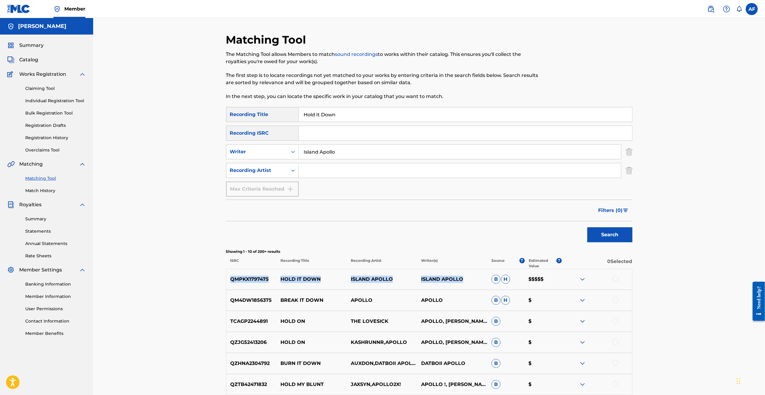
click at [48, 83] on link "Annual Statements" at bounding box center [55, 244] width 61 height 6
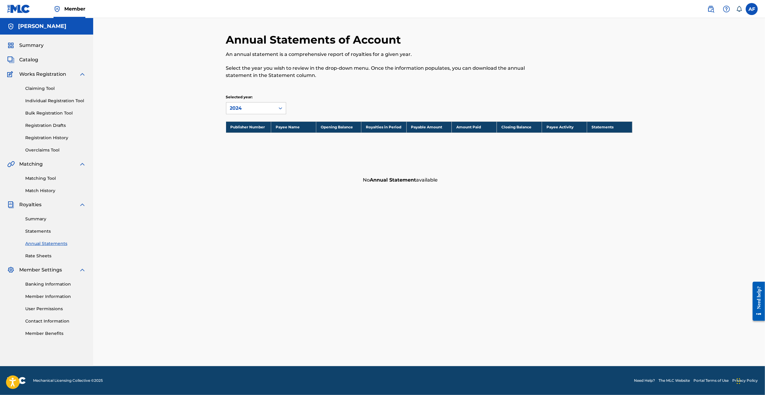
click at [35, 62] on span "Catalog" at bounding box center [28, 59] width 19 height 7
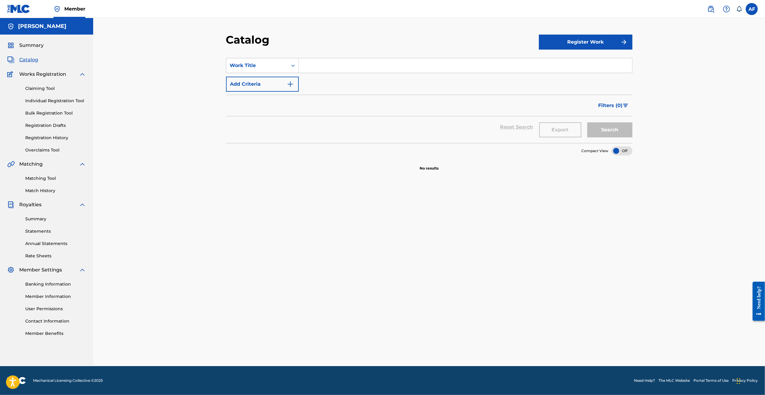
click at [39, 72] on span "Works Registration" at bounding box center [42, 74] width 47 height 7
click at [40, 83] on link "Claiming Tool" at bounding box center [55, 88] width 61 height 6
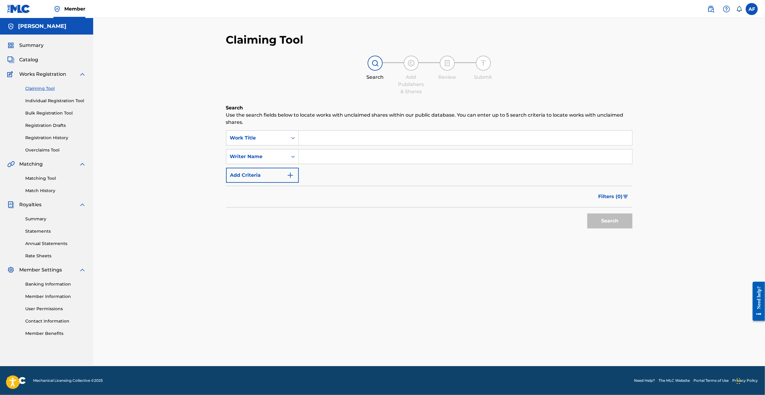
click at [46, 83] on div "Claiming Tool Individual Registration Tool Bulk Registration Tool Registration …" at bounding box center [46, 115] width 79 height 75
click at [46, 83] on link "Individual Registration Tool" at bounding box center [55, 101] width 61 height 6
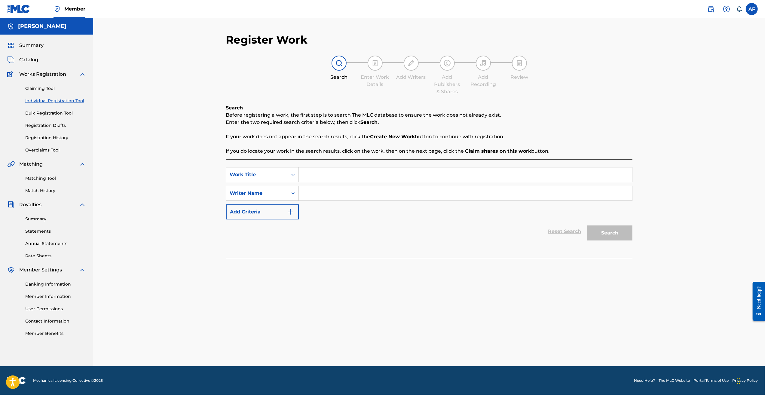
click at [51, 83] on link "Bulk Registration Tool" at bounding box center [55, 113] width 61 height 6
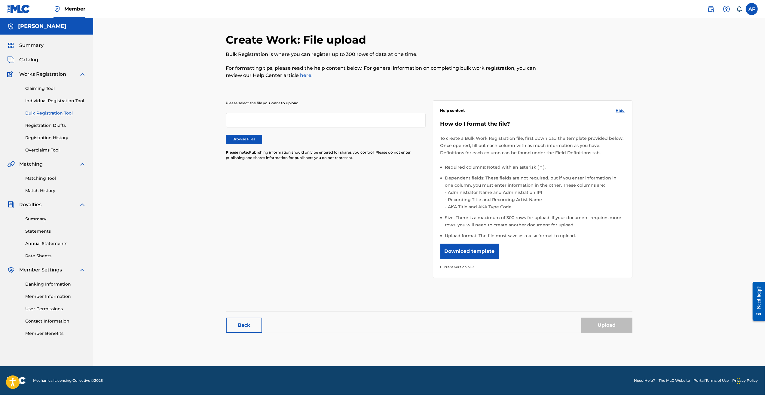
click at [52, 83] on link "Registration Drafts" at bounding box center [55, 125] width 61 height 6
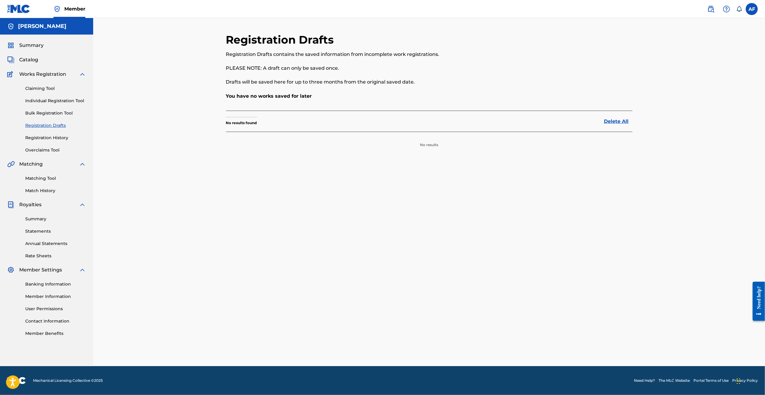
click at [51, 83] on link "Registration History" at bounding box center [55, 138] width 61 height 6
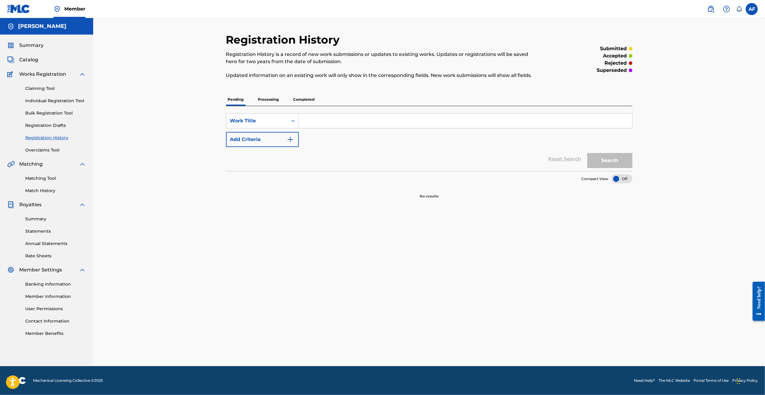
click at [271, 83] on p "Processing" at bounding box center [268, 99] width 24 height 13
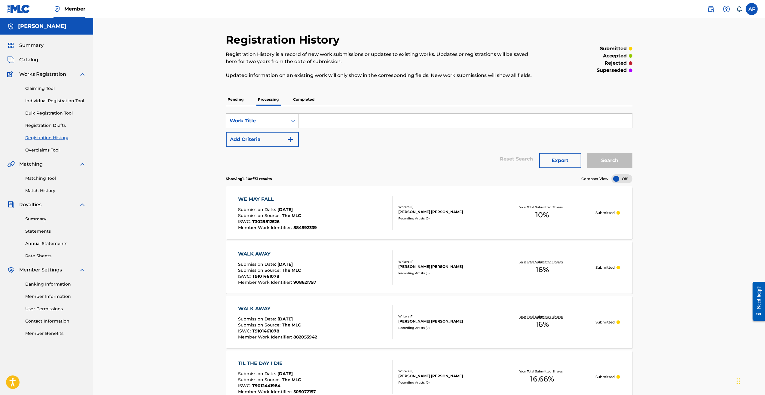
click at [297, 83] on p "Completed" at bounding box center [304, 99] width 25 height 13
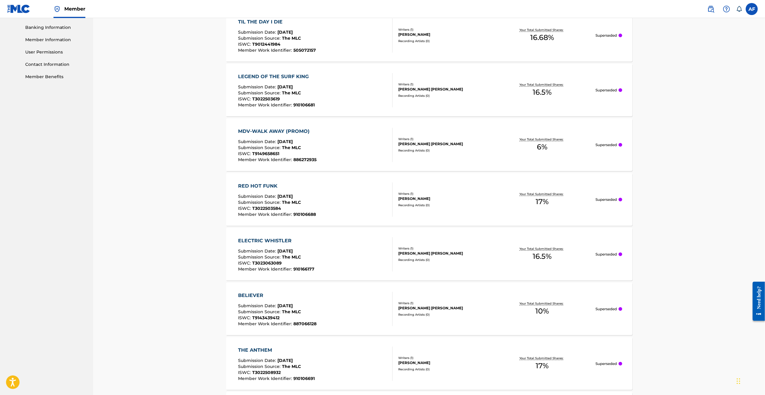
scroll to position [430, 0]
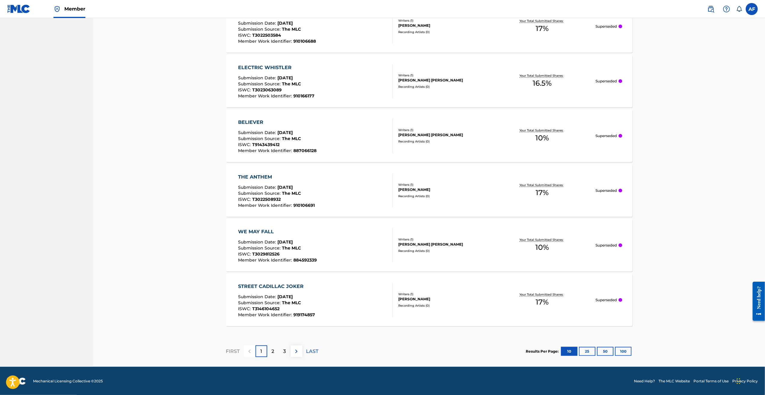
drag, startPoint x: 187, startPoint y: 120, endPoint x: 200, endPoint y: 296, distance: 176.4
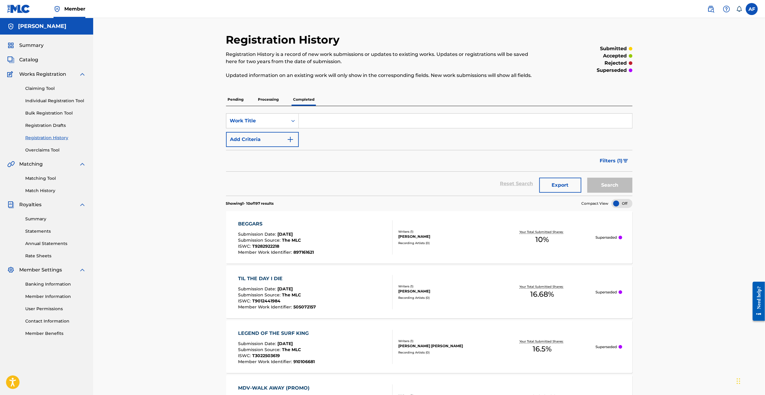
drag, startPoint x: 210, startPoint y: 119, endPoint x: 201, endPoint y: 96, distance: 24.4
click at [270, 83] on p "Processing" at bounding box center [268, 99] width 24 height 13
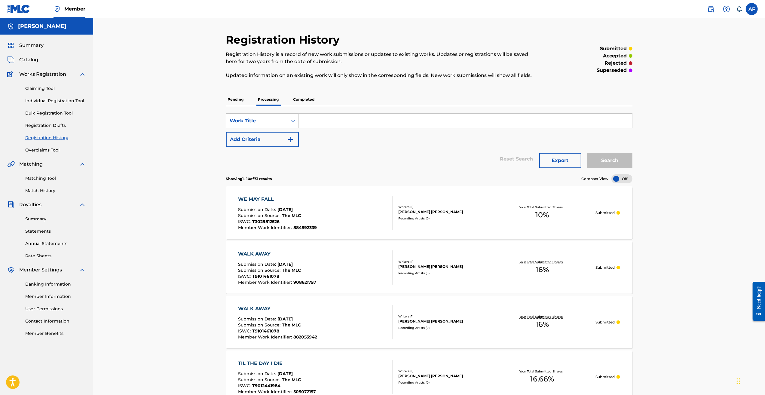
click at [230, 83] on p "Pending" at bounding box center [236, 99] width 20 height 13
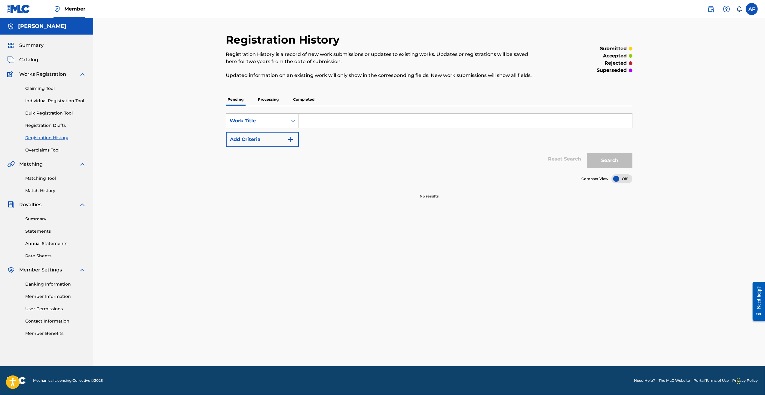
click at [258, 83] on p "Processing" at bounding box center [268, 99] width 24 height 13
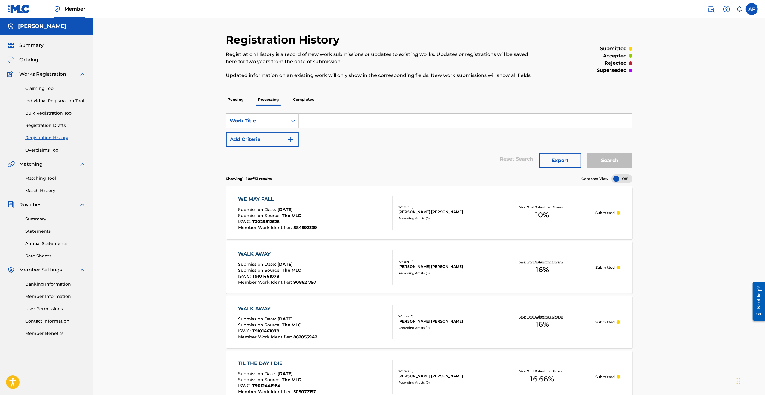
click at [35, 83] on link "Claiming Tool" at bounding box center [55, 88] width 61 height 6
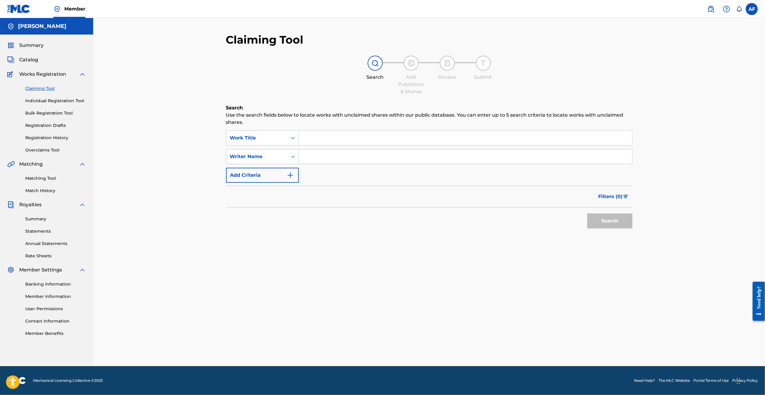
click at [48, 78] on div "Claiming Tool Individual Registration Tool Bulk Registration Tool Registration …" at bounding box center [46, 115] width 79 height 75
click at [84, 75] on img at bounding box center [82, 74] width 7 height 7
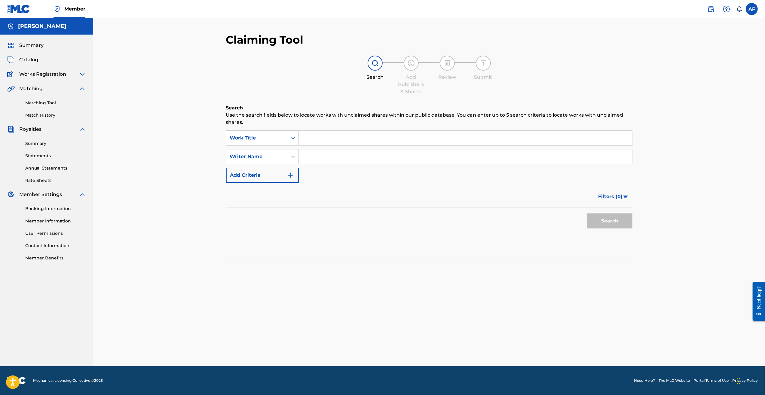
click at [79, 72] on img at bounding box center [82, 74] width 7 height 7
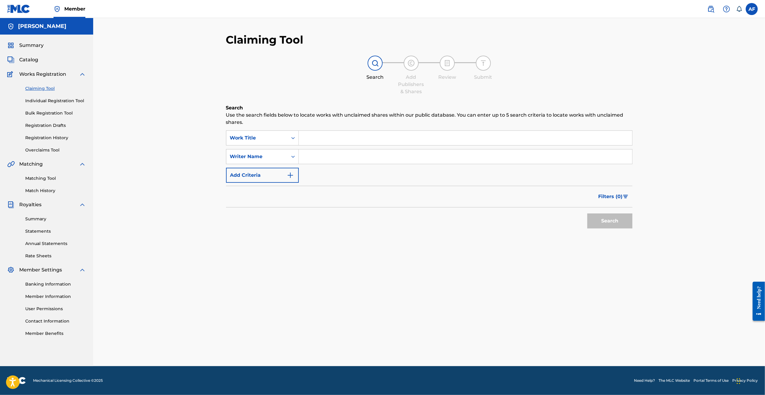
click at [32, 45] on span "Summary" at bounding box center [31, 45] width 24 height 7
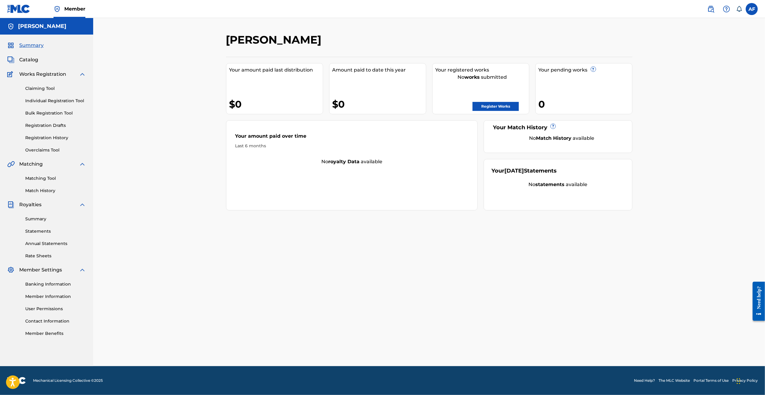
click at [33, 60] on span "Catalog" at bounding box center [28, 59] width 19 height 7
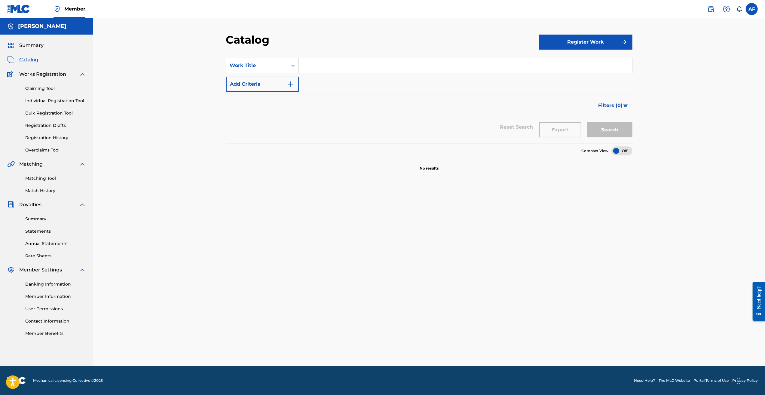
click at [41, 74] on span "Works Registration" at bounding box center [42, 74] width 47 height 7
click at [38, 83] on link "Claiming Tool" at bounding box center [55, 88] width 61 height 6
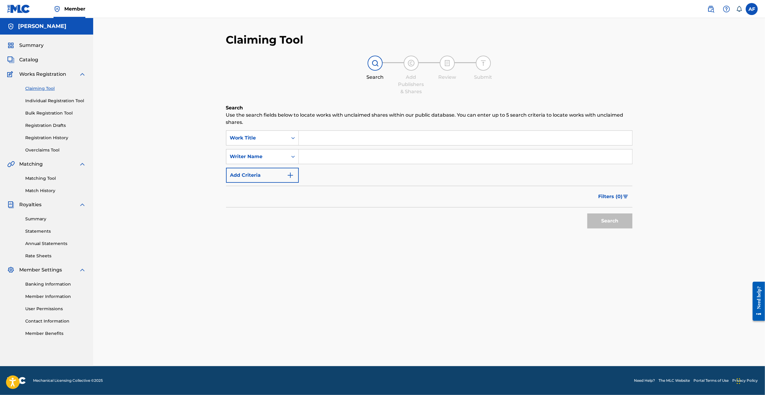
click at [40, 83] on link "Individual Registration Tool" at bounding box center [55, 101] width 61 height 6
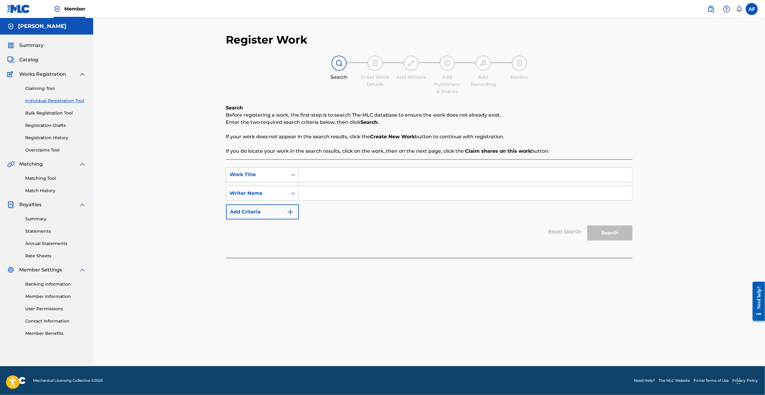
click at [40, 83] on link "Bulk Registration Tool" at bounding box center [55, 113] width 61 height 6
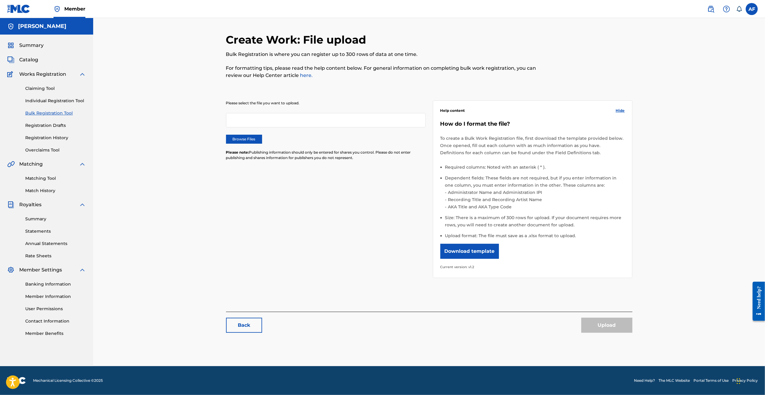
click at [42, 83] on link "Registration Drafts" at bounding box center [55, 125] width 61 height 6
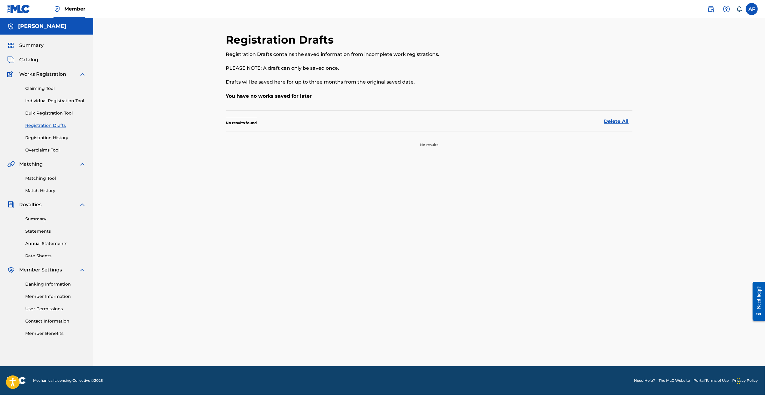
click at [45, 83] on link "Registration History" at bounding box center [55, 138] width 61 height 6
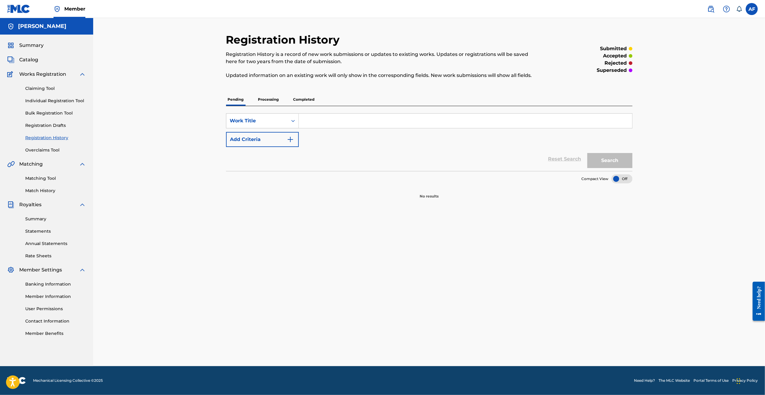
click at [272, 83] on p "Processing" at bounding box center [268, 99] width 24 height 13
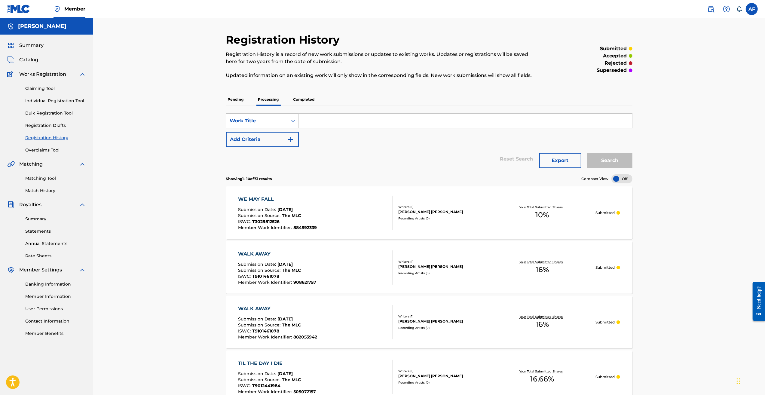
click at [43, 83] on link "Overclaims Tool" at bounding box center [55, 150] width 61 height 6
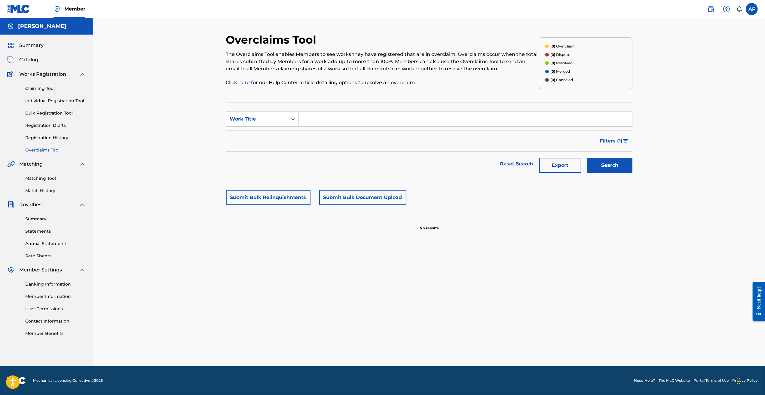
click at [43, 83] on link "Registration History" at bounding box center [55, 138] width 61 height 6
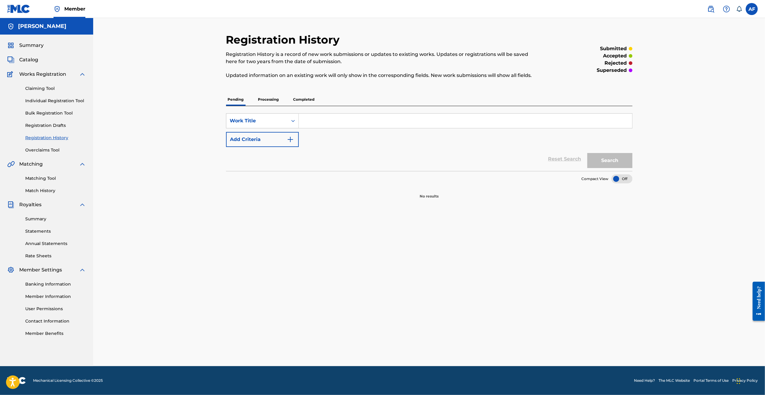
click at [48, 83] on link "Matching Tool" at bounding box center [55, 178] width 61 height 6
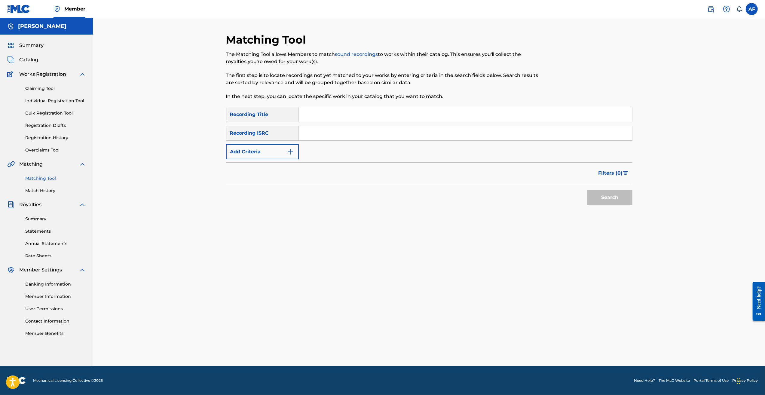
click at [51, 83] on link "Match History" at bounding box center [55, 191] width 61 height 6
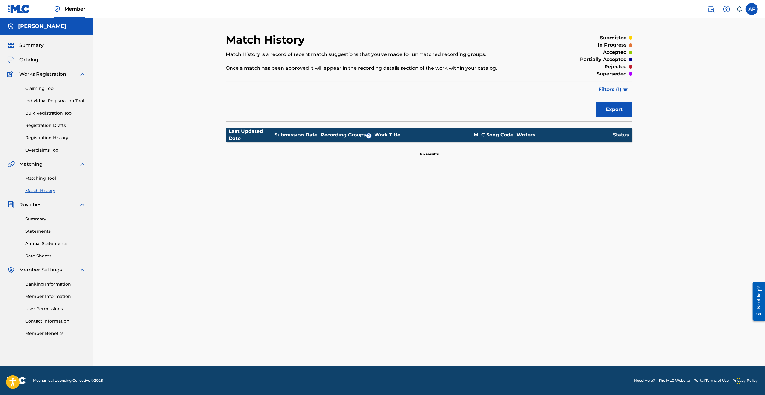
click at [41, 83] on link "Summary" at bounding box center [55, 219] width 61 height 6
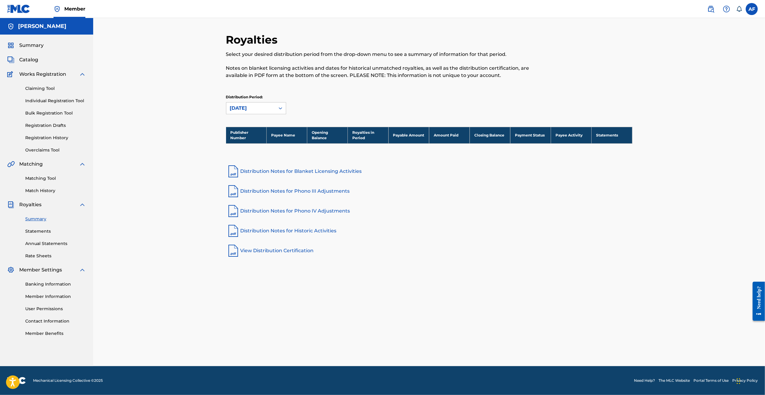
click at [41, 83] on link "Statements" at bounding box center [55, 231] width 61 height 6
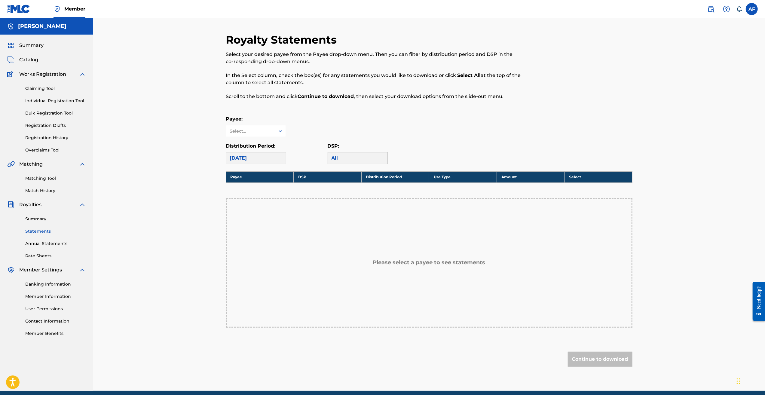
click at [43, 83] on link "Rate Sheets" at bounding box center [55, 256] width 61 height 6
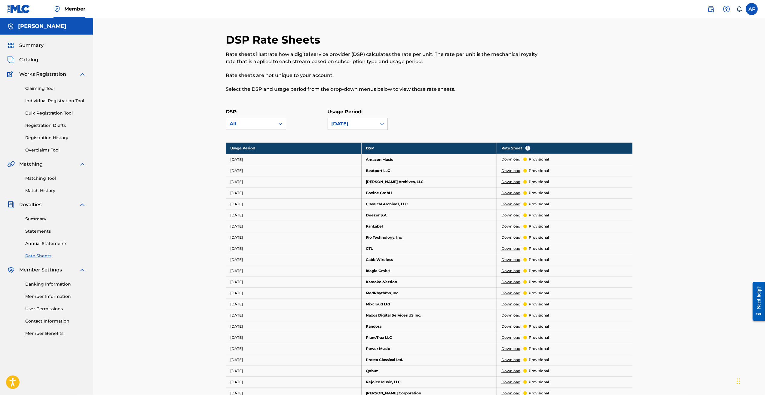
click at [164, 83] on div "DSP Rate Sheets Rate sheets illustrate how a digital service provider (DSP) cal…" at bounding box center [429, 310] width 672 height 585
click at [163, 83] on div "DSP Rate Sheets Rate sheets illustrate how a digital service provider (DSP) cal…" at bounding box center [429, 310] width 672 height 585
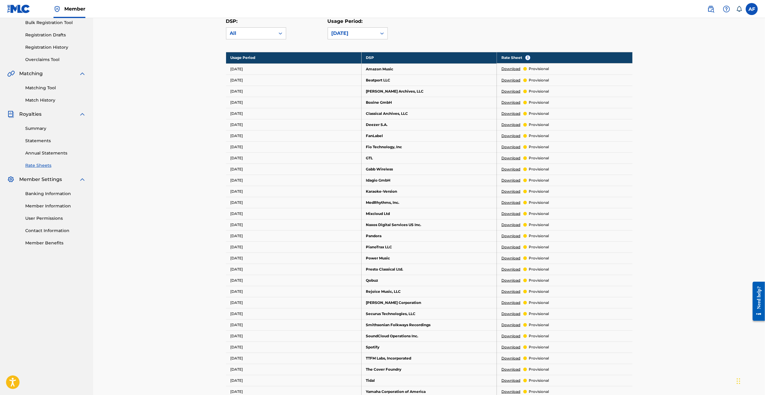
drag, startPoint x: 162, startPoint y: 192, endPoint x: 158, endPoint y: 241, distance: 49.5
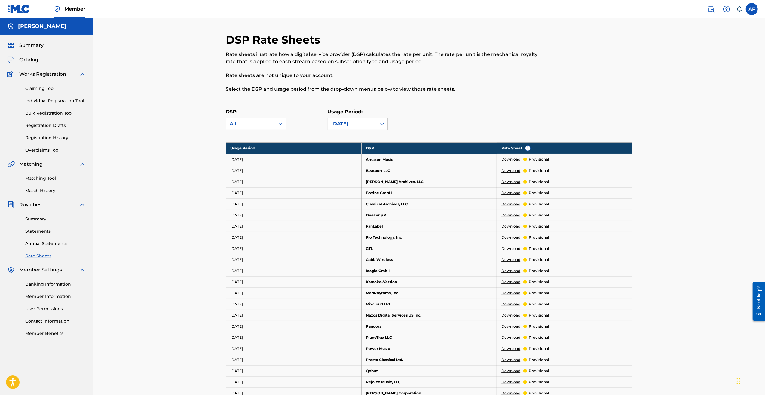
click at [158, 83] on div "DSP Rate Sheets Rate sheets illustrate how a digital service provider (DSP) cal…" at bounding box center [429, 310] width 672 height 585
click at [57, 83] on div "Banking Information Member Information User Permissions Contact Information Mem…" at bounding box center [46, 305] width 79 height 63
click at [57, 83] on link "Member Information" at bounding box center [55, 296] width 61 height 6
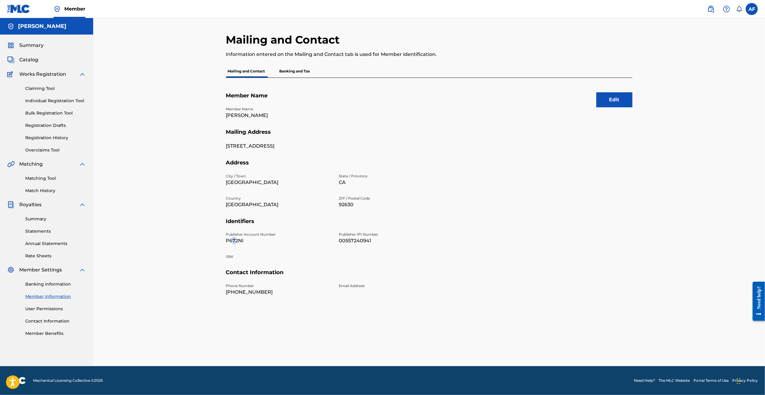
drag, startPoint x: 231, startPoint y: 241, endPoint x: 236, endPoint y: 240, distance: 4.5
click at [236, 83] on p "P672NI" at bounding box center [279, 240] width 106 height 7
drag, startPoint x: 236, startPoint y: 240, endPoint x: 182, endPoint y: 256, distance: 56.2
click at [182, 83] on div "Mailing and Contact Information entered on the Mailing and Contact tab is used …" at bounding box center [429, 192] width 672 height 348
click at [169, 83] on div "Mailing and Contact Information entered on the Mailing and Contact tab is used …" at bounding box center [429, 192] width 672 height 348
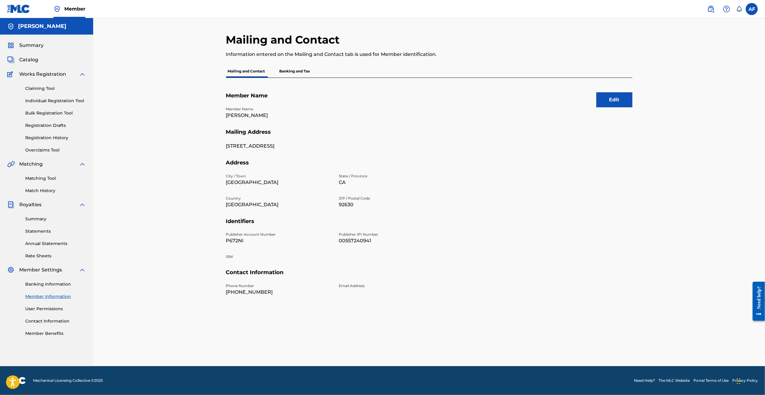
click at [38, 83] on link "Claiming Tool" at bounding box center [55, 88] width 61 height 6
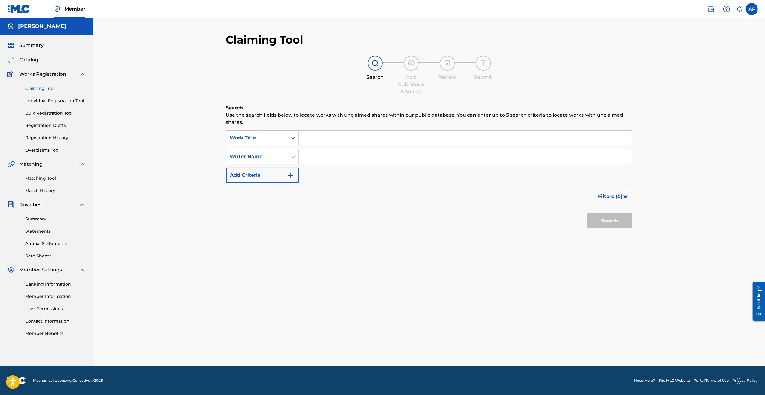
click at [41, 83] on link "Individual Registration Tool" at bounding box center [55, 101] width 61 height 6
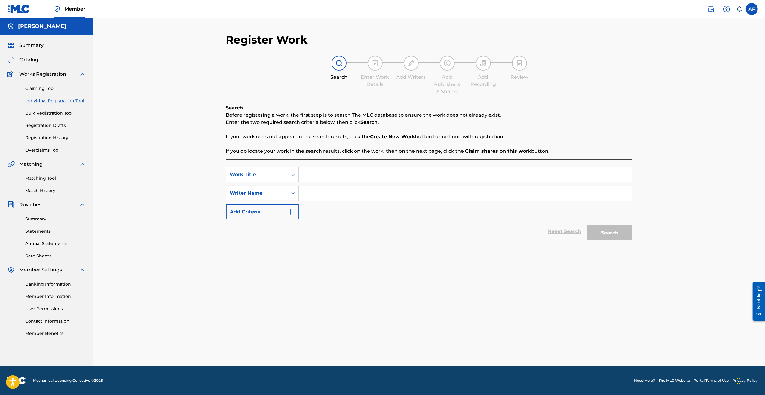
click at [40, 83] on link "Bulk Registration Tool" at bounding box center [55, 113] width 61 height 6
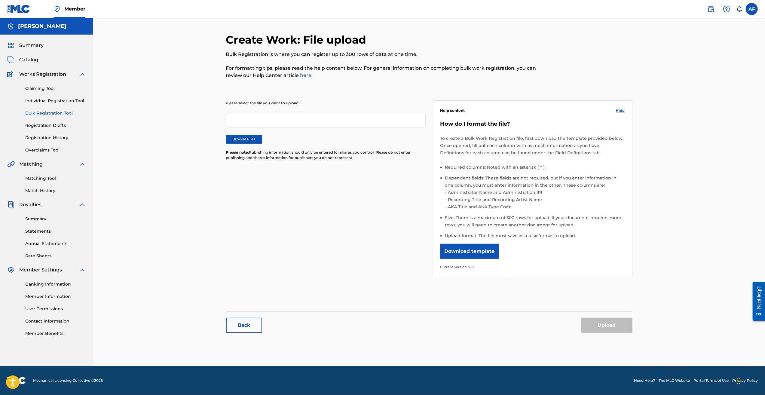
click at [42, 83] on link "Registration Drafts" at bounding box center [55, 125] width 61 height 6
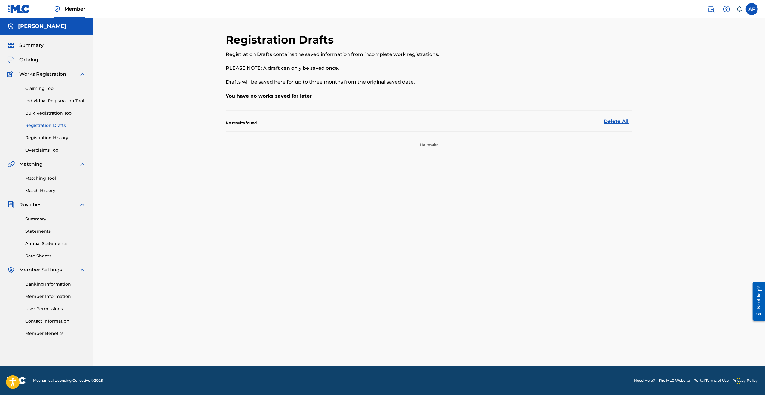
click at [44, 83] on link "Registration History" at bounding box center [55, 138] width 61 height 6
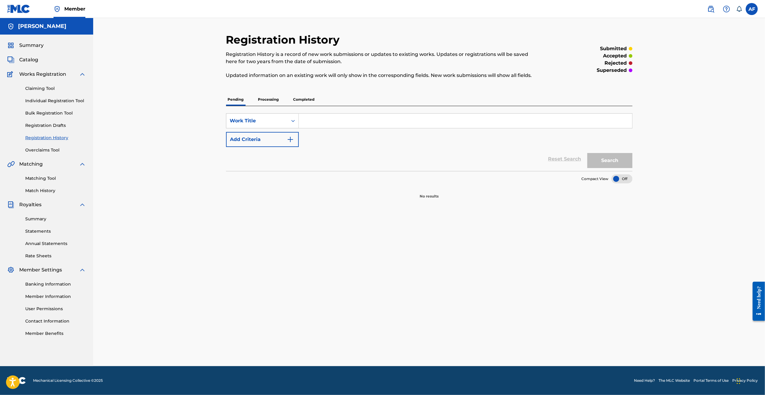
click at [271, 83] on p "Processing" at bounding box center [268, 99] width 24 height 13
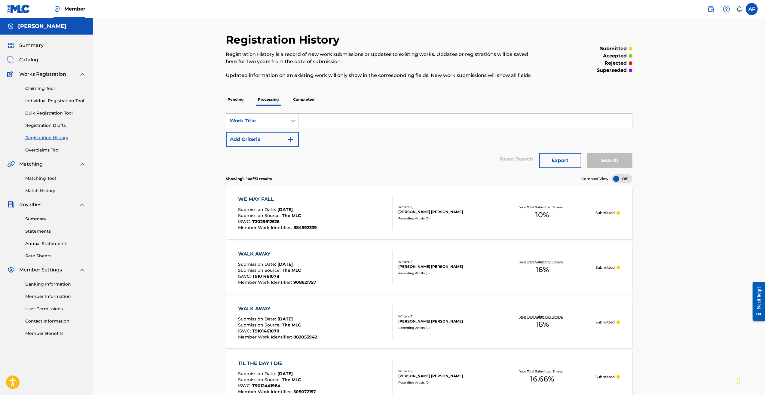
click at [299, 83] on p "Completed" at bounding box center [304, 99] width 25 height 13
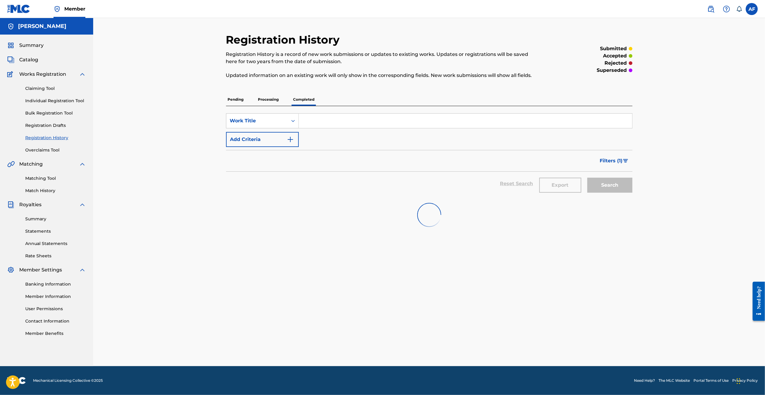
click at [268, 83] on p "Processing" at bounding box center [268, 99] width 24 height 13
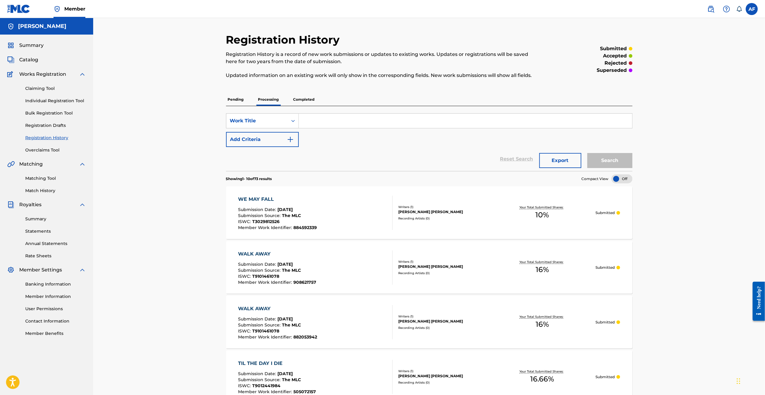
click at [51, 83] on link "Overclaims Tool" at bounding box center [55, 150] width 61 height 6
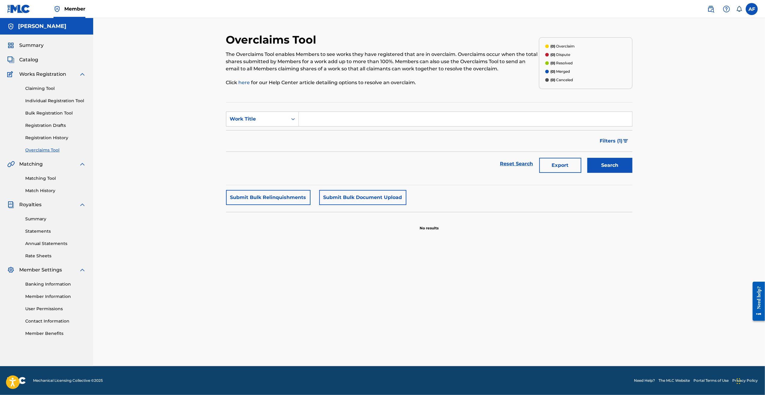
click at [49, 83] on link "Matching Tool" at bounding box center [55, 178] width 61 height 6
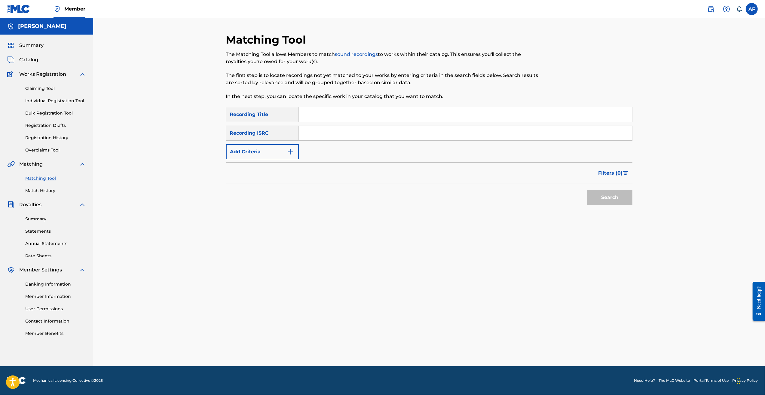
click at [48, 83] on link "Match History" at bounding box center [55, 191] width 61 height 6
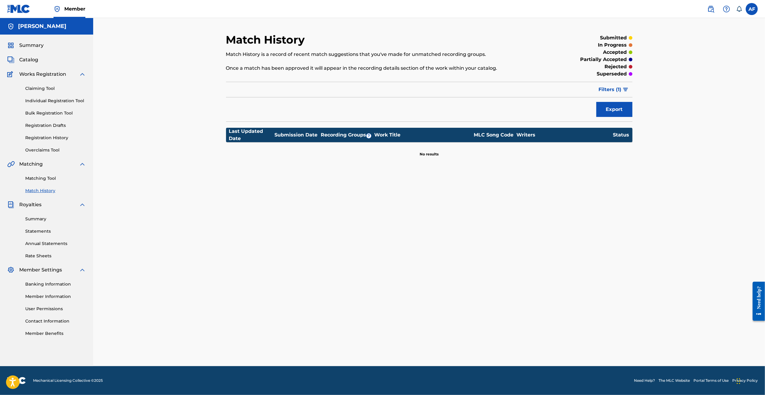
click at [39, 83] on div "Summary Statements Annual Statements Rate Sheets" at bounding box center [46, 233] width 79 height 51
click at [37, 83] on link "Summary" at bounding box center [55, 219] width 61 height 6
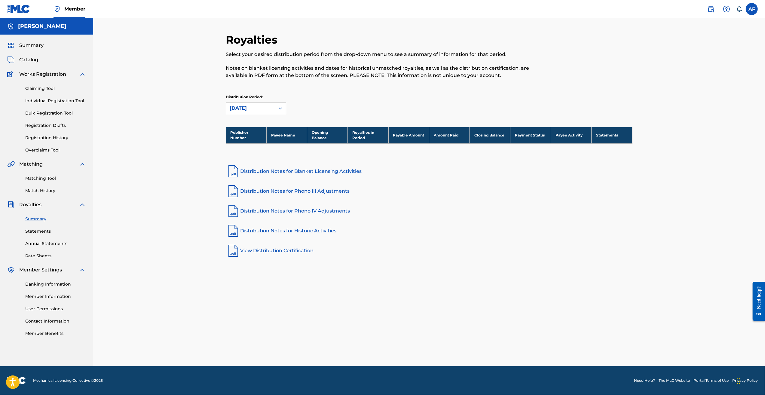
click at [46, 83] on link "Match History" at bounding box center [55, 191] width 61 height 6
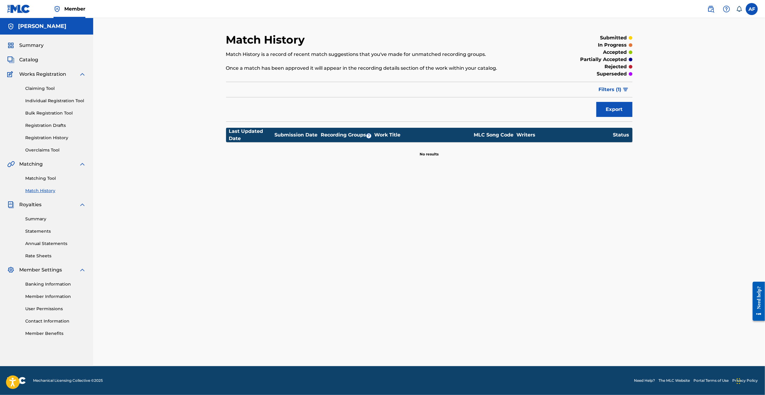
click at [45, 83] on link "Registration History" at bounding box center [55, 138] width 61 height 6
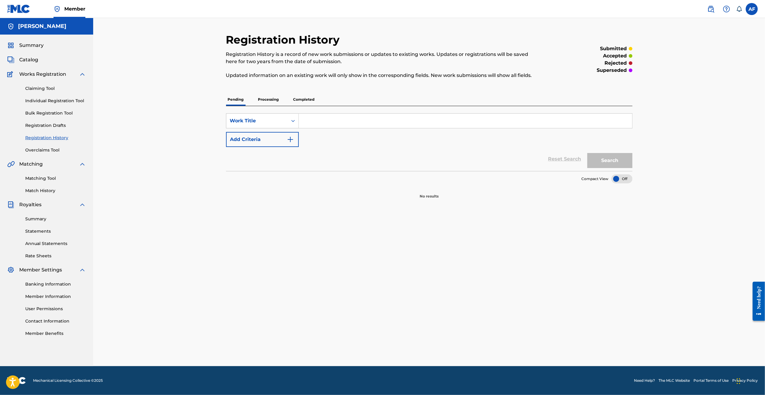
click at [46, 83] on link "Registration Drafts" at bounding box center [55, 125] width 61 height 6
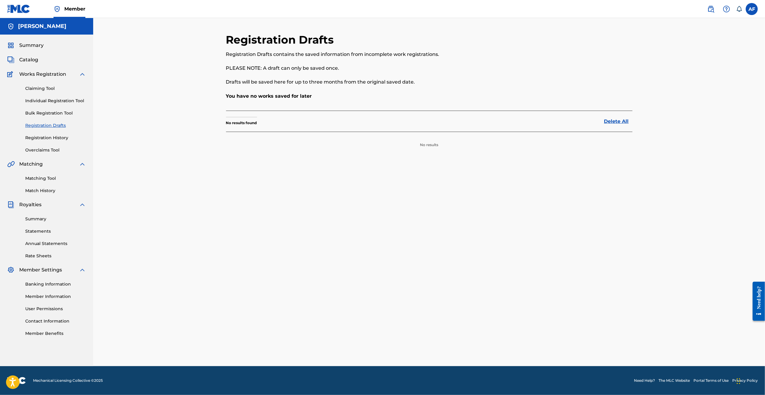
click at [48, 83] on link "Banking Information" at bounding box center [55, 284] width 61 height 6
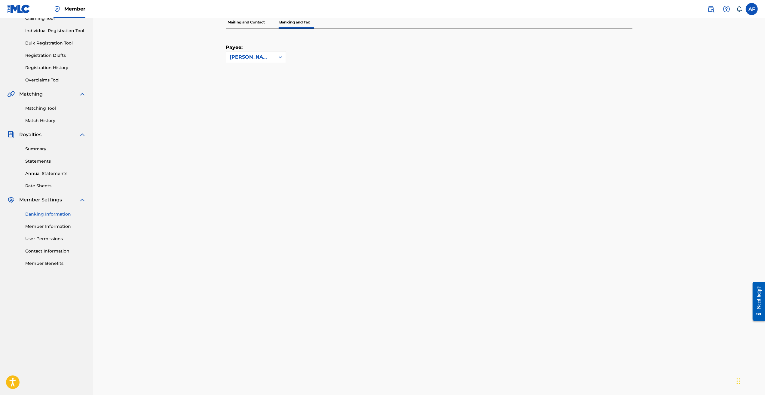
scroll to position [13, 0]
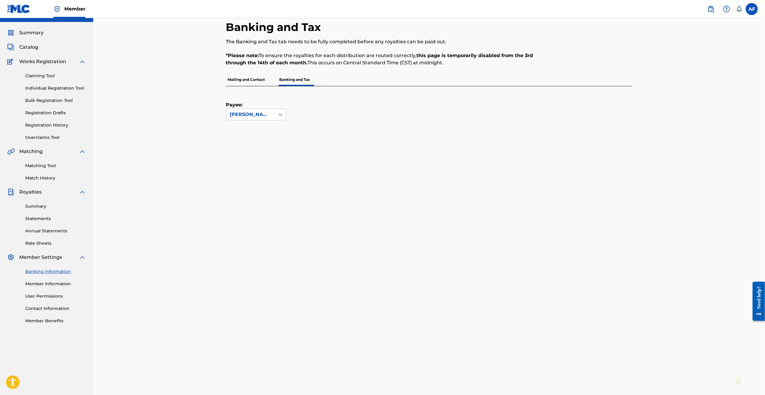
click at [46, 83] on link "Matching Tool" at bounding box center [55, 166] width 61 height 6
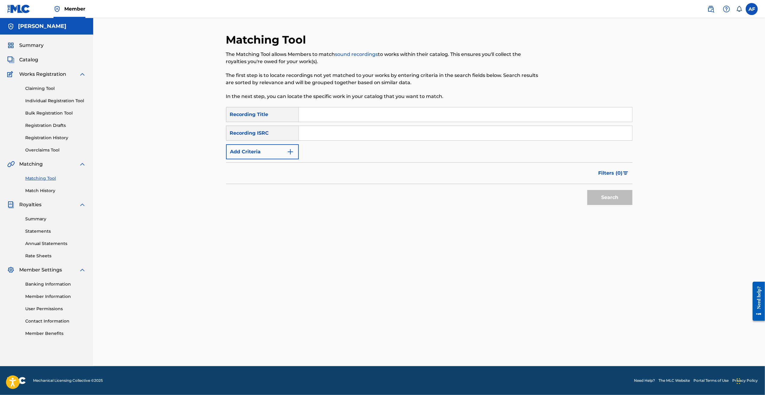
click at [48, 83] on div "Summary Catalog Works Registration Claiming Tool Individual Registration Tool B…" at bounding box center [46, 189] width 93 height 309
click at [48, 83] on link "Match History" at bounding box center [55, 191] width 61 height 6
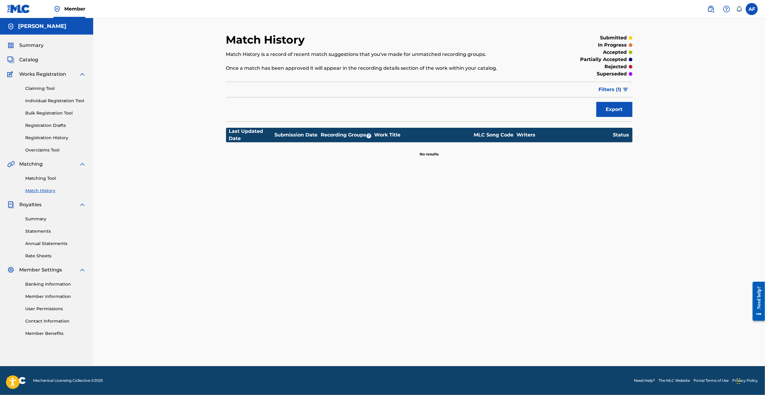
click at [318, 83] on div "Match History Match History is a record of recent match suggestions that you've…" at bounding box center [429, 199] width 421 height 333
click at [32, 83] on link "Matching Tool" at bounding box center [55, 178] width 61 height 6
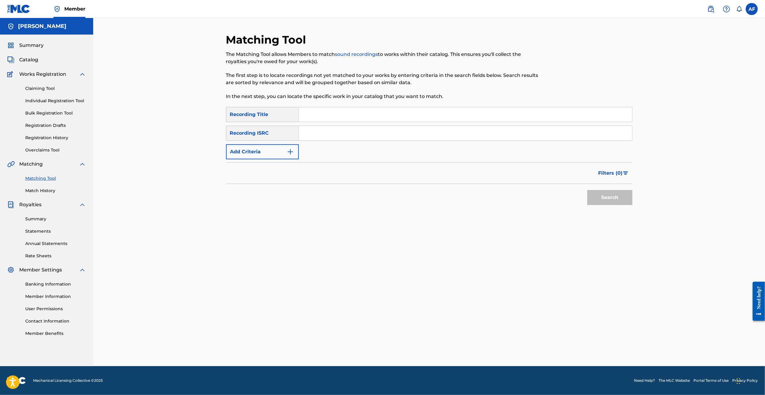
click at [34, 83] on link "Claiming Tool" at bounding box center [55, 88] width 61 height 6
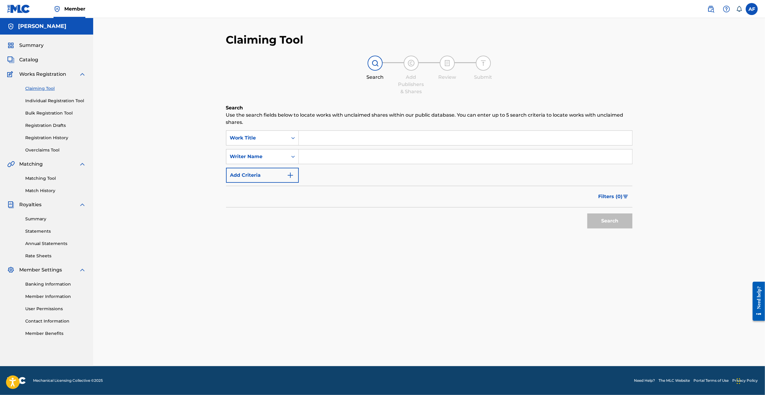
click at [35, 83] on div "Claiming Tool Individual Registration Tool Bulk Registration Tool Registration …" at bounding box center [46, 115] width 79 height 75
click at [39, 83] on link "Individual Registration Tool" at bounding box center [55, 101] width 61 height 6
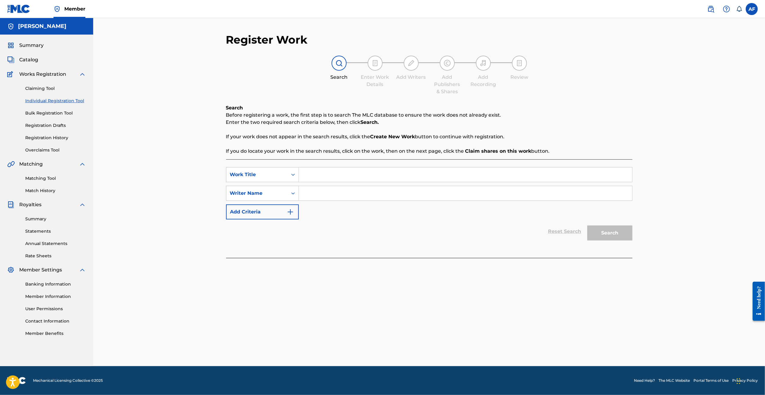
click at [50, 83] on link "Bulk Registration Tool" at bounding box center [55, 113] width 61 height 6
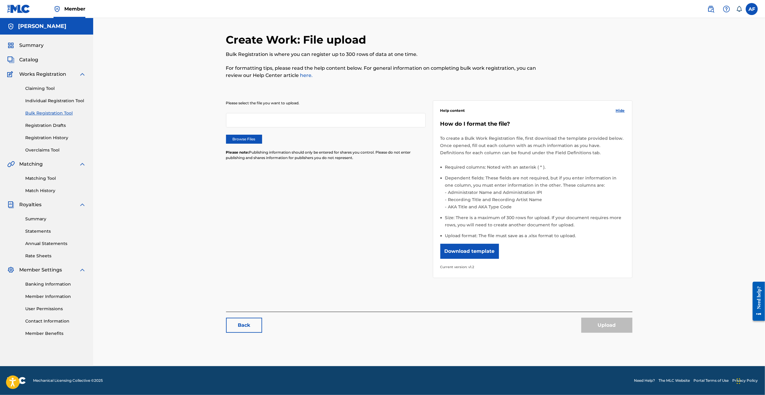
click at [60, 83] on div "Claiming Tool Individual Registration Tool Bulk Registration Tool Registration …" at bounding box center [46, 115] width 79 height 75
click at [58, 83] on link "Registration Drafts" at bounding box center [55, 125] width 61 height 6
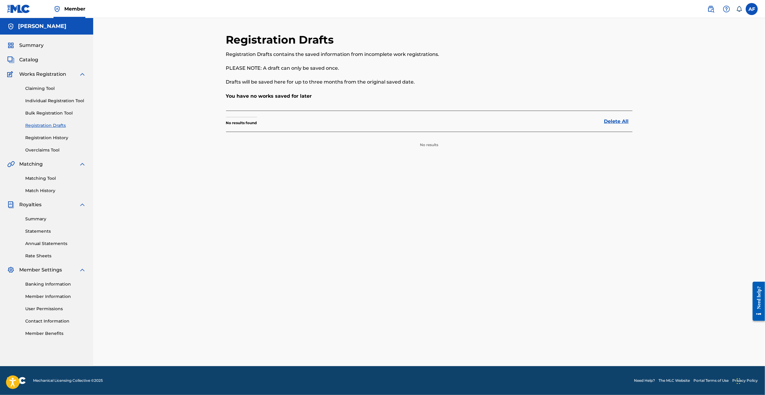
click at [58, 83] on div "Claiming Tool Individual Registration Tool Bulk Registration Tool Registration …" at bounding box center [46, 115] width 79 height 75
click at [58, 83] on link "Registration History" at bounding box center [55, 138] width 61 height 6
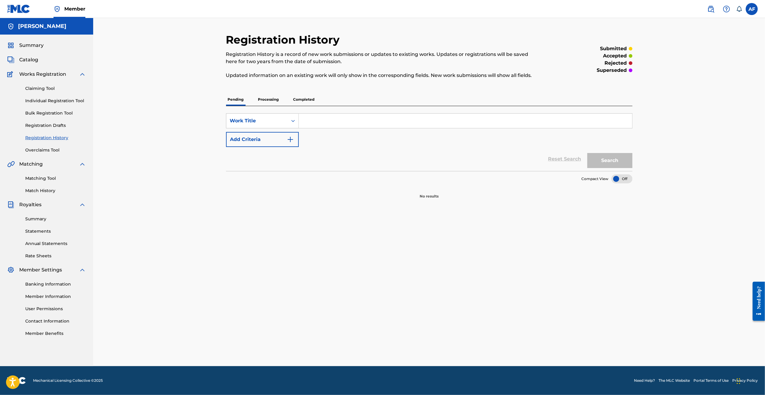
click at [55, 83] on link "Overclaims Tool" at bounding box center [55, 150] width 61 height 6
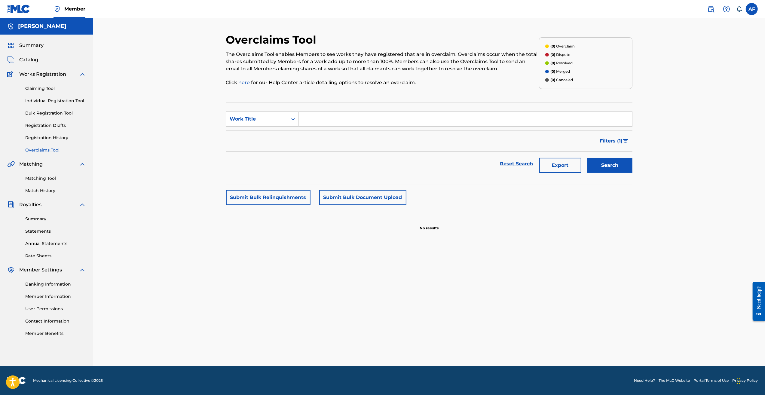
click at [41, 83] on link "Claiming Tool" at bounding box center [55, 88] width 61 height 6
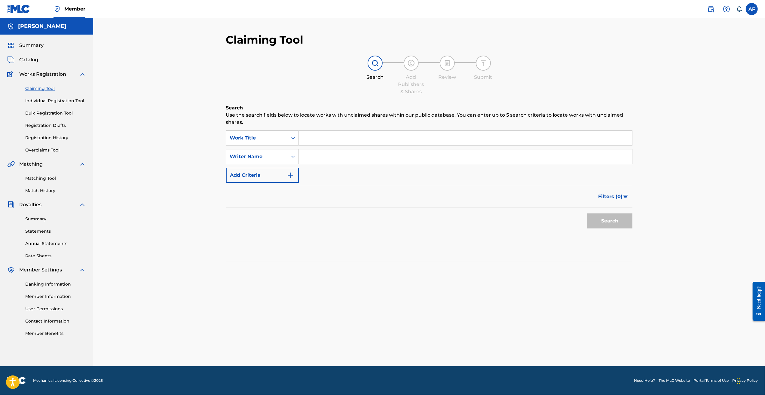
click at [22, 57] on span "Catalog" at bounding box center [28, 59] width 19 height 7
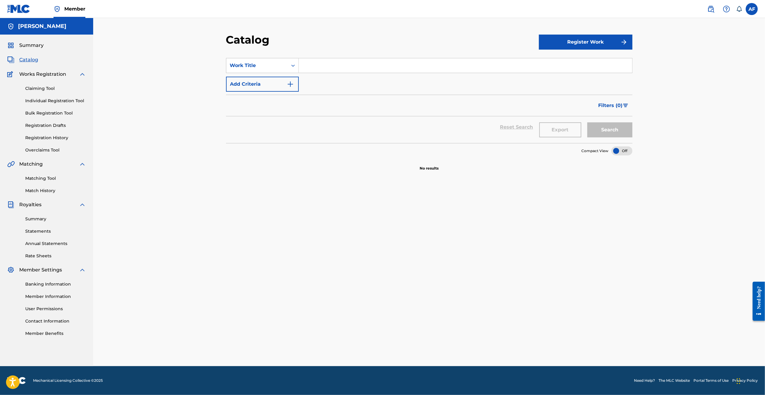
click at [53, 83] on link "Registration History" at bounding box center [55, 138] width 61 height 6
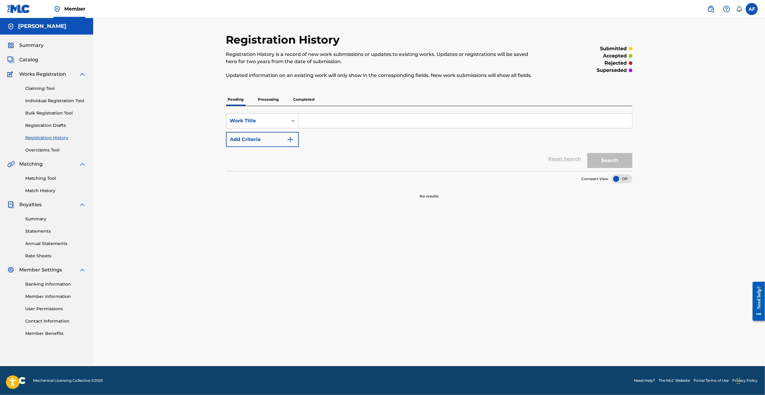
click at [268, 83] on p "Processing" at bounding box center [268, 99] width 24 height 13
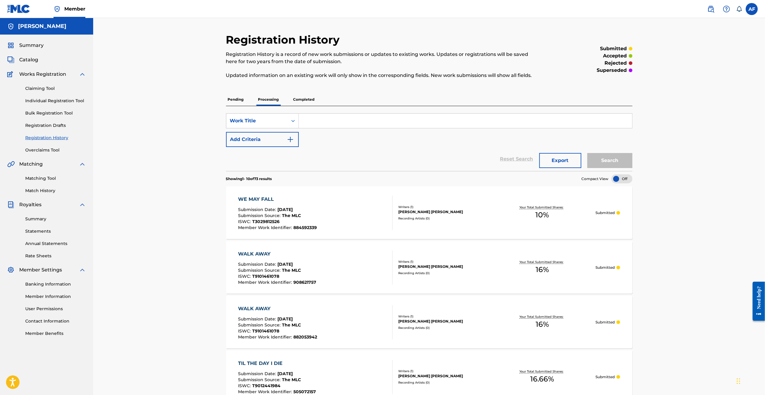
click at [171, 83] on div "Registration History Registration History is a record of new work submissions o…" at bounding box center [429, 395] width 672 height 754
click at [307, 83] on p "Completed" at bounding box center [304, 99] width 25 height 13
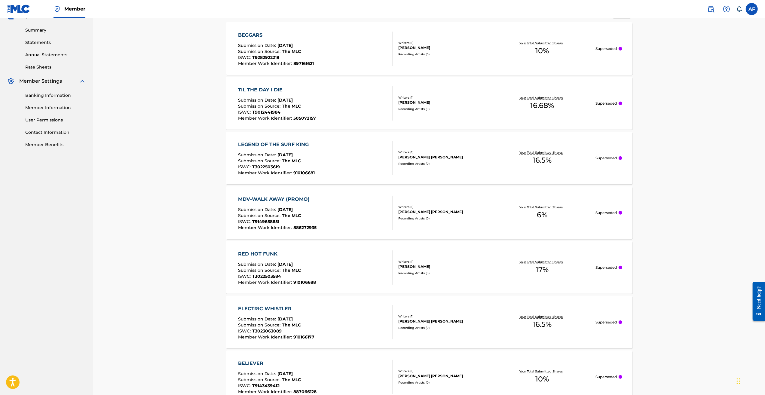
scroll to position [430, 0]
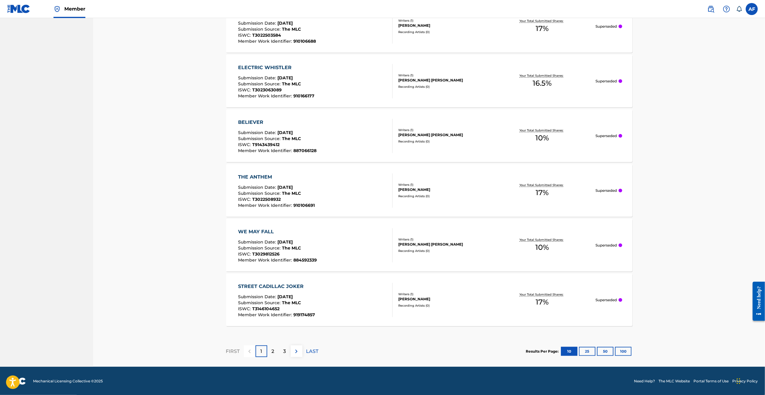
drag, startPoint x: 203, startPoint y: 230, endPoint x: 185, endPoint y: 287, distance: 59.2
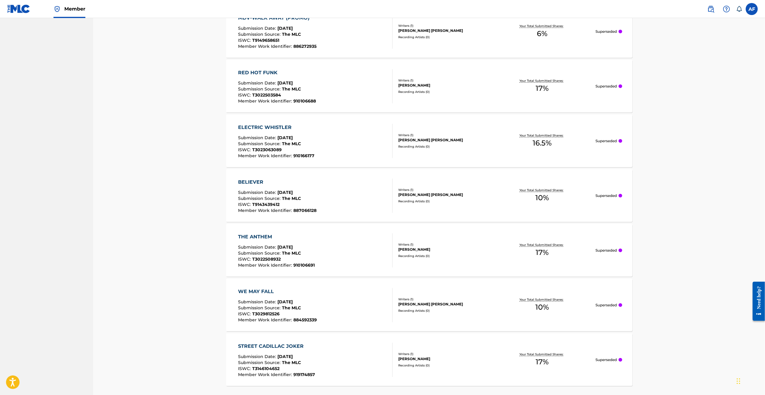
drag, startPoint x: 207, startPoint y: 264, endPoint x: 201, endPoint y: 188, distance: 76.3
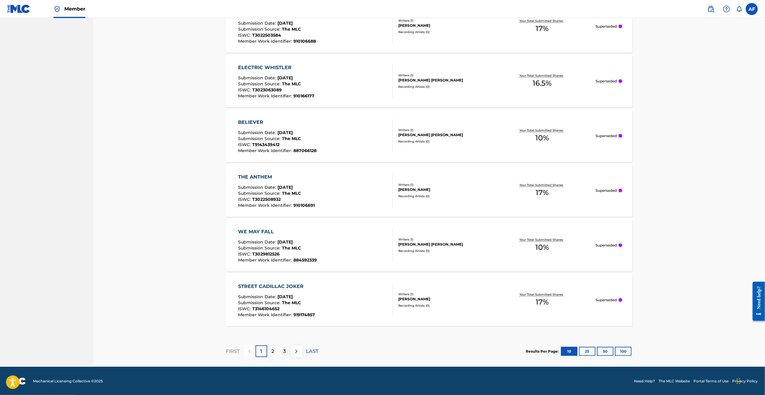
drag, startPoint x: 194, startPoint y: 187, endPoint x: 204, endPoint y: 304, distance: 117.4
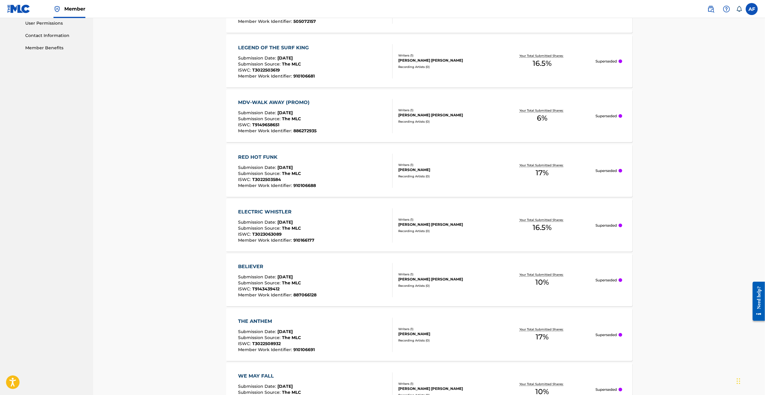
scroll to position [0, 0]
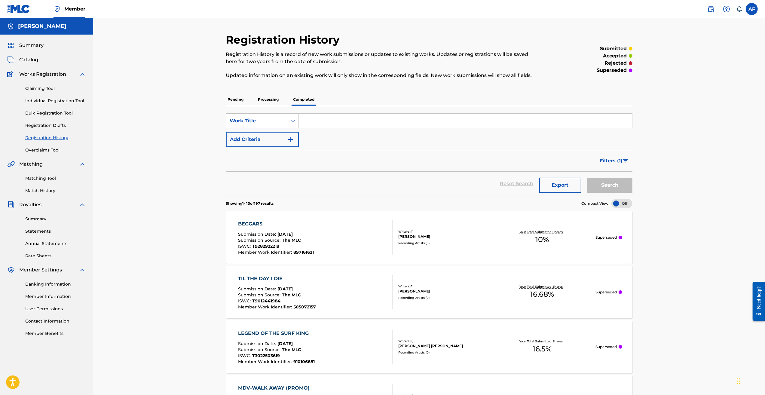
drag, startPoint x: 179, startPoint y: 197, endPoint x: 178, endPoint y: 151, distance: 46.6
click at [267, 83] on p "Processing" at bounding box center [268, 99] width 24 height 13
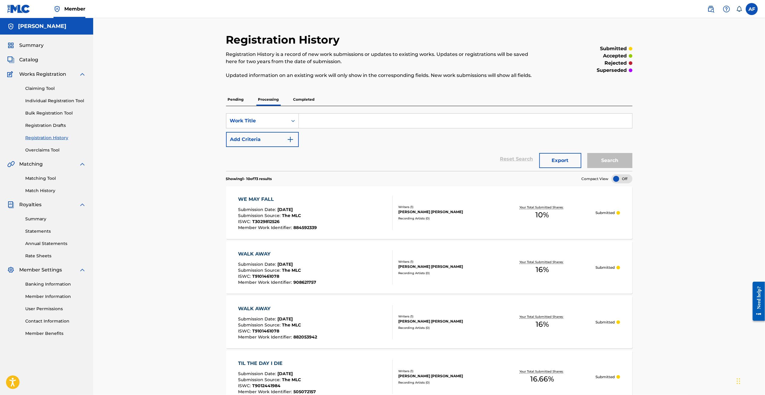
click at [45, 83] on div "Claiming Tool Individual Registration Tool Bulk Registration Tool Registration …" at bounding box center [46, 115] width 79 height 75
click at [45, 83] on link "Claiming Tool" at bounding box center [55, 88] width 61 height 6
